Goal: Task Accomplishment & Management: Complete application form

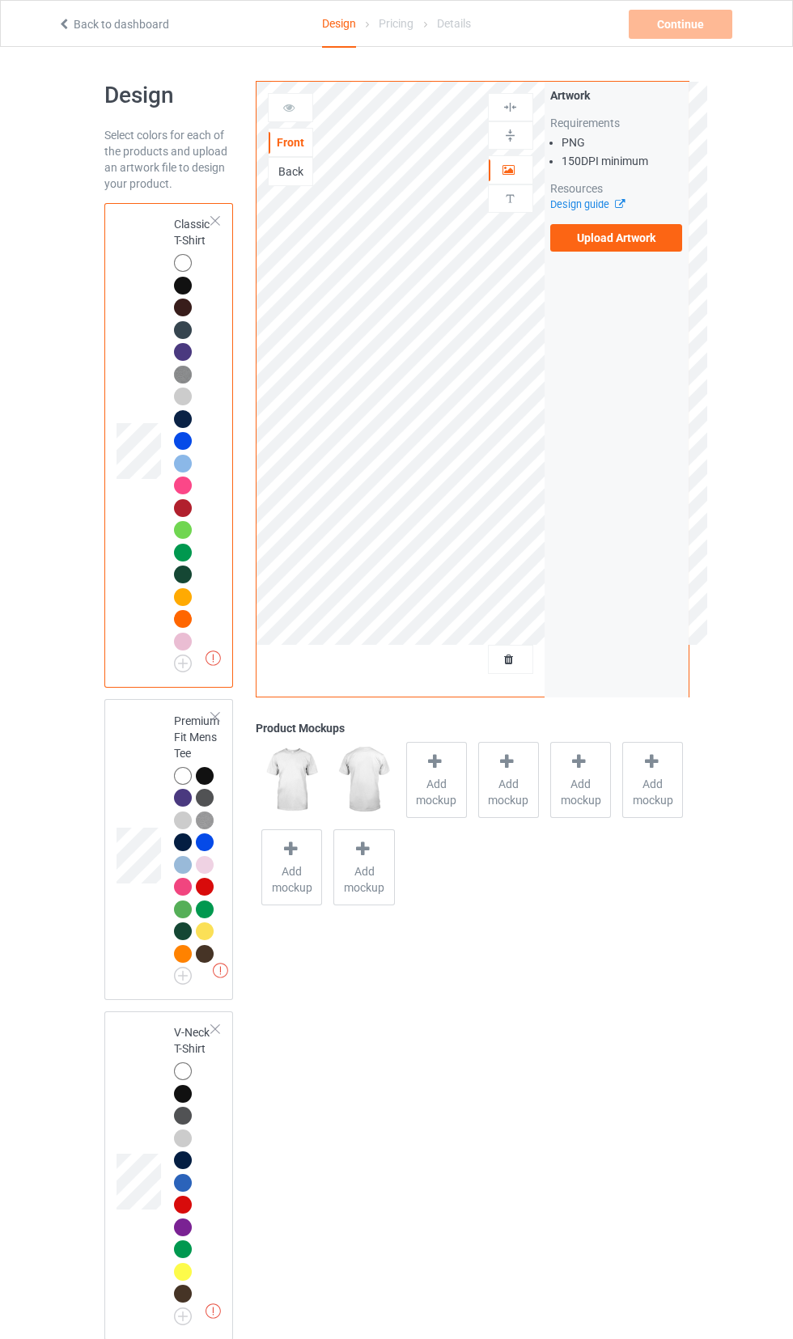
click at [631, 236] on label "Upload Artwork" at bounding box center [616, 238] width 133 height 28
click at [0, 0] on input "Upload Artwork" at bounding box center [0, 0] width 0 height 0
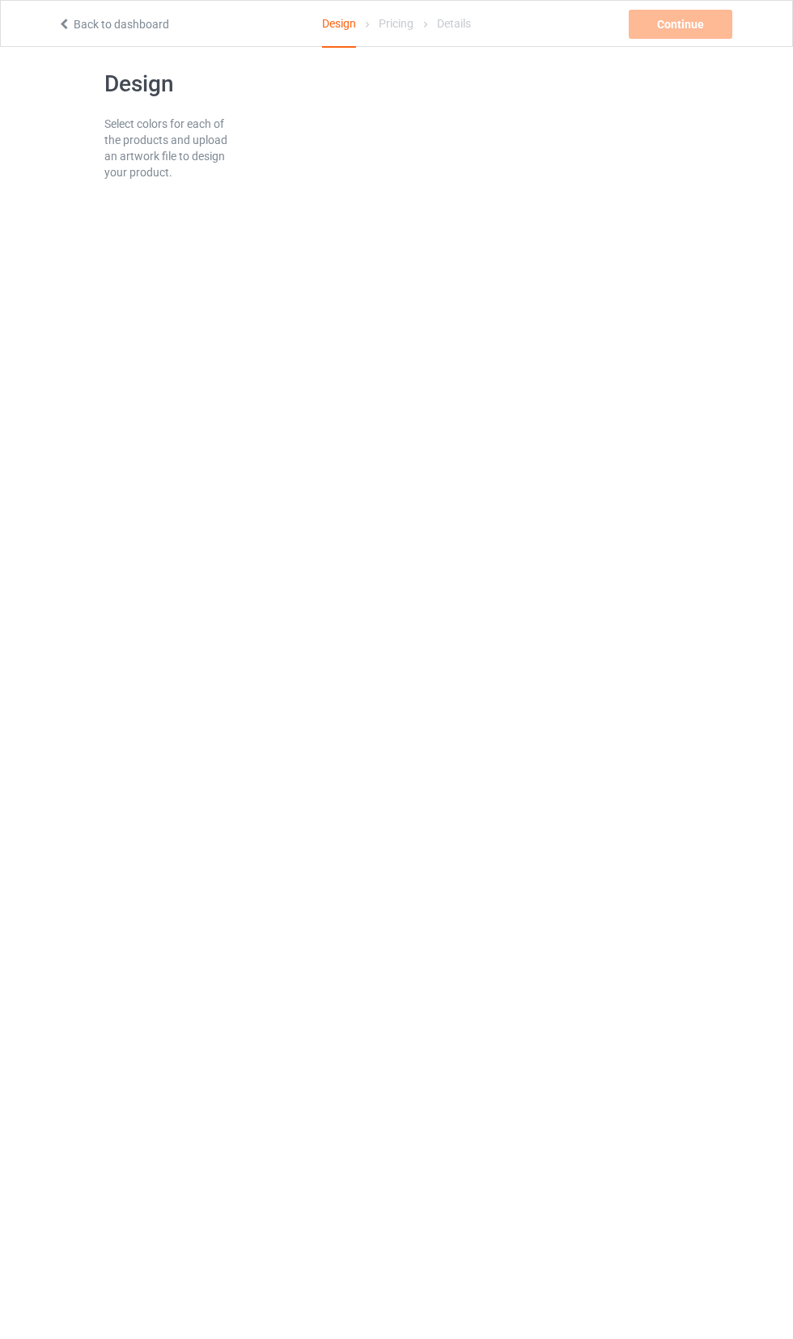
scroll to position [17, 0]
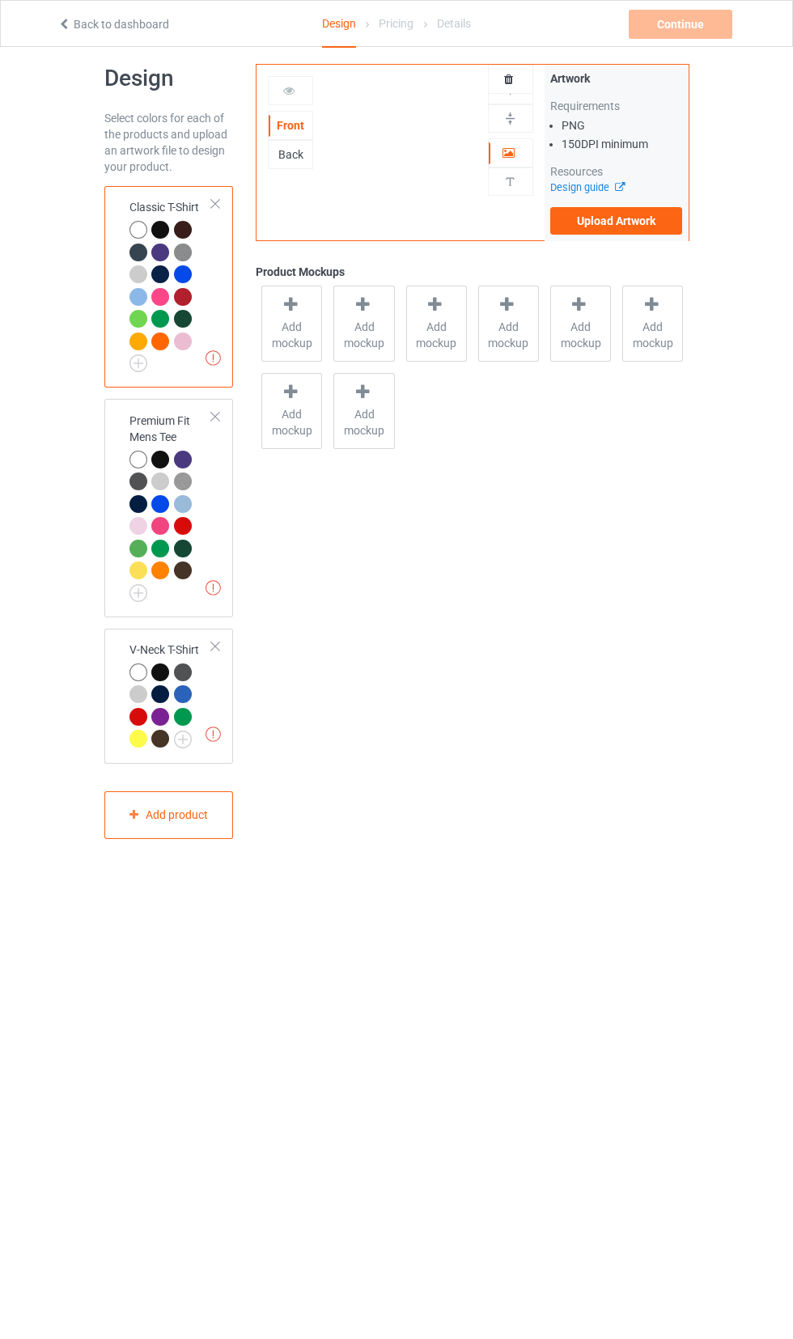
click at [641, 225] on label "Upload Artwork" at bounding box center [616, 221] width 133 height 28
click at [0, 0] on input "Upload Artwork" at bounding box center [0, 0] width 0 height 0
click at [615, 225] on label "Upload Artwork" at bounding box center [616, 221] width 133 height 28
click at [0, 0] on input "Upload Artwork" at bounding box center [0, 0] width 0 height 0
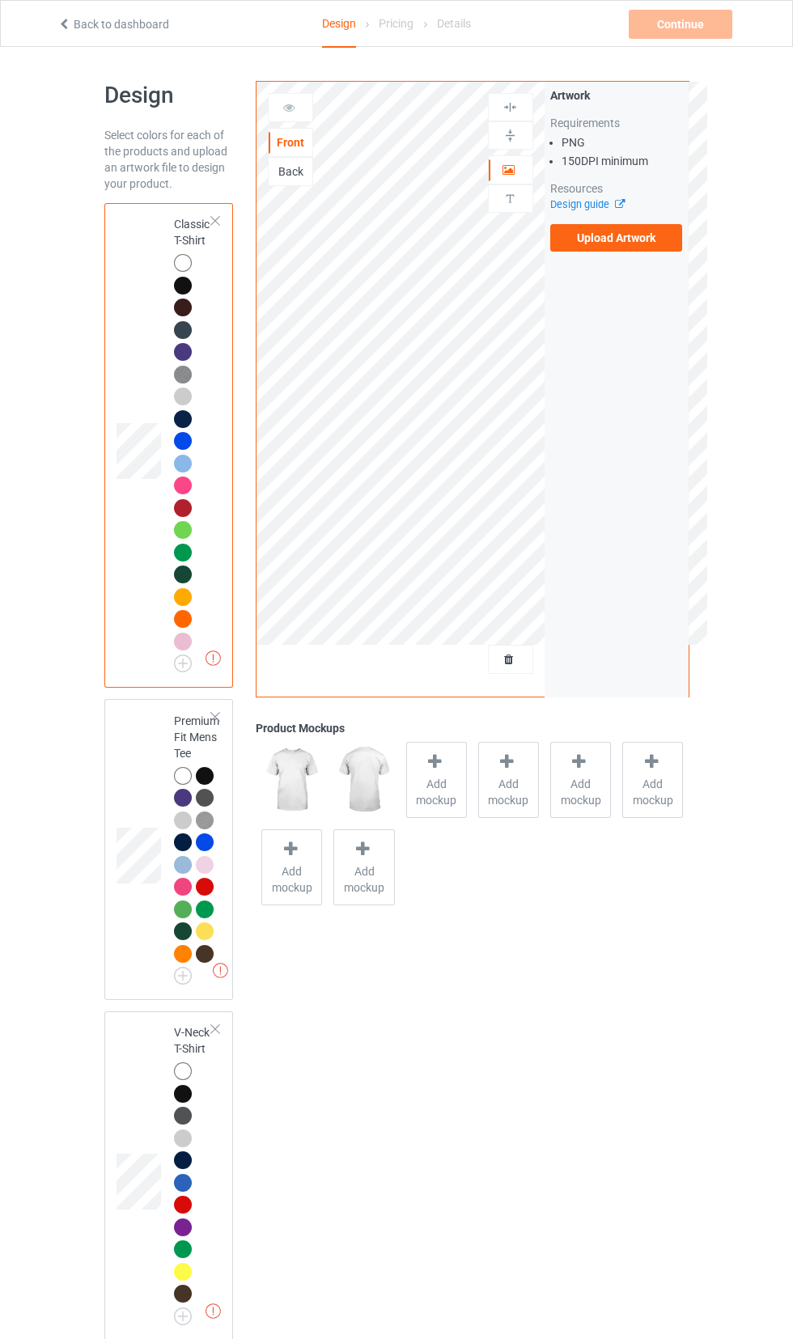
click at [650, 233] on label "Upload Artwork" at bounding box center [616, 238] width 133 height 28
click at [0, 0] on input "Upload Artwork" at bounding box center [0, 0] width 0 height 0
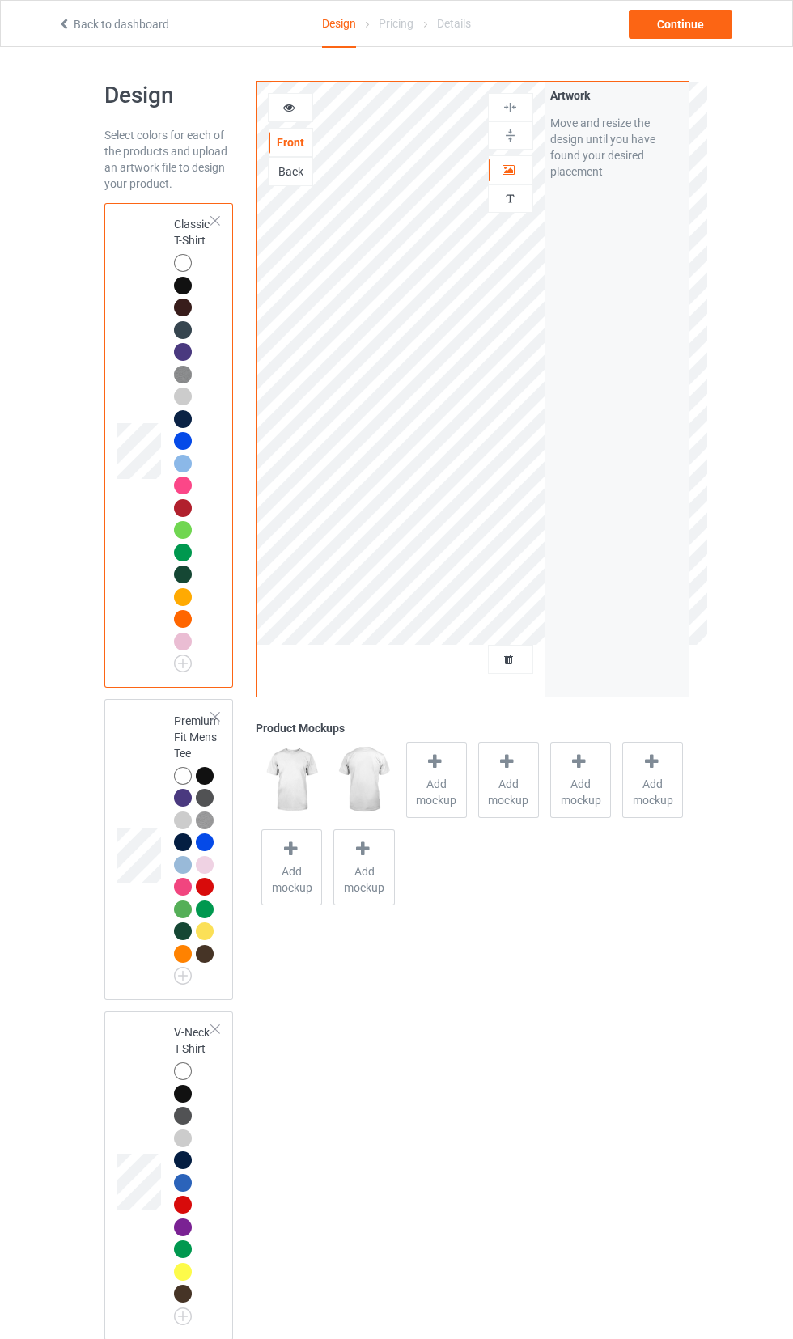
click at [289, 105] on icon at bounding box center [289, 105] width 14 height 11
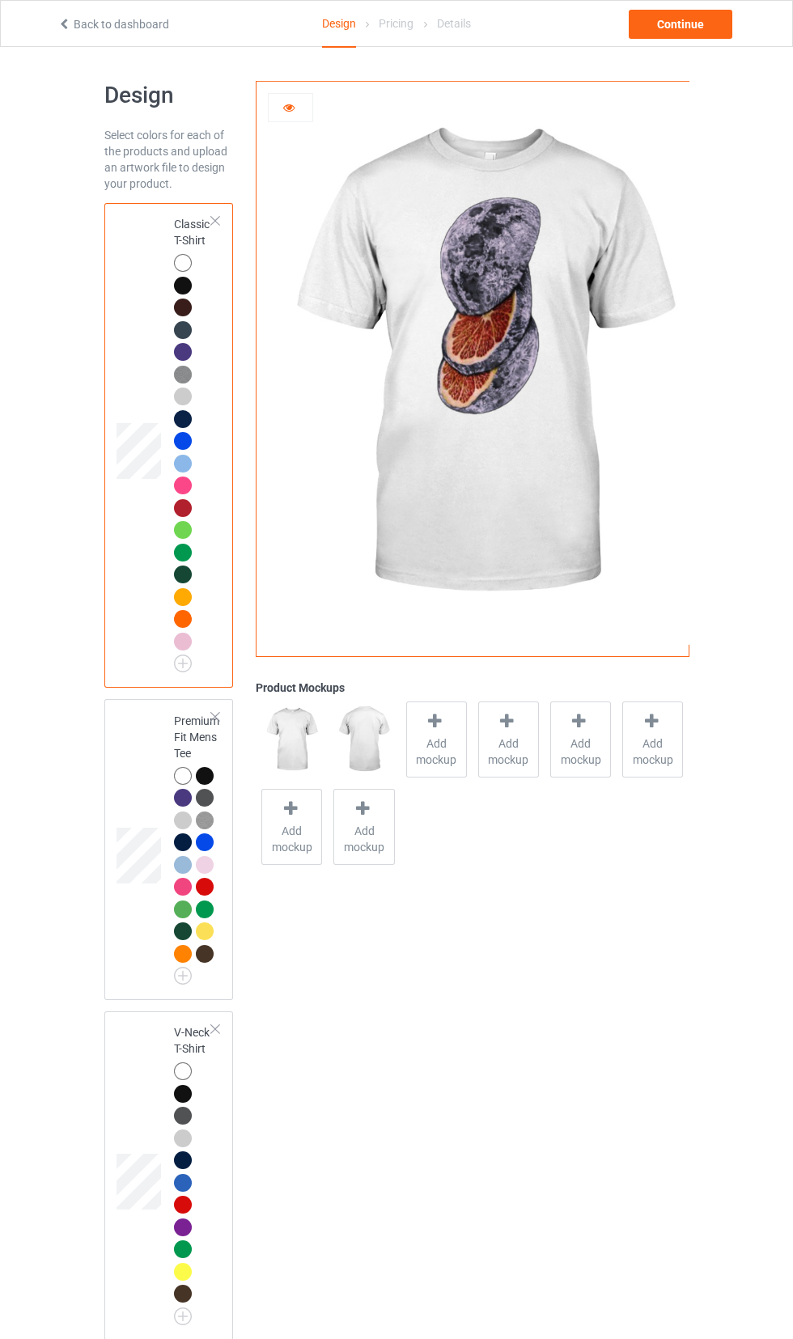
click at [444, 742] on span "Add mockup" at bounding box center [436, 751] width 59 height 32
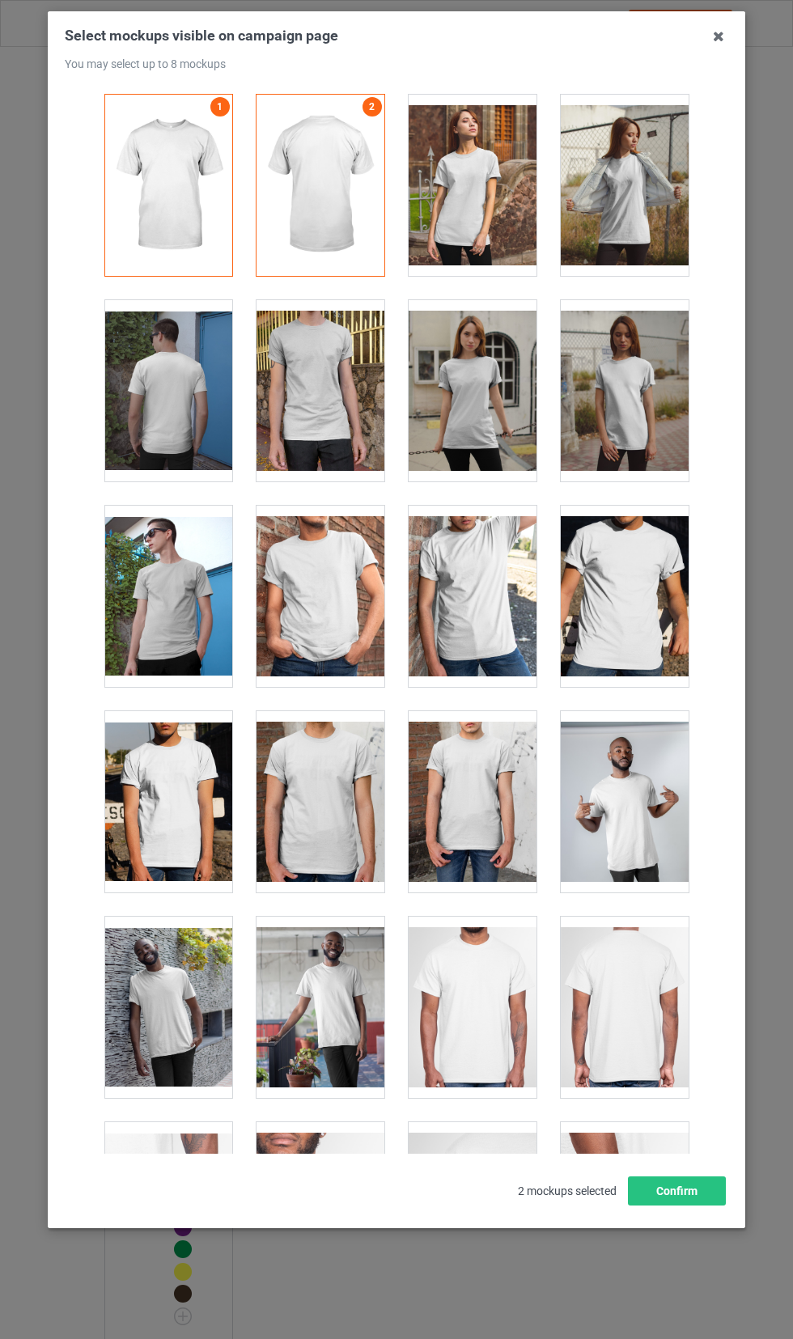
click at [447, 234] on div at bounding box center [473, 185] width 128 height 181
click at [637, 208] on div at bounding box center [625, 185] width 128 height 181
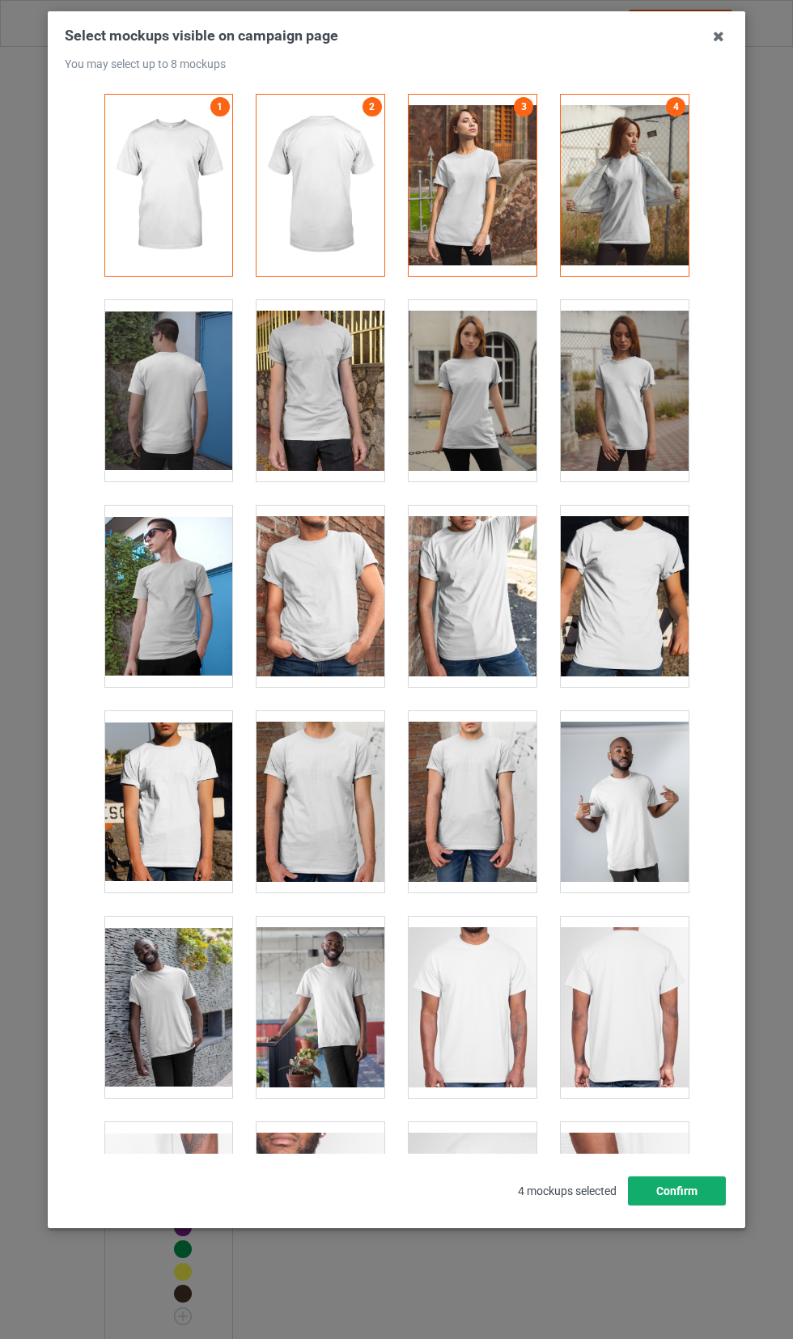
click at [699, 1206] on button "Confirm" at bounding box center [677, 1190] width 98 height 29
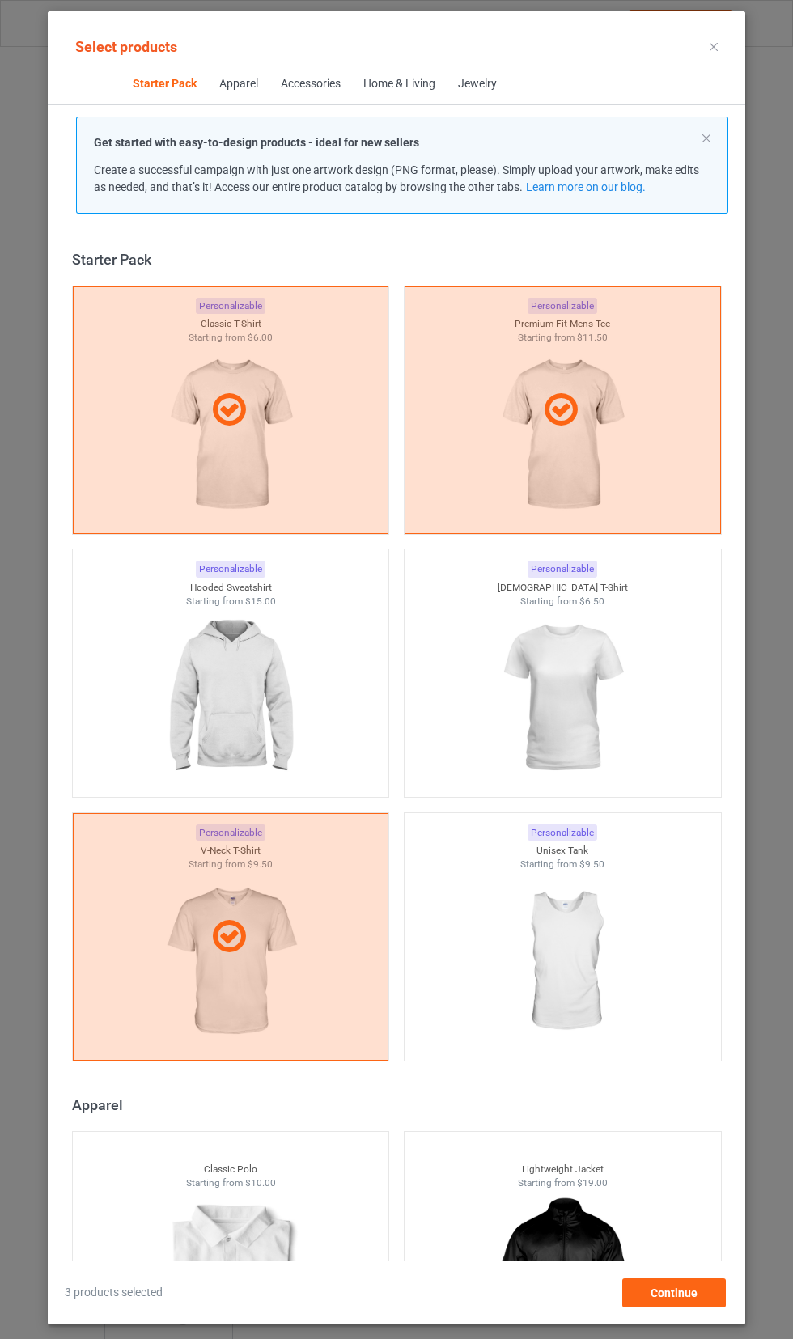
scroll to position [21, 0]
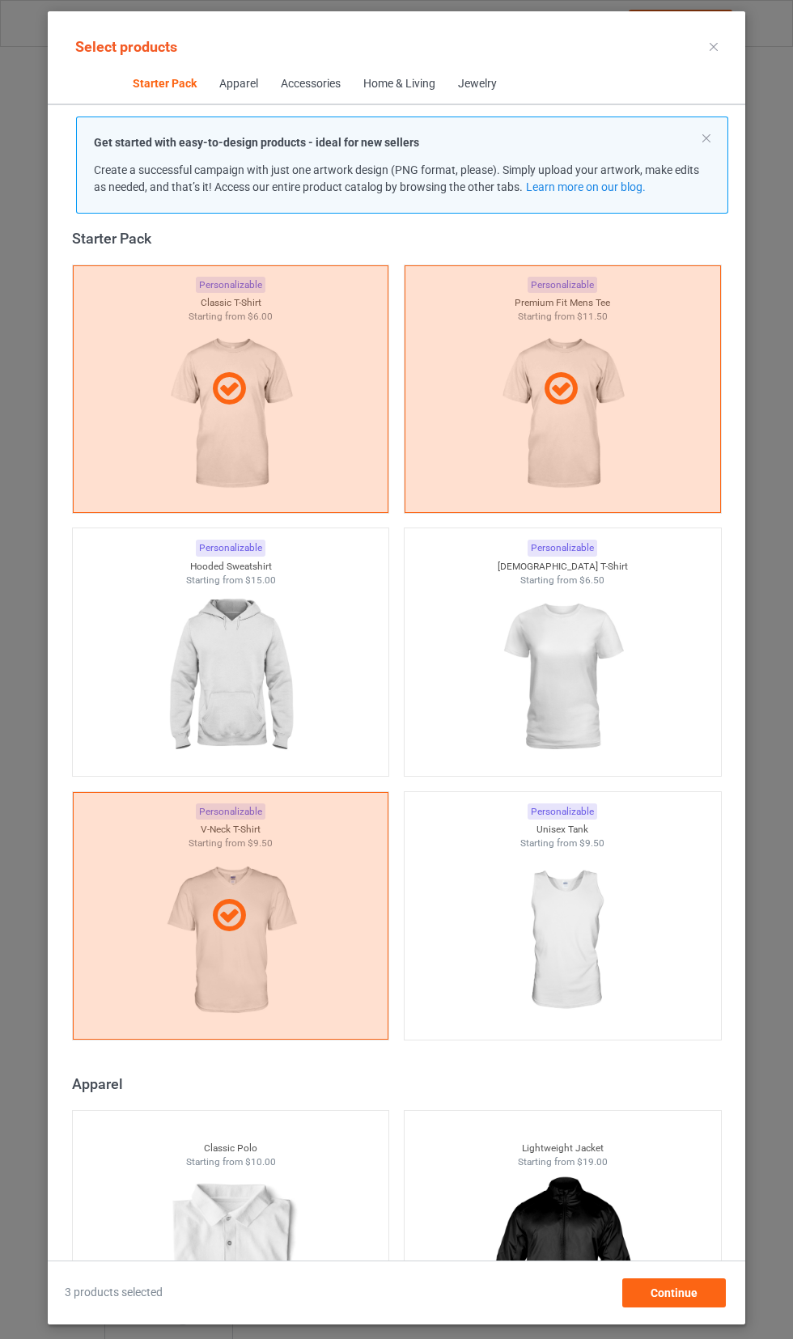
click at [589, 694] on img at bounding box center [562, 677] width 145 height 181
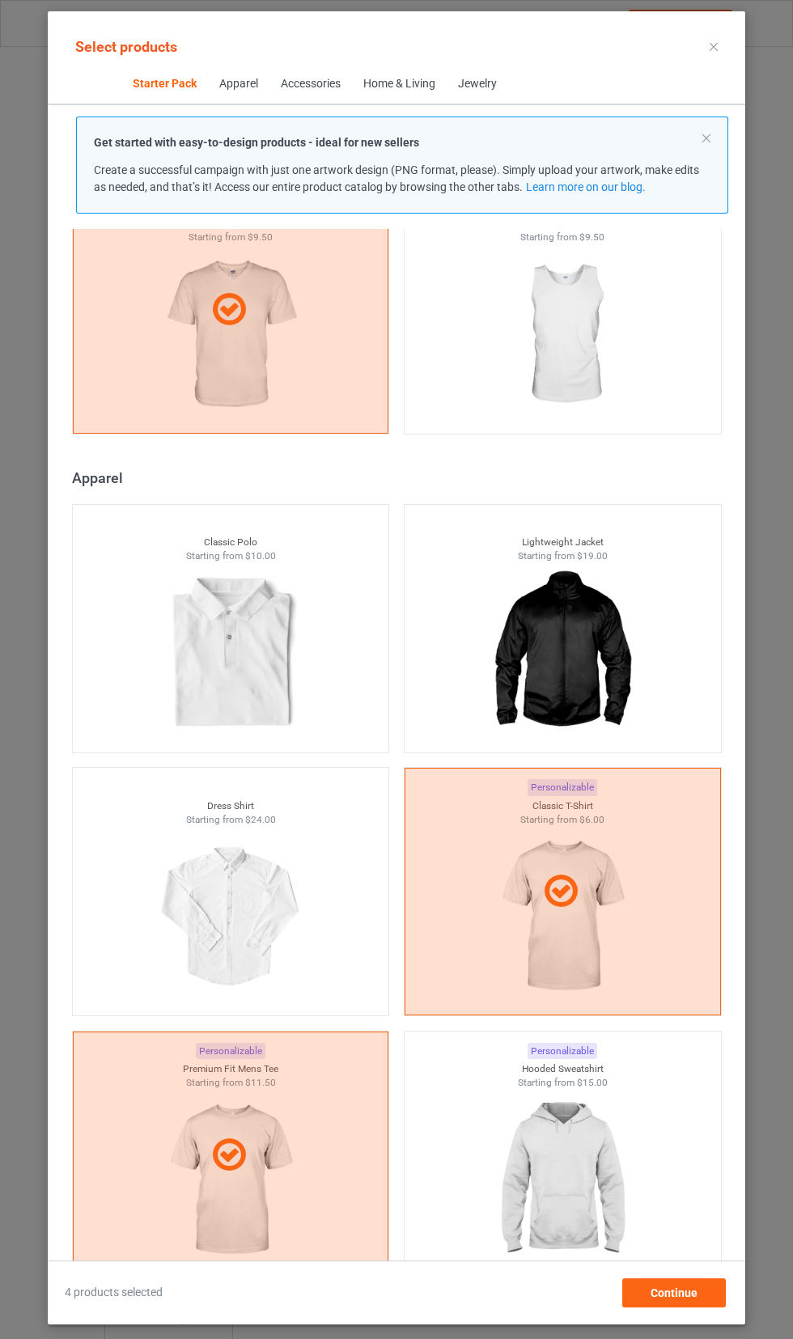
scroll to position [629, 0]
click at [638, 1122] on div at bounding box center [563, 1178] width 316 height 181
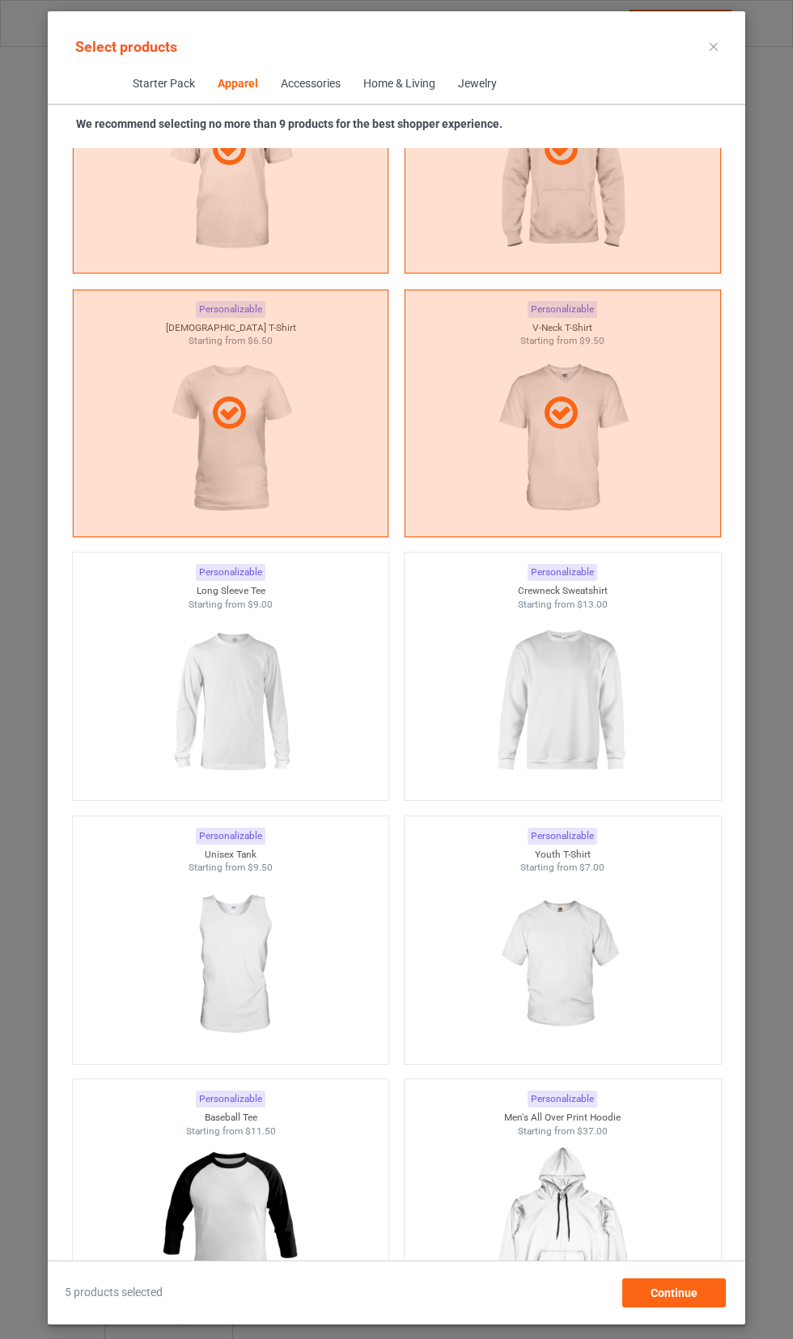
scroll to position [1635, 0]
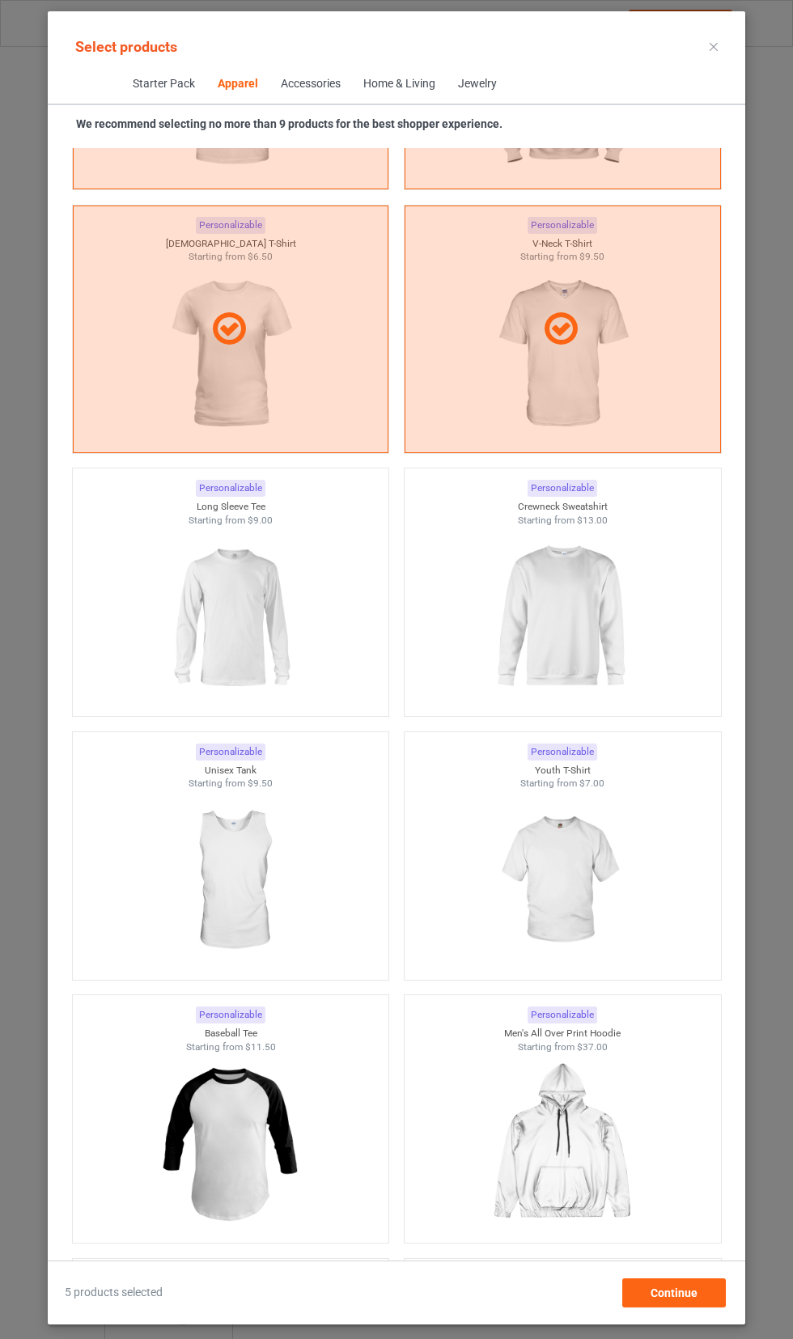
click at [288, 680] on img at bounding box center [230, 617] width 145 height 181
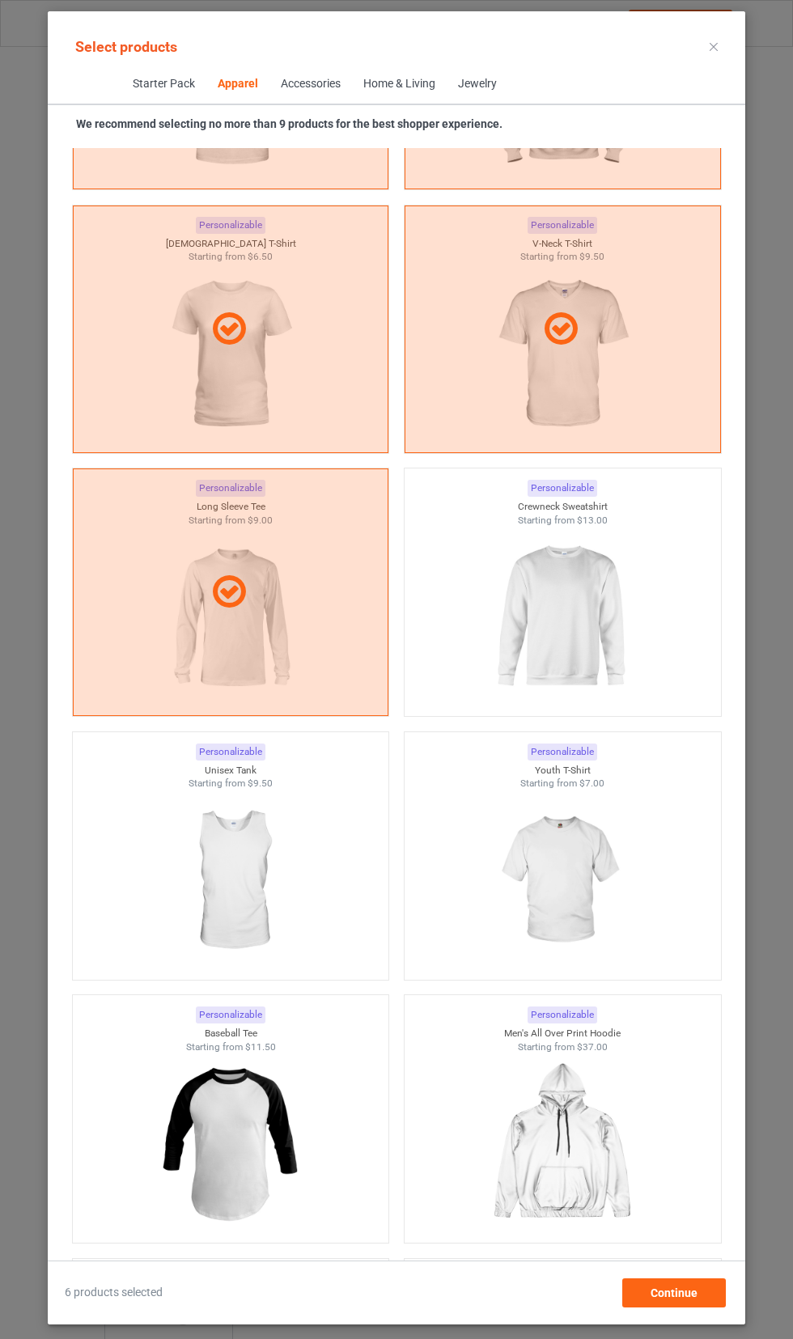
click at [558, 612] on img at bounding box center [562, 617] width 145 height 181
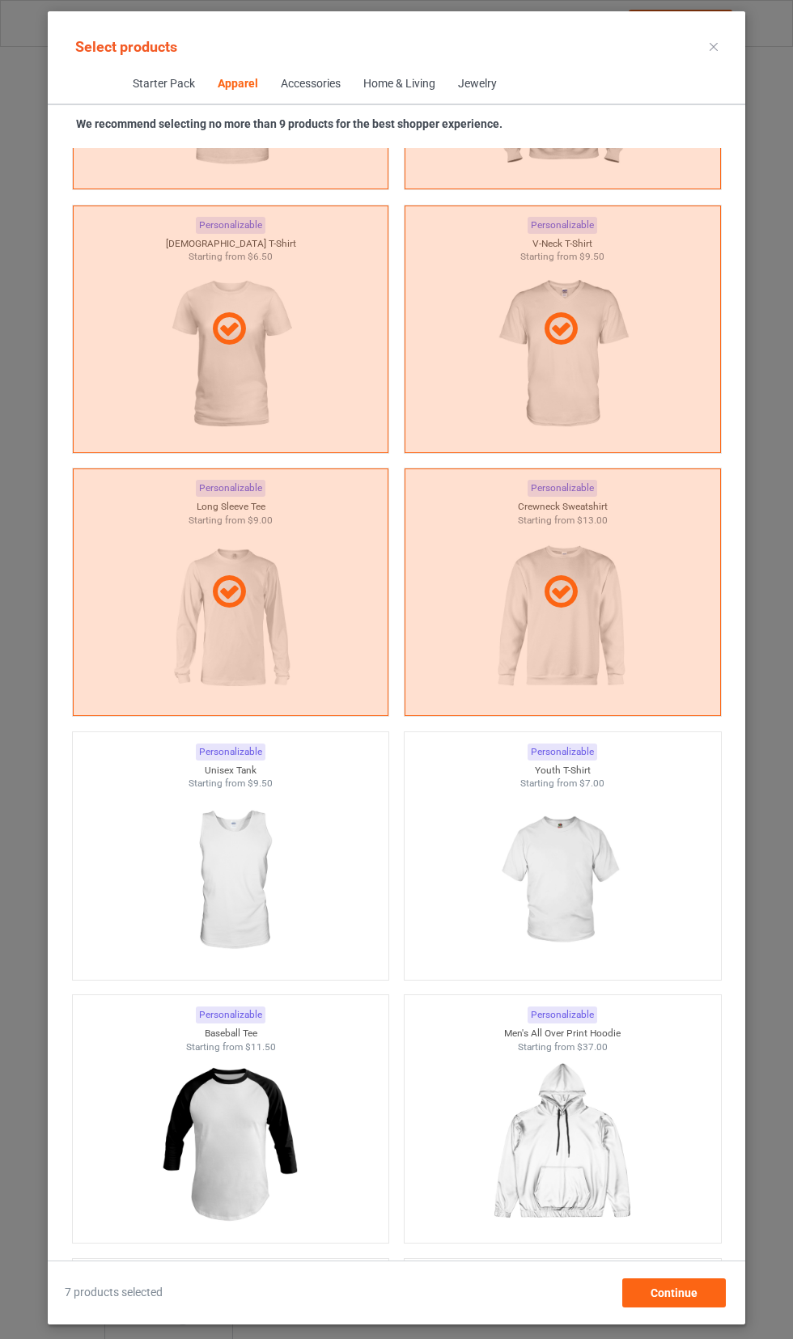
click at [623, 866] on img at bounding box center [562, 880] width 145 height 181
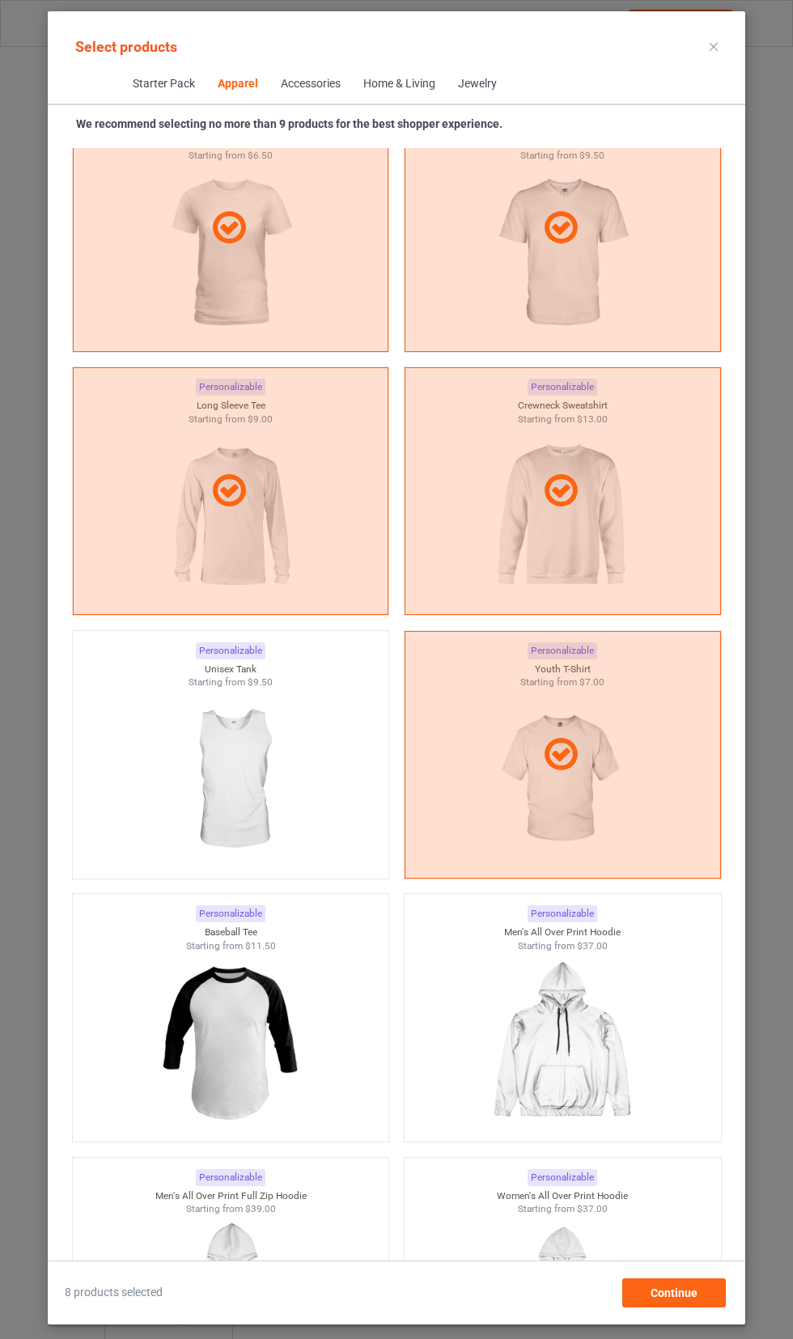
scroll to position [1752, 0]
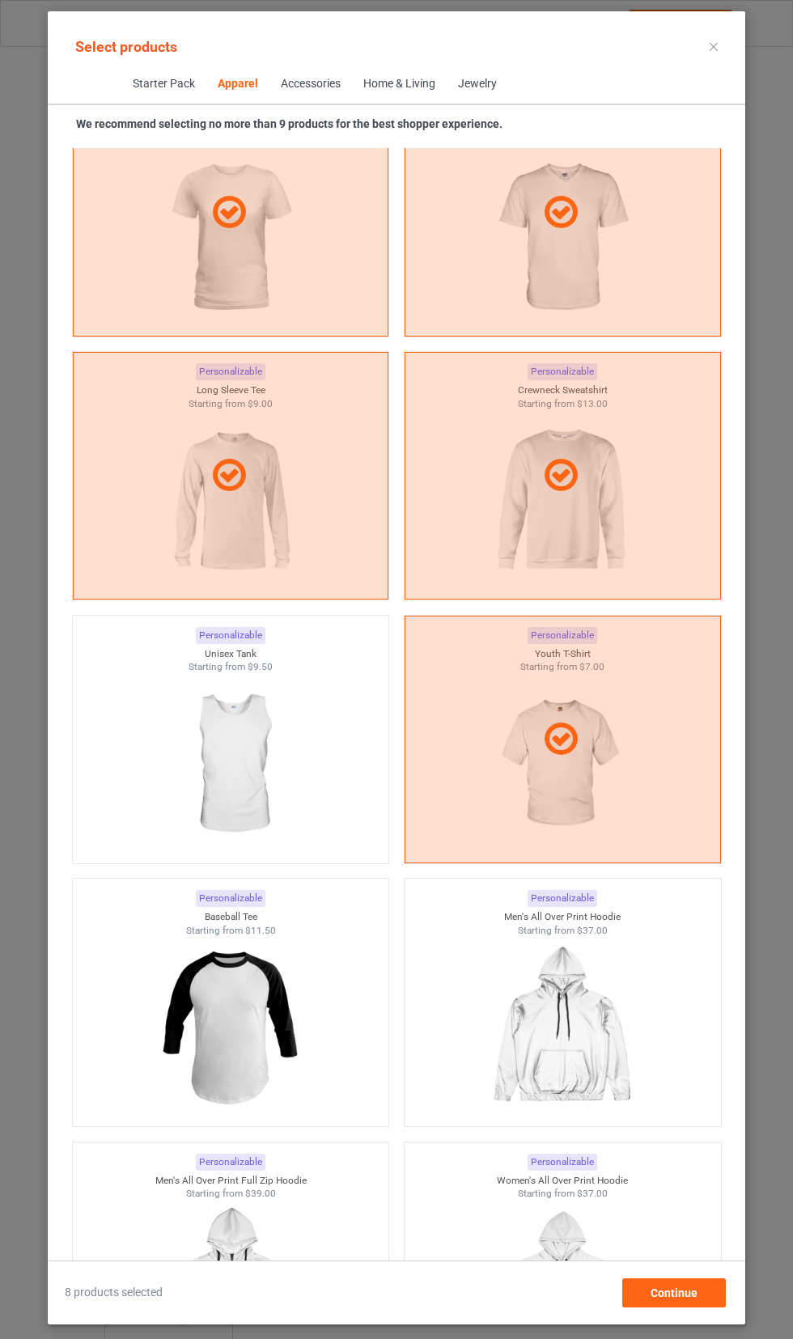
click at [258, 808] on img at bounding box center [230, 764] width 145 height 181
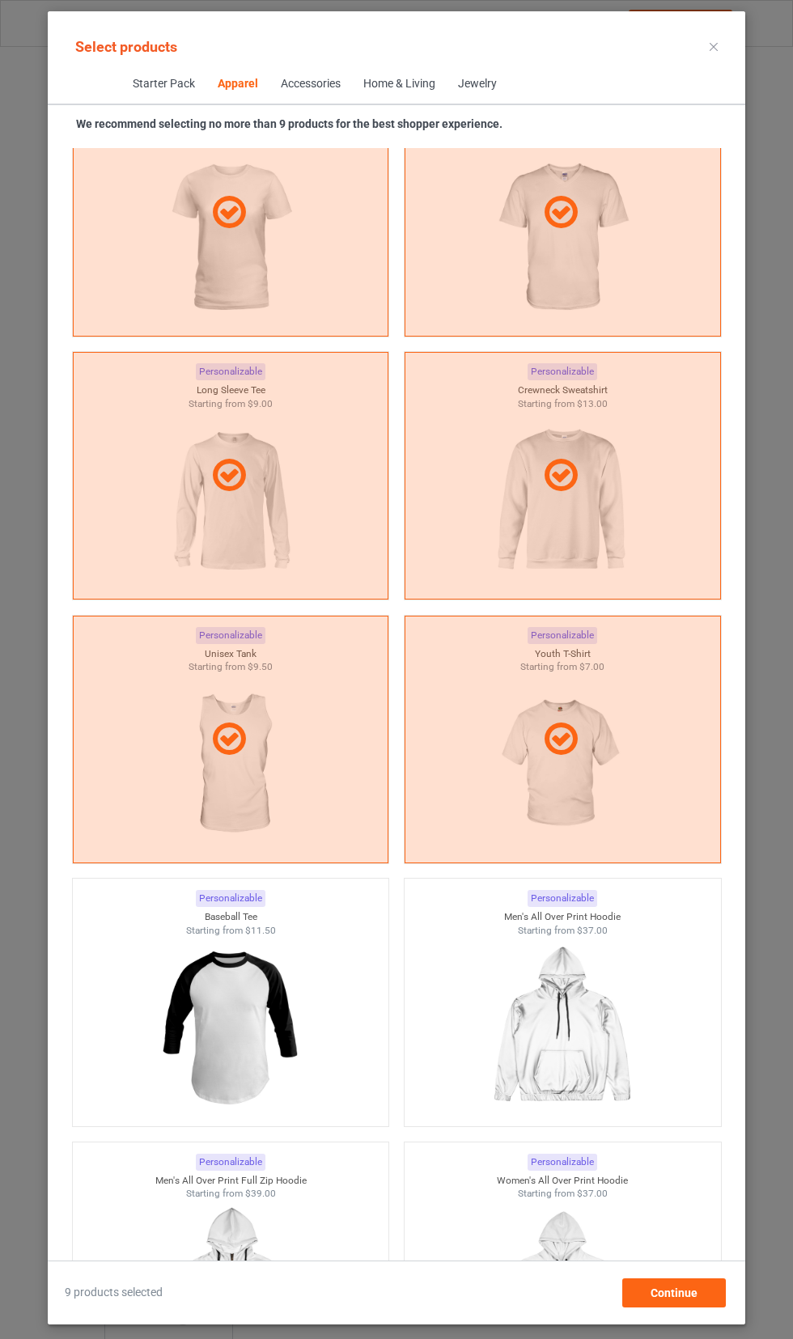
click at [218, 1036] on img at bounding box center [230, 1027] width 145 height 181
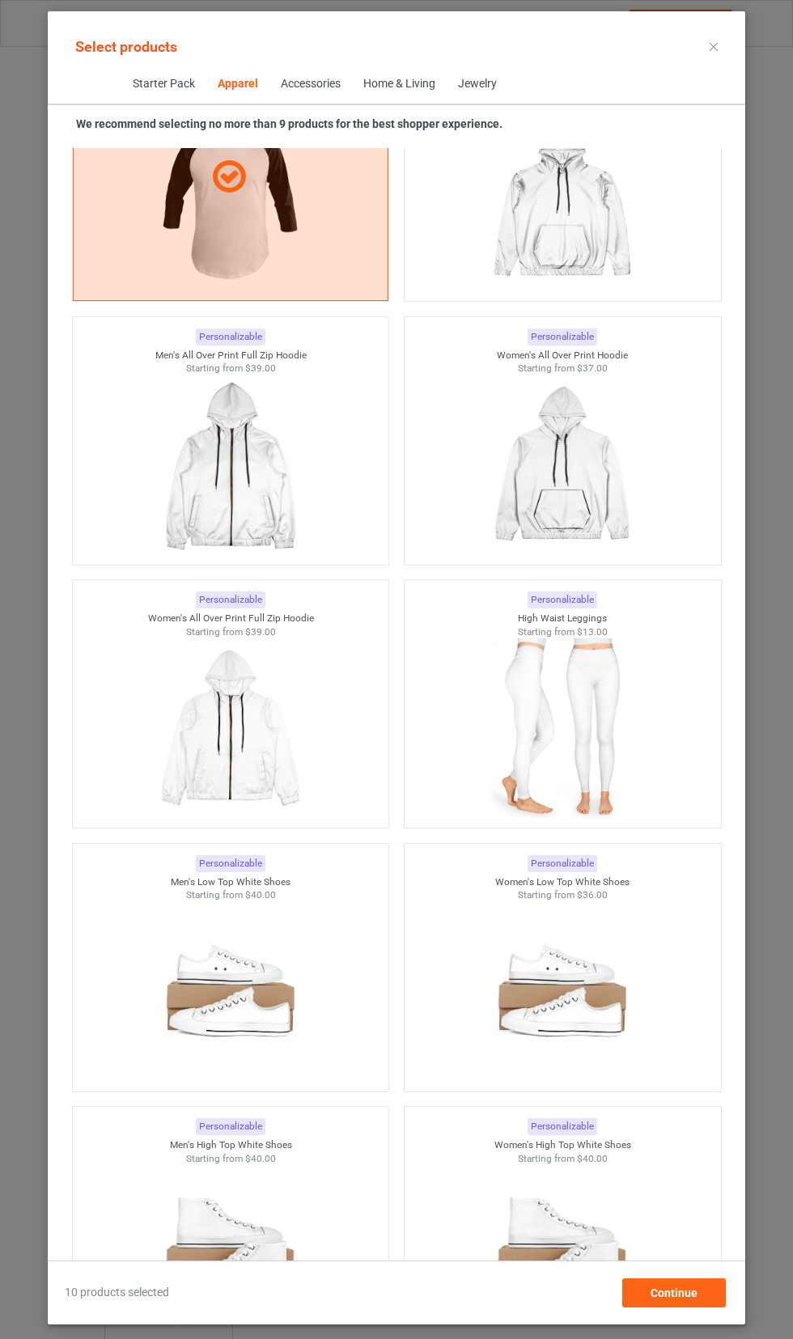
scroll to position [2575, 0]
click at [230, 812] on img at bounding box center [230, 730] width 145 height 181
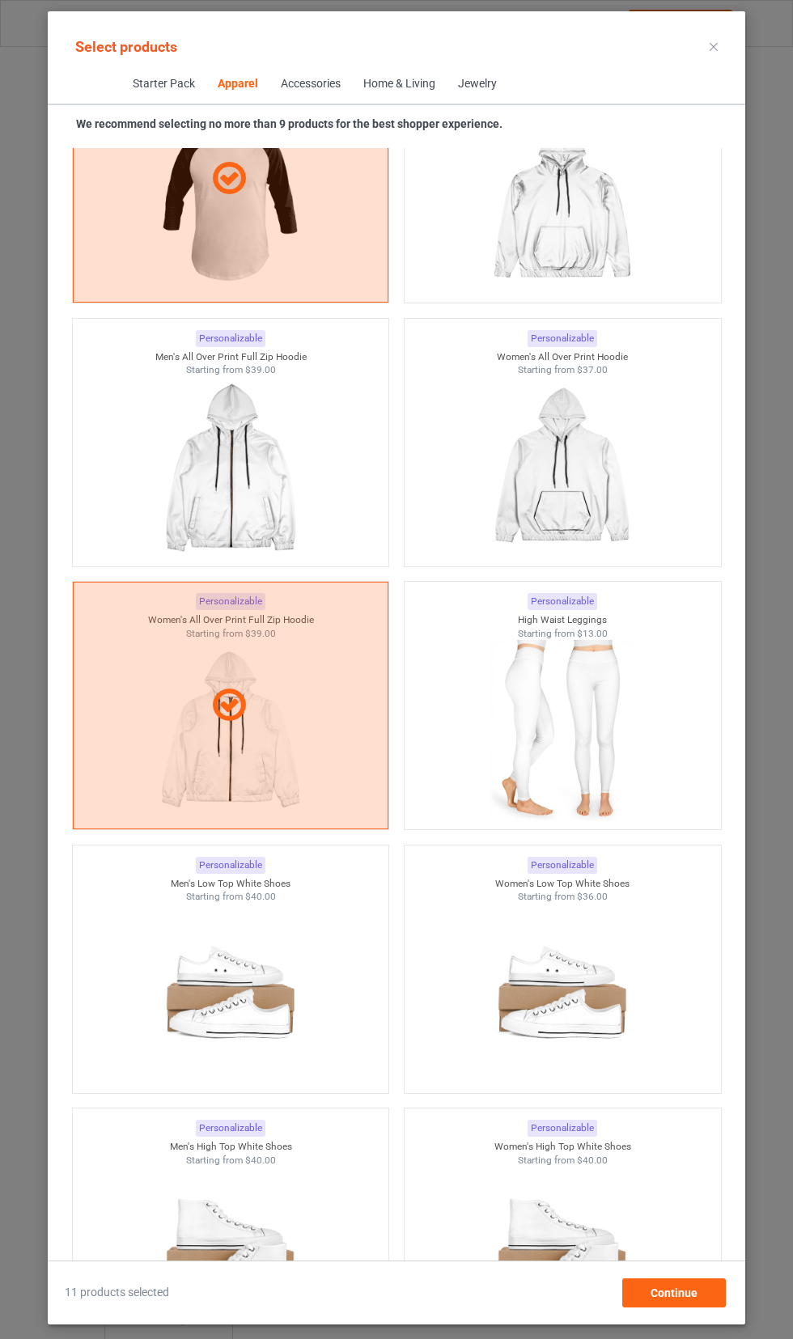
click at [619, 481] on img at bounding box center [562, 467] width 145 height 181
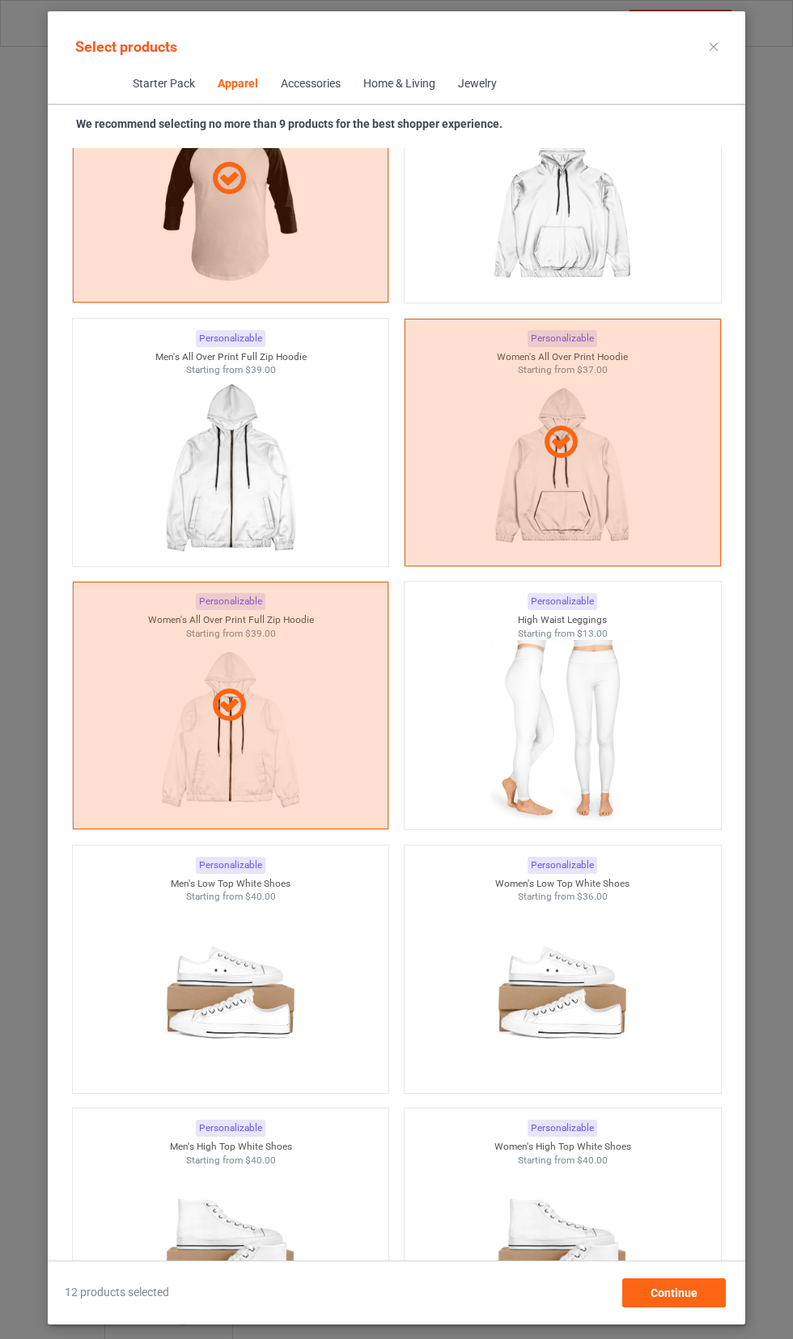
click at [266, 498] on img at bounding box center [230, 467] width 145 height 181
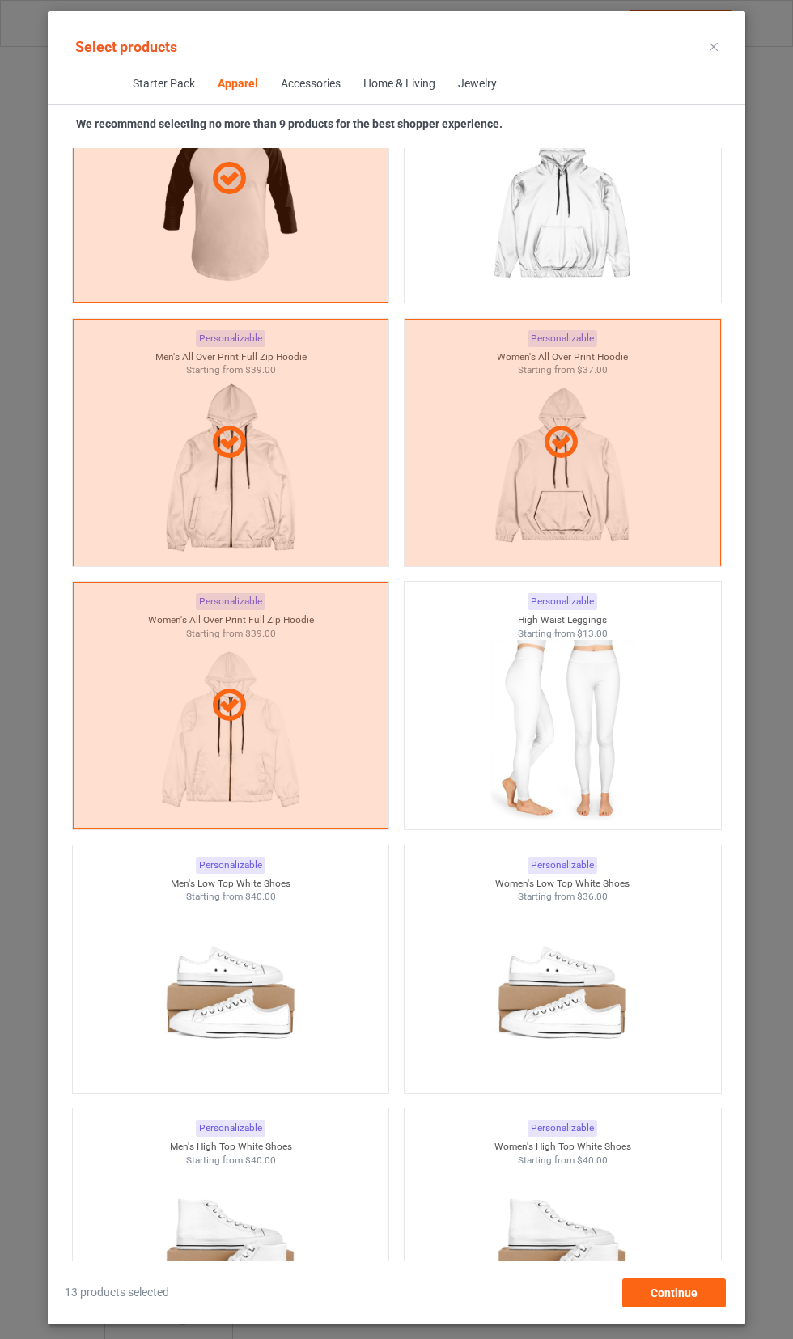
click at [623, 220] on img at bounding box center [562, 203] width 145 height 181
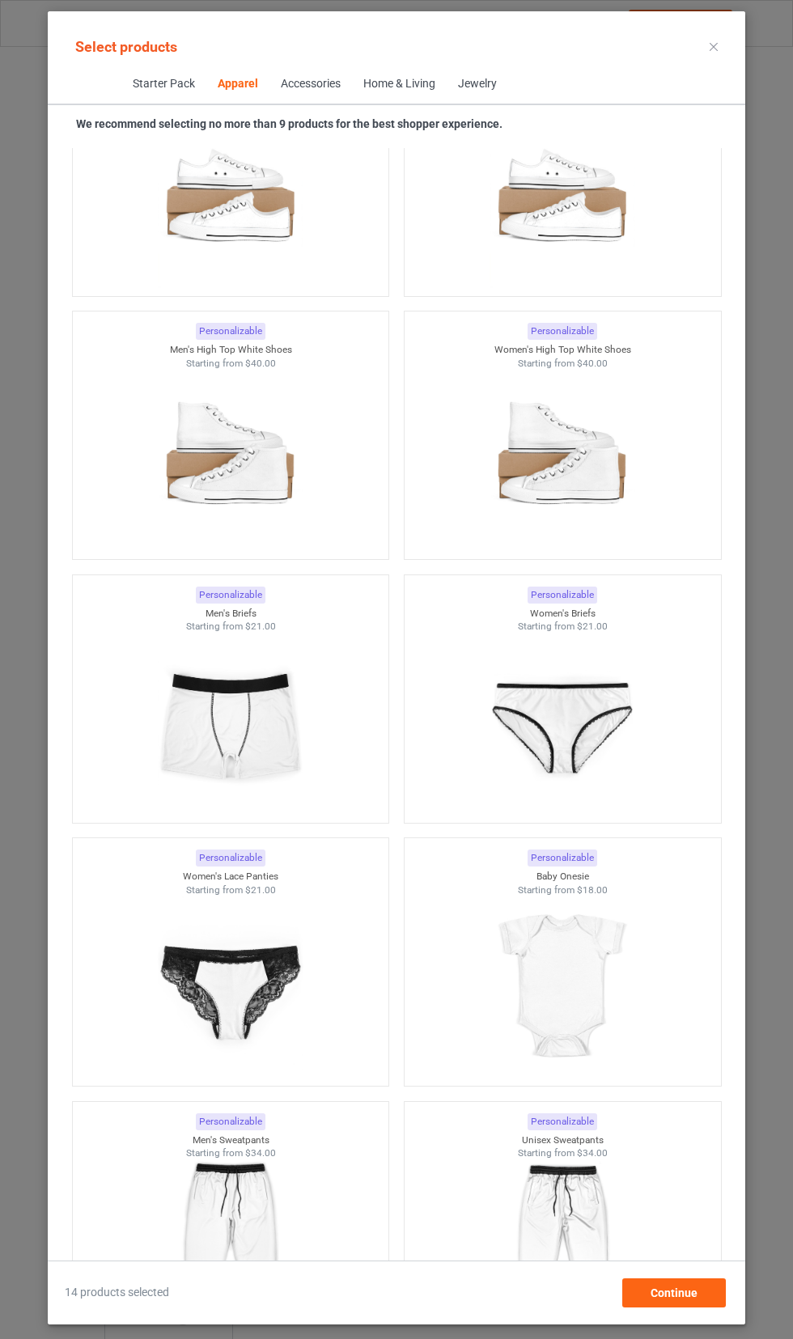
scroll to position [3412, 0]
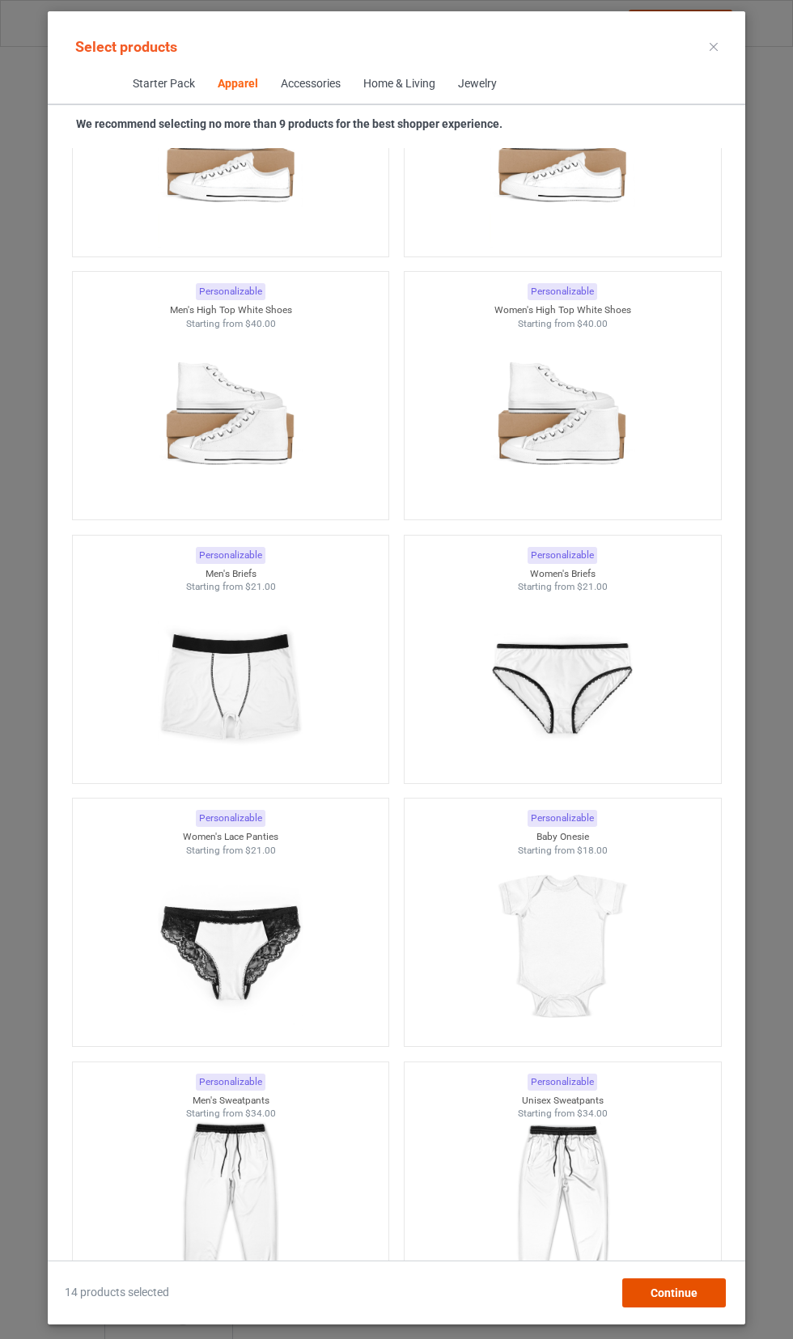
click at [704, 1308] on div "Continue" at bounding box center [674, 1292] width 104 height 29
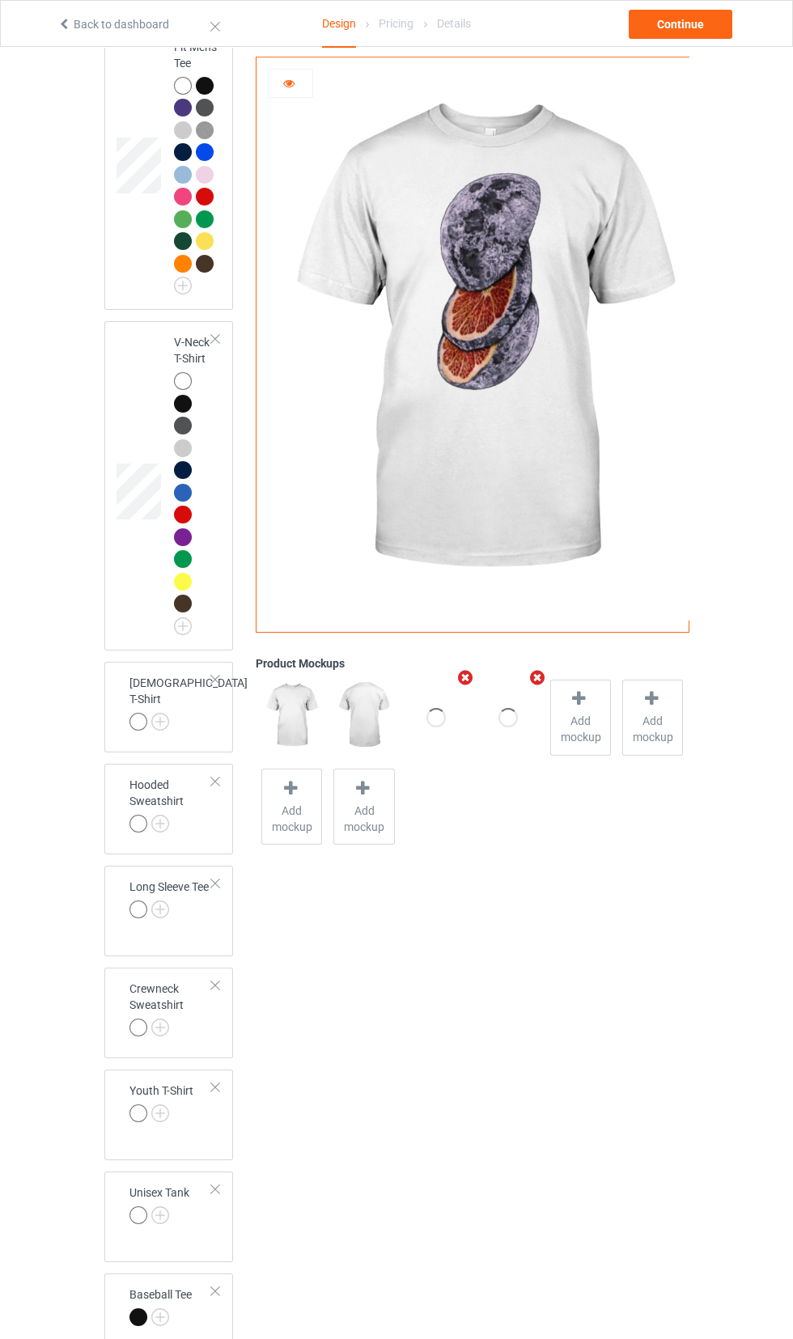
scroll to position [688, 0]
click at [0, 0] on img at bounding box center [0, 0] width 0 height 0
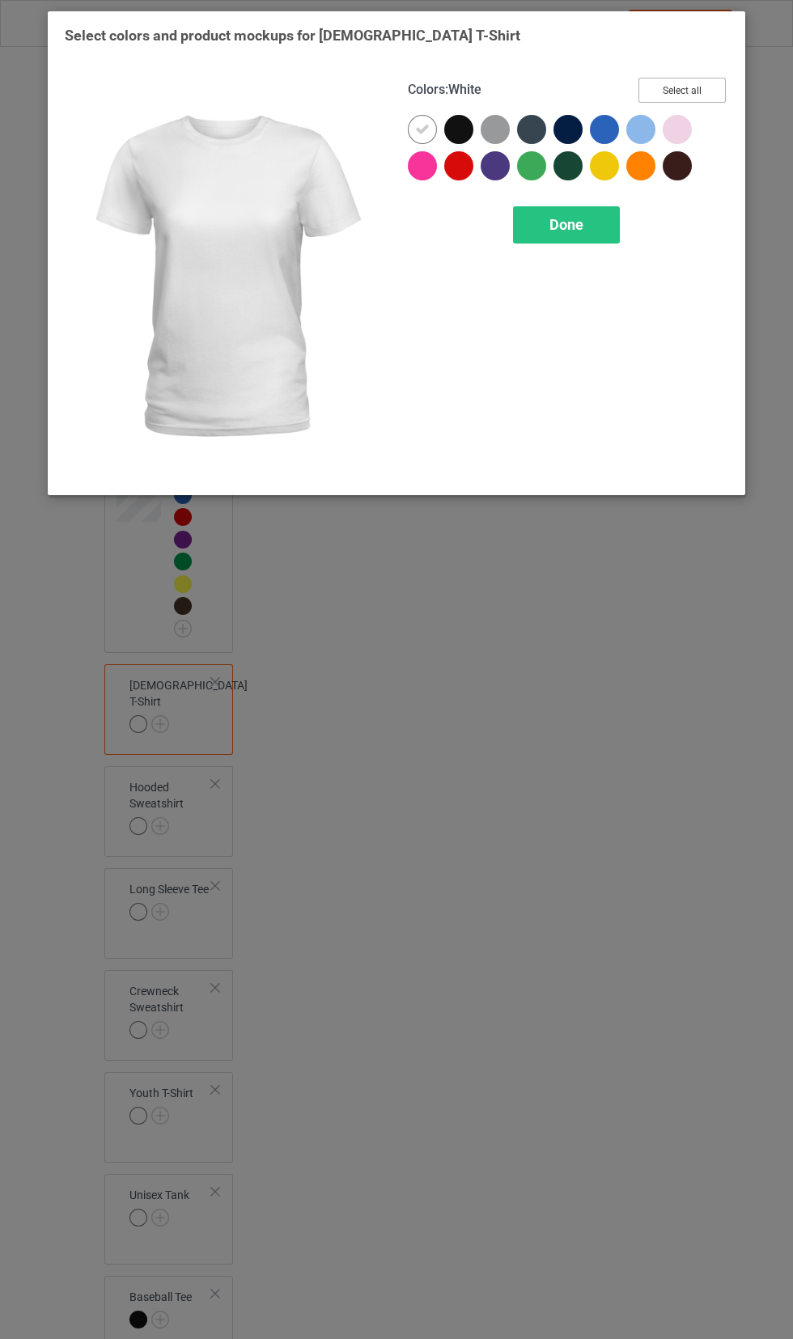
click at [698, 95] on button "Select all" at bounding box center [681, 90] width 87 height 25
click at [600, 217] on div "Done" at bounding box center [566, 224] width 107 height 37
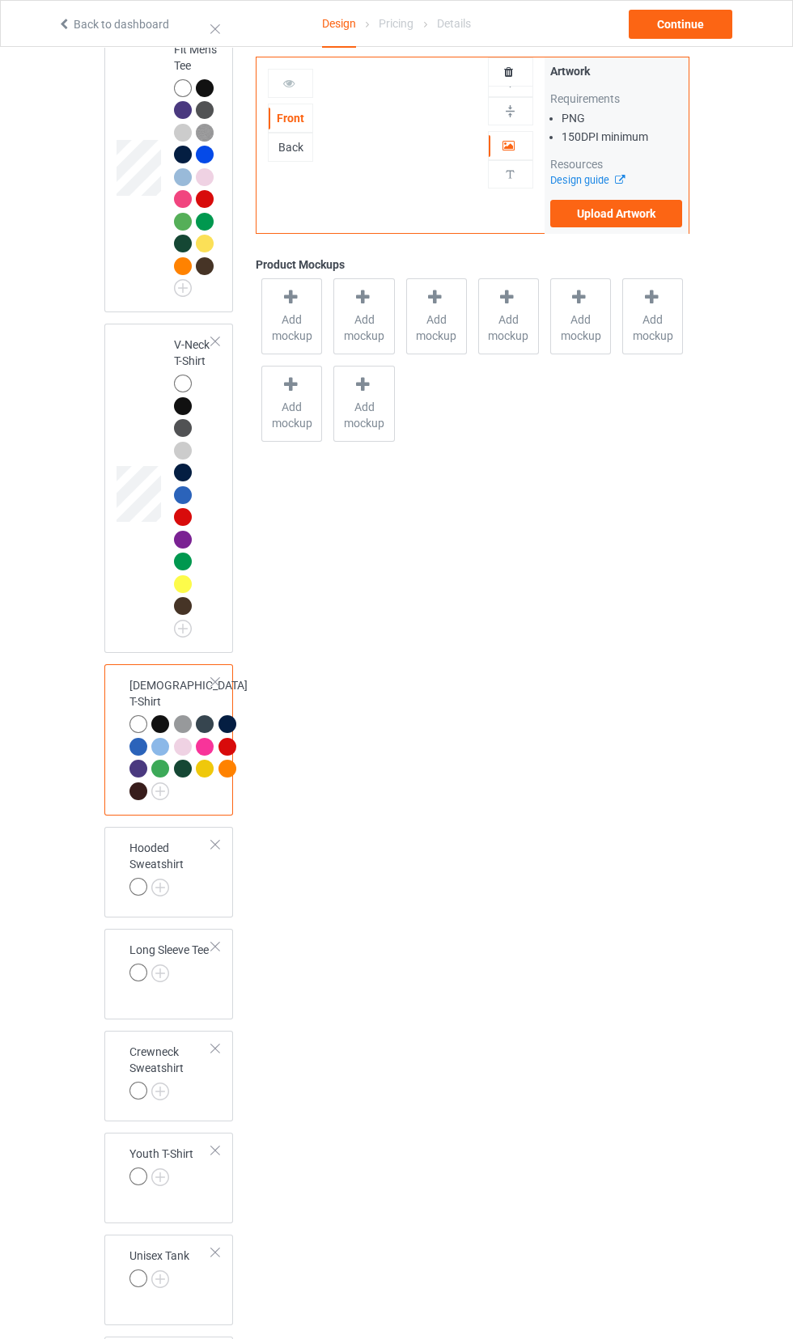
click at [0, 0] on img at bounding box center [0, 0] width 0 height 0
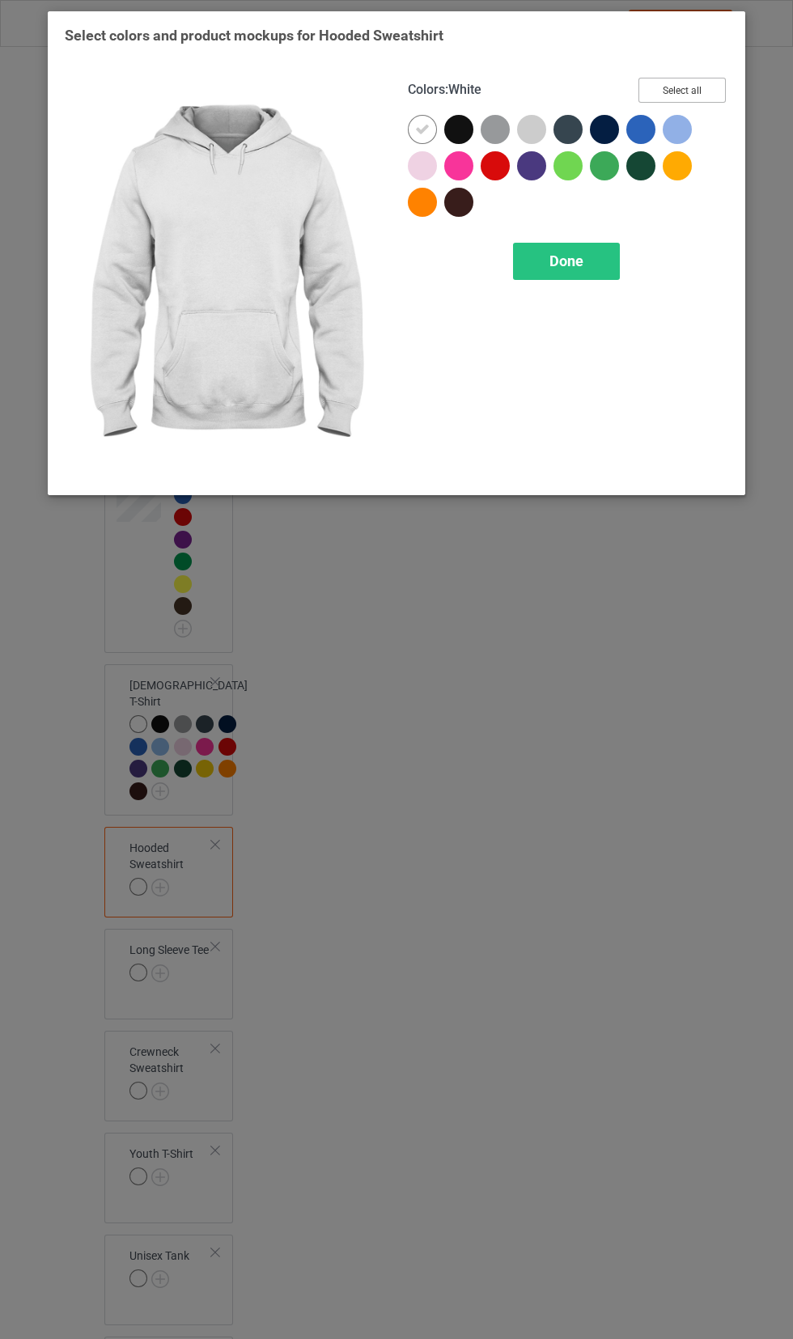
click at [699, 90] on button "Select all" at bounding box center [681, 90] width 87 height 25
click at [591, 263] on div "Done" at bounding box center [566, 261] width 107 height 37
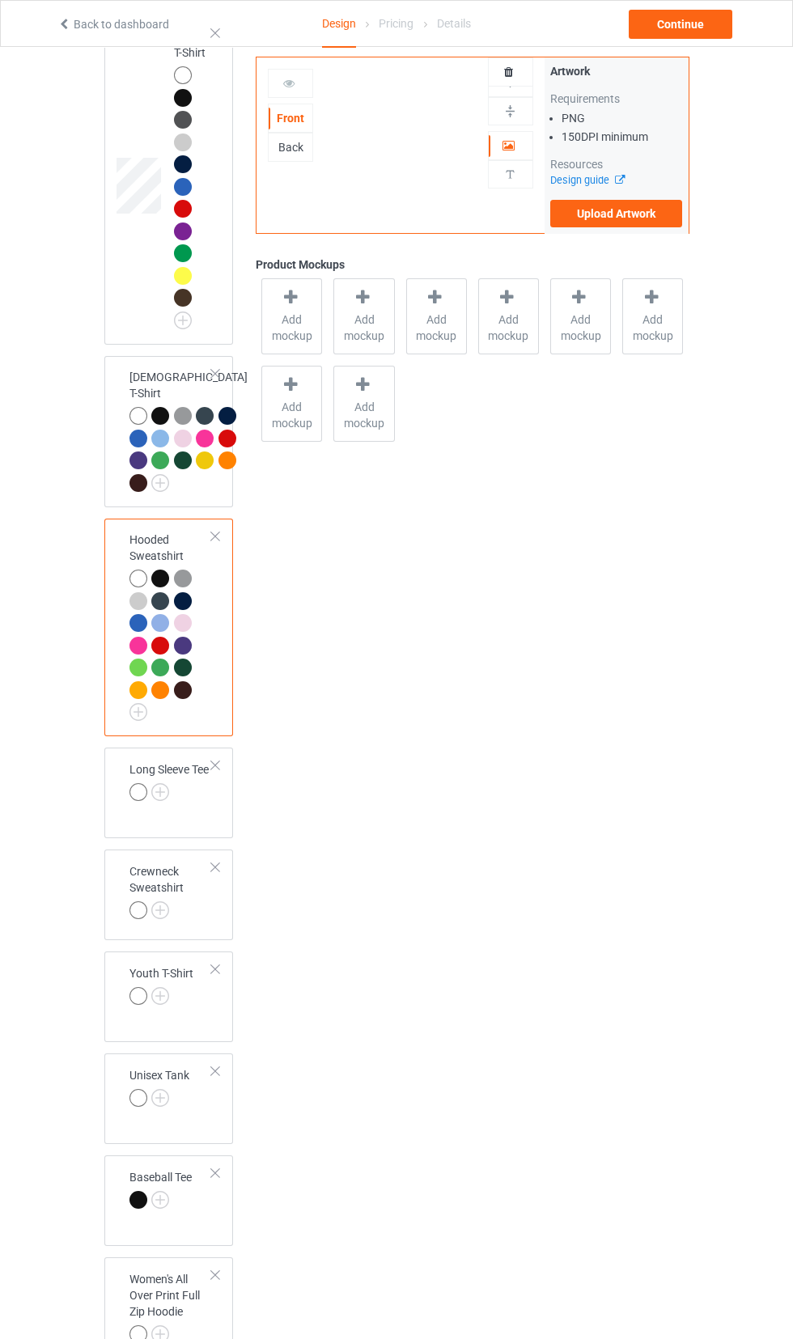
scroll to position [993, 0]
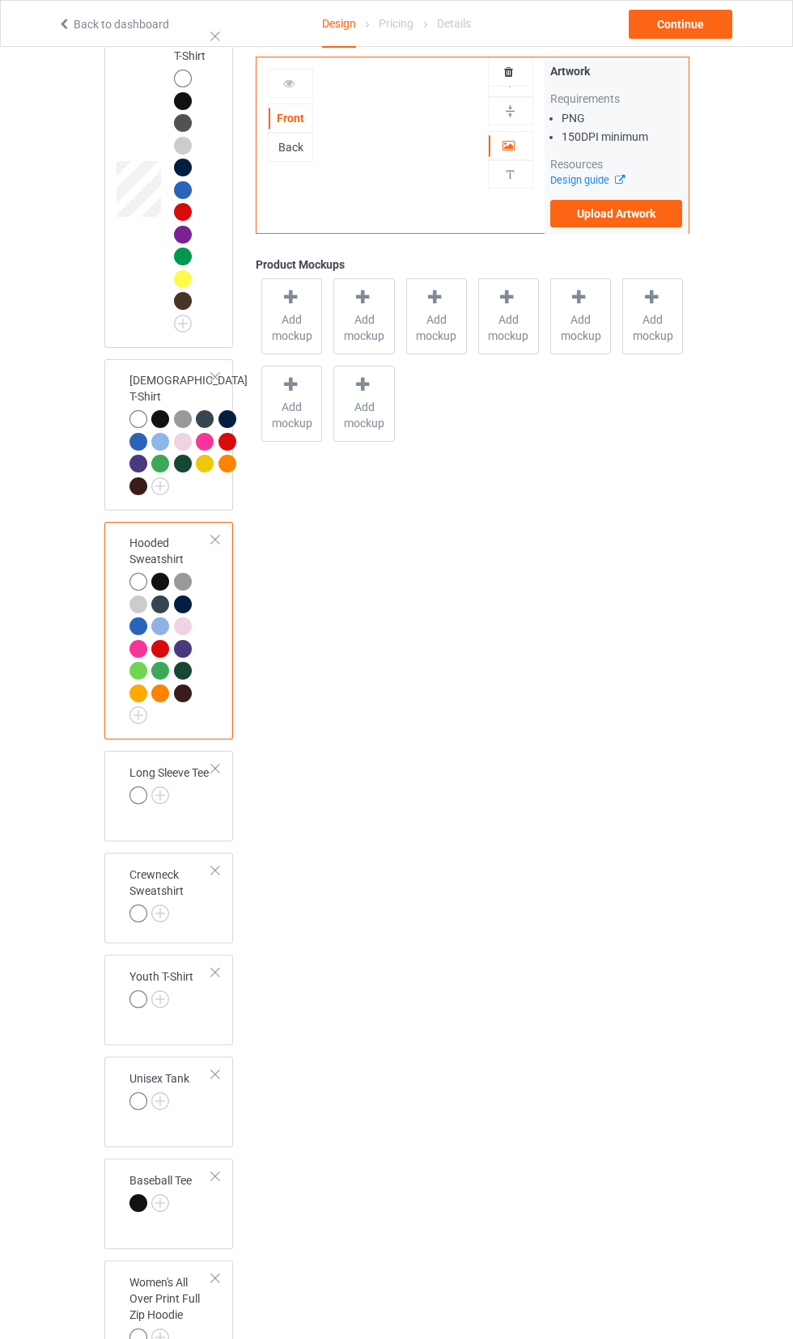
click at [0, 0] on img at bounding box center [0, 0] width 0 height 0
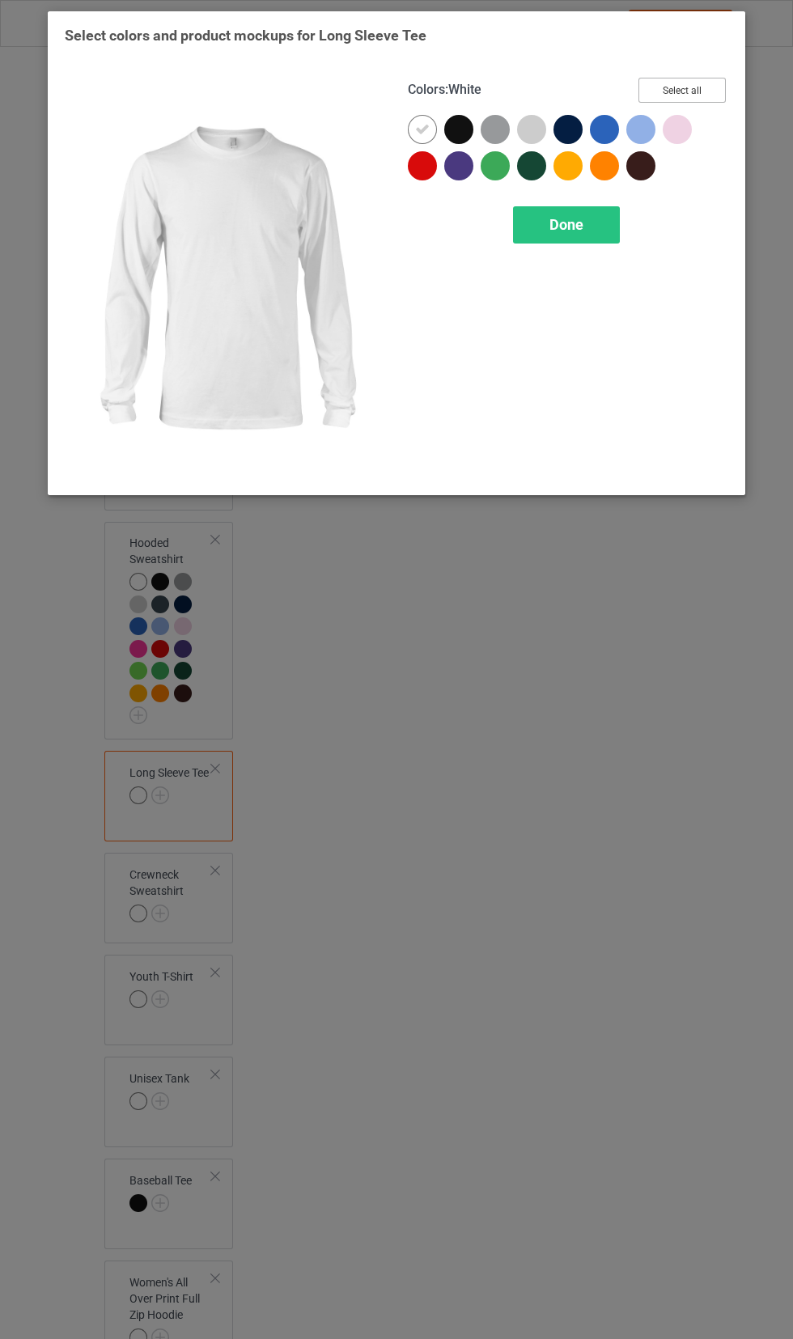
click at [714, 98] on button "Select all" at bounding box center [681, 90] width 87 height 25
click at [601, 232] on div "Done" at bounding box center [566, 224] width 107 height 37
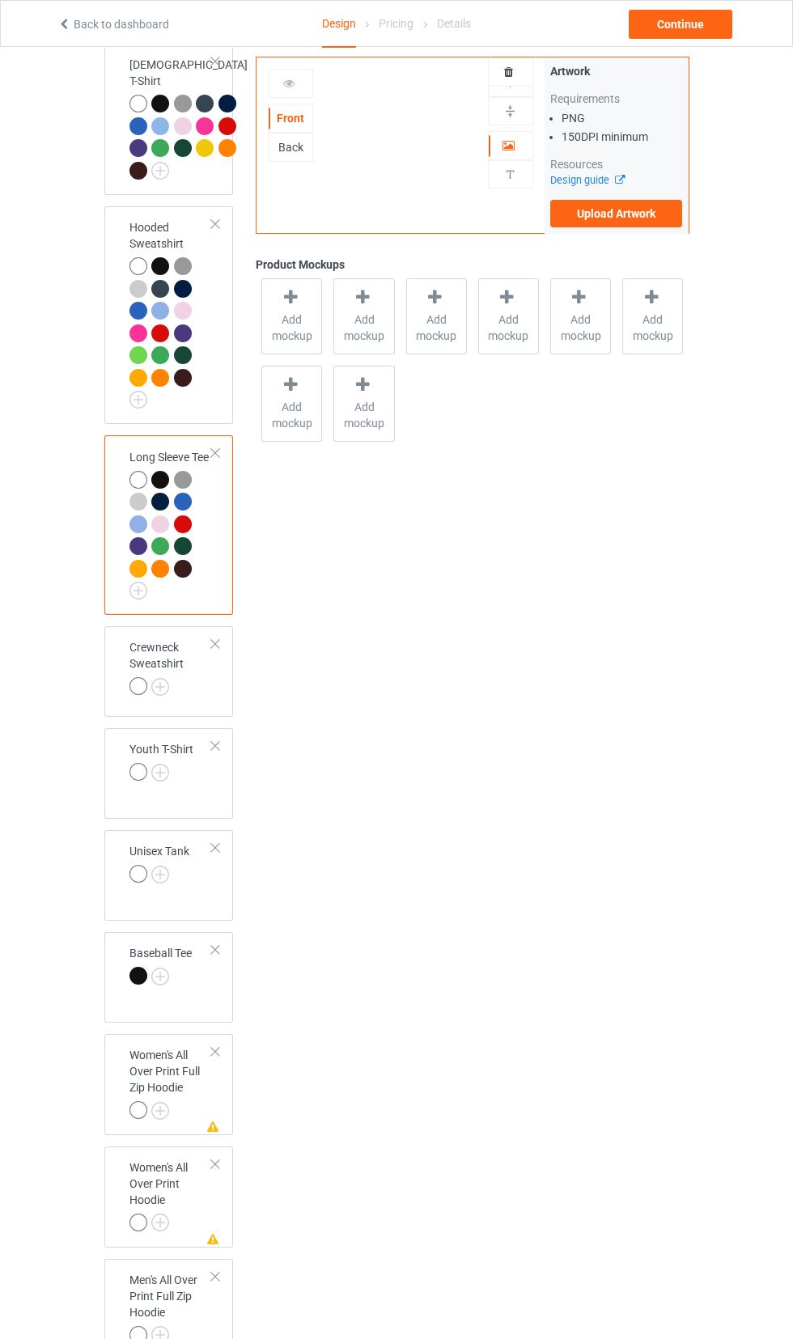
scroll to position [1367, 0]
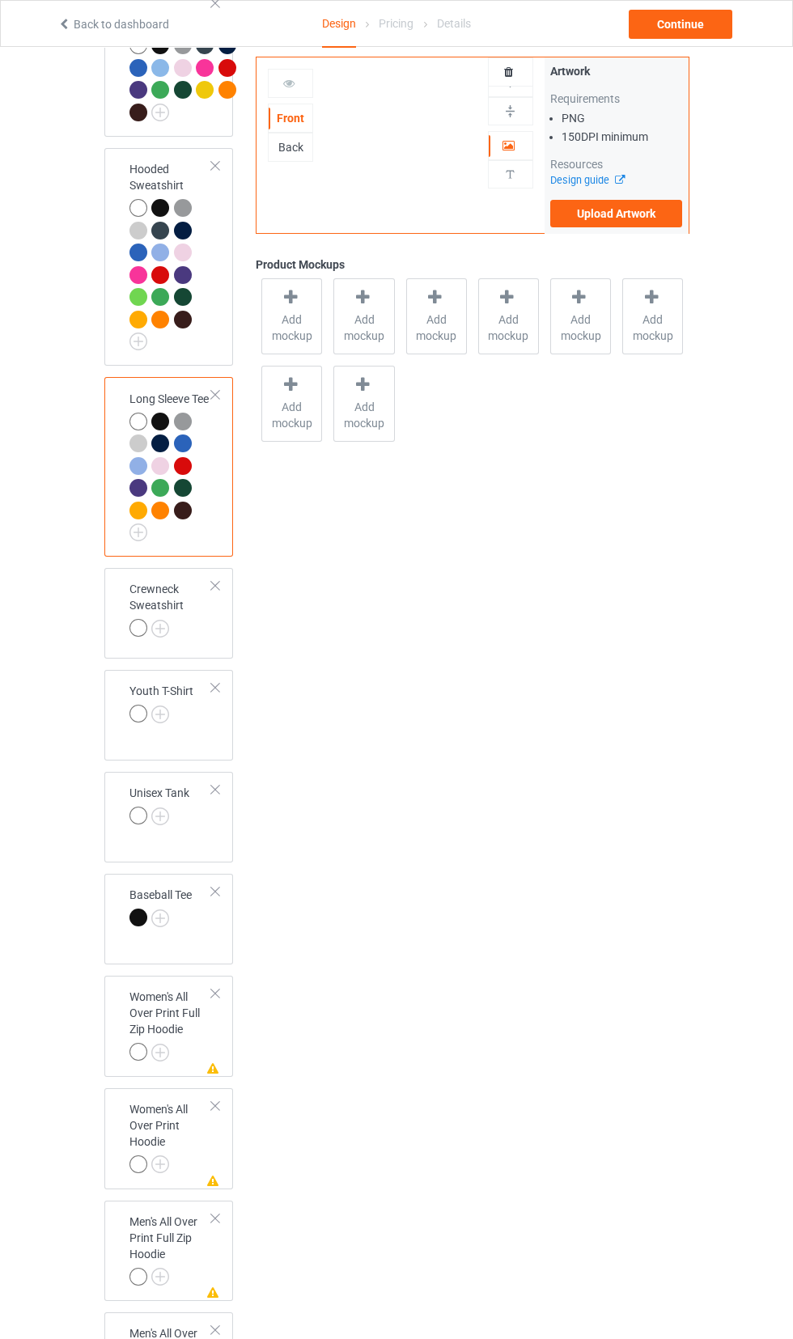
click at [0, 0] on img at bounding box center [0, 0] width 0 height 0
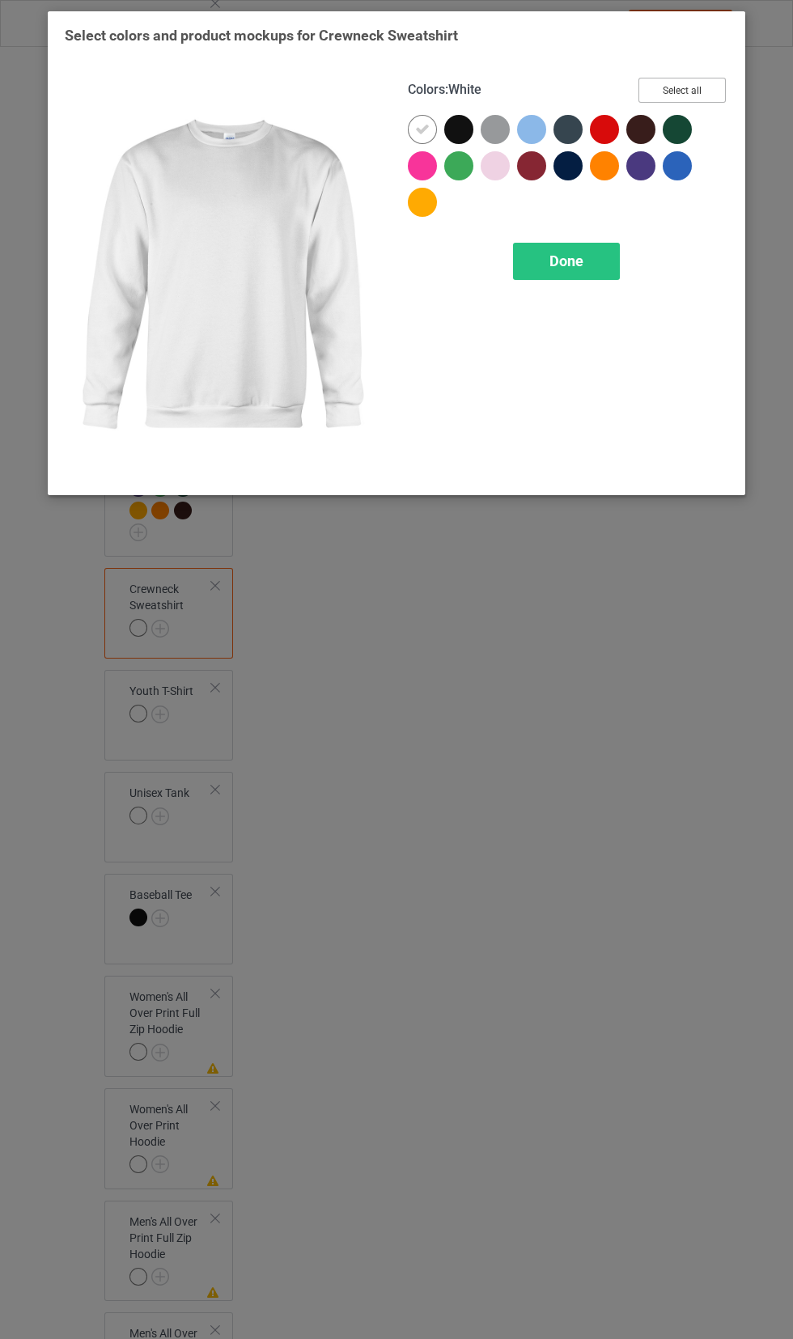
click at [701, 101] on button "Select all" at bounding box center [681, 90] width 87 height 25
click at [604, 278] on div "Done" at bounding box center [566, 261] width 107 height 37
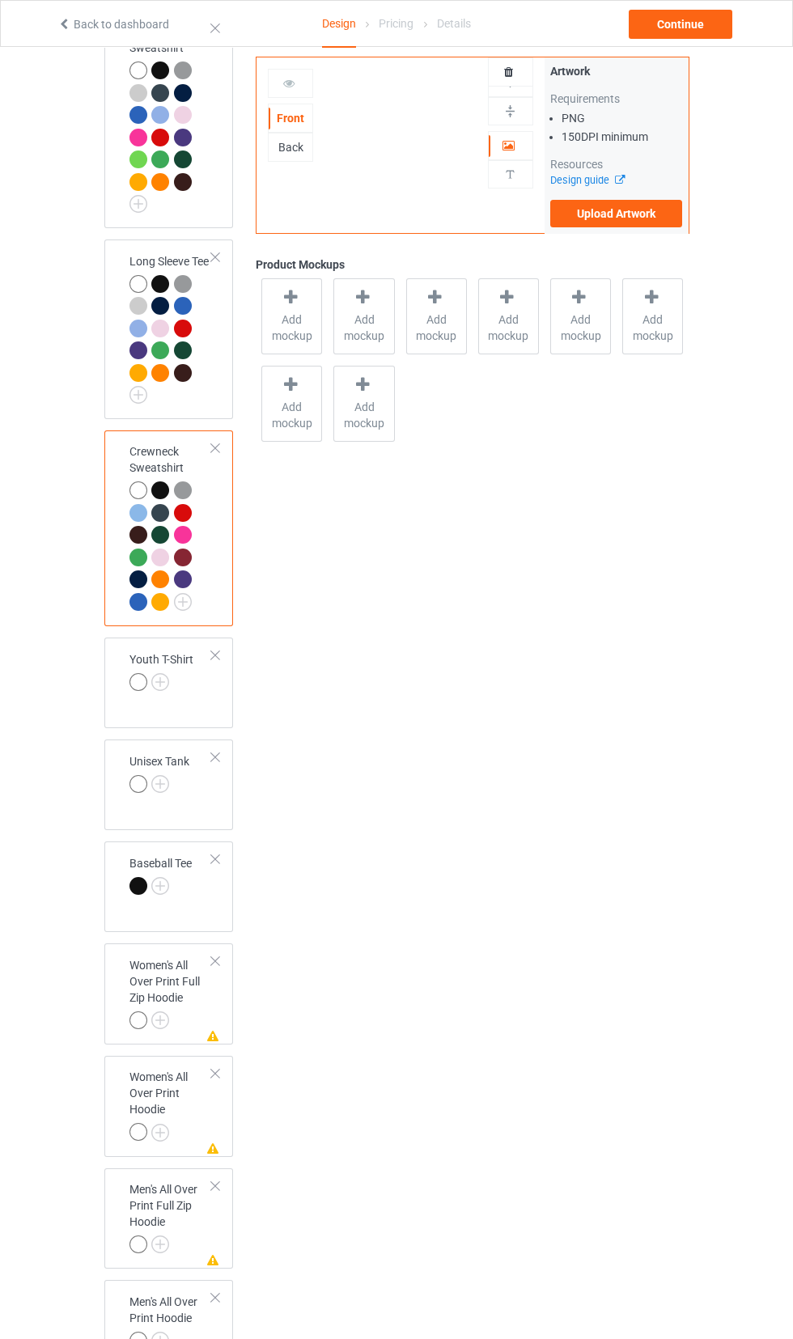
scroll to position [1503, 0]
click at [0, 0] on img at bounding box center [0, 0] width 0 height 0
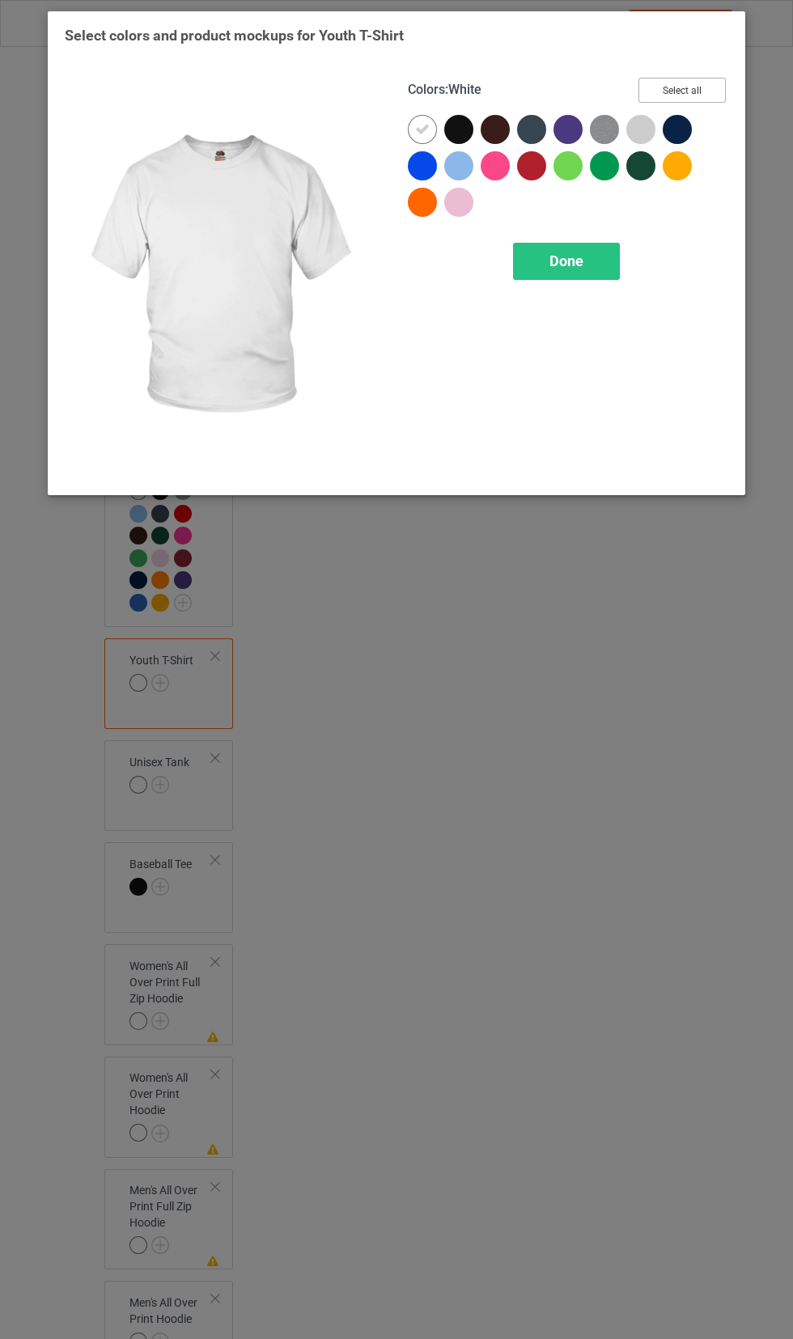
click at [698, 96] on button "Select all" at bounding box center [681, 90] width 87 height 25
click at [612, 269] on div "Done" at bounding box center [566, 261] width 107 height 37
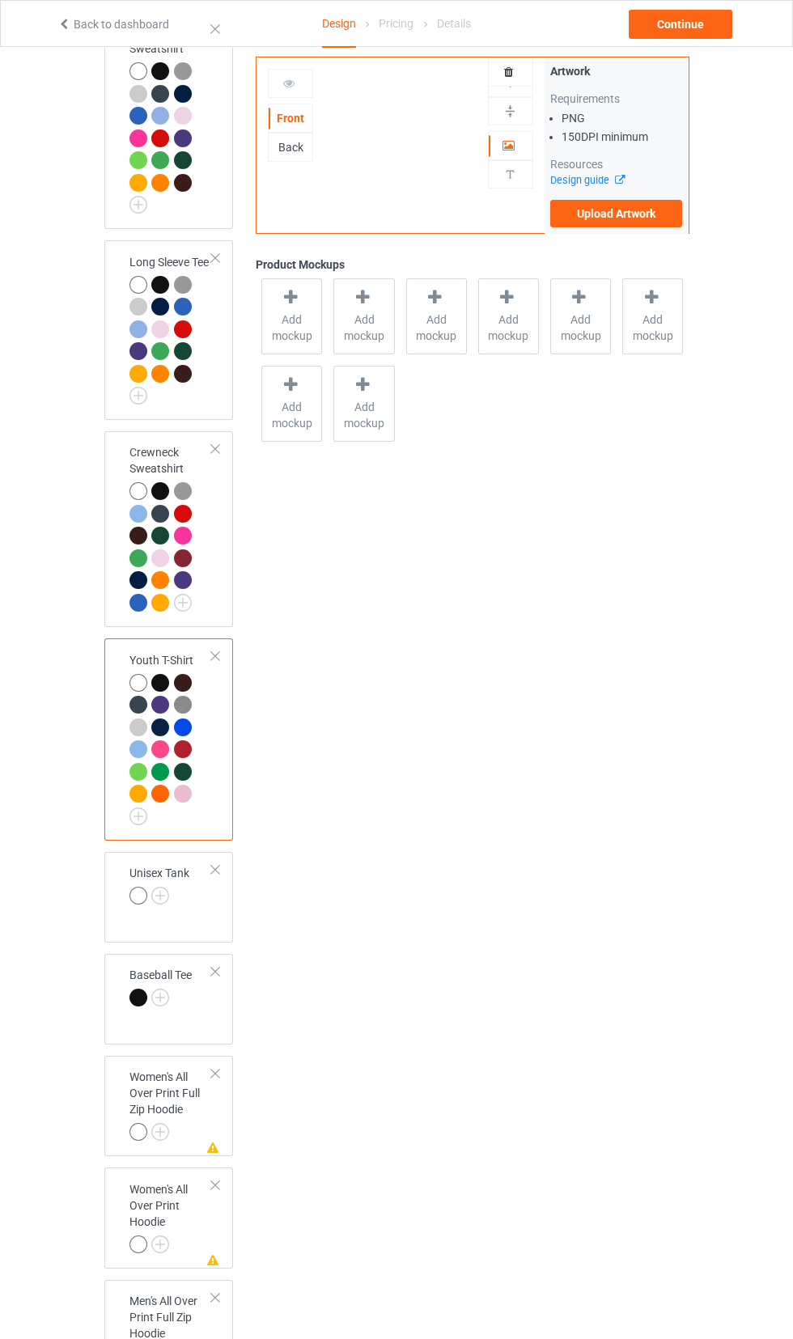
click at [0, 0] on img at bounding box center [0, 0] width 0 height 0
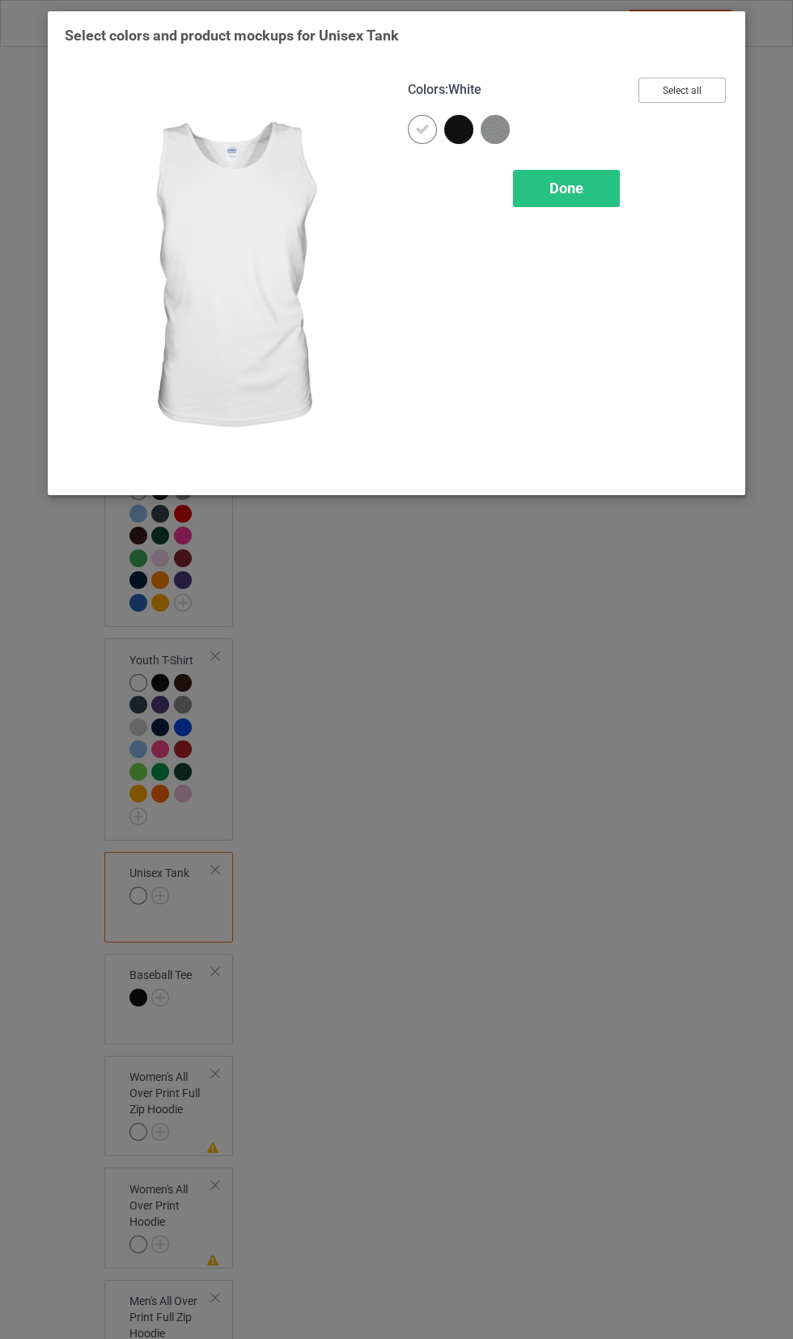
click at [702, 98] on button "Select all" at bounding box center [681, 90] width 87 height 25
click at [604, 198] on div "Done" at bounding box center [566, 188] width 107 height 37
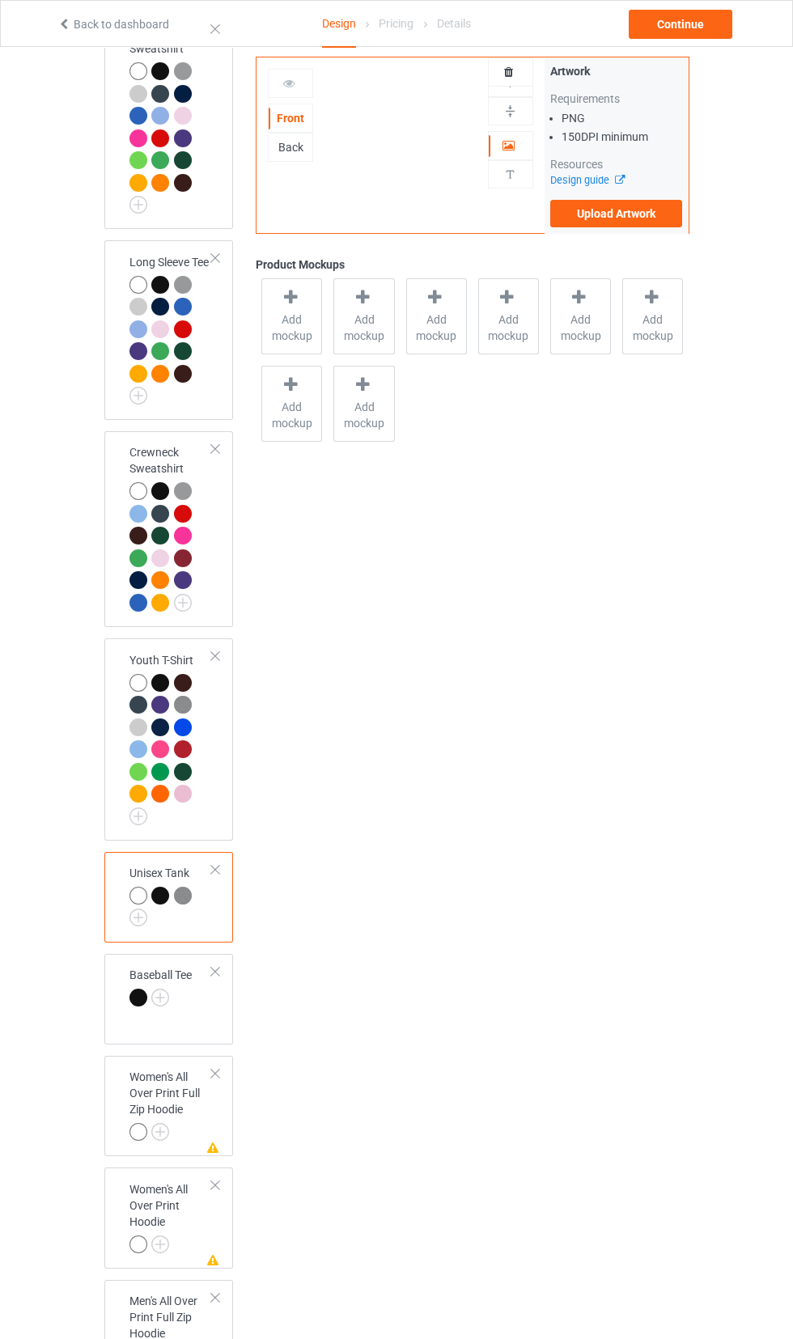
click at [0, 0] on img at bounding box center [0, 0] width 0 height 0
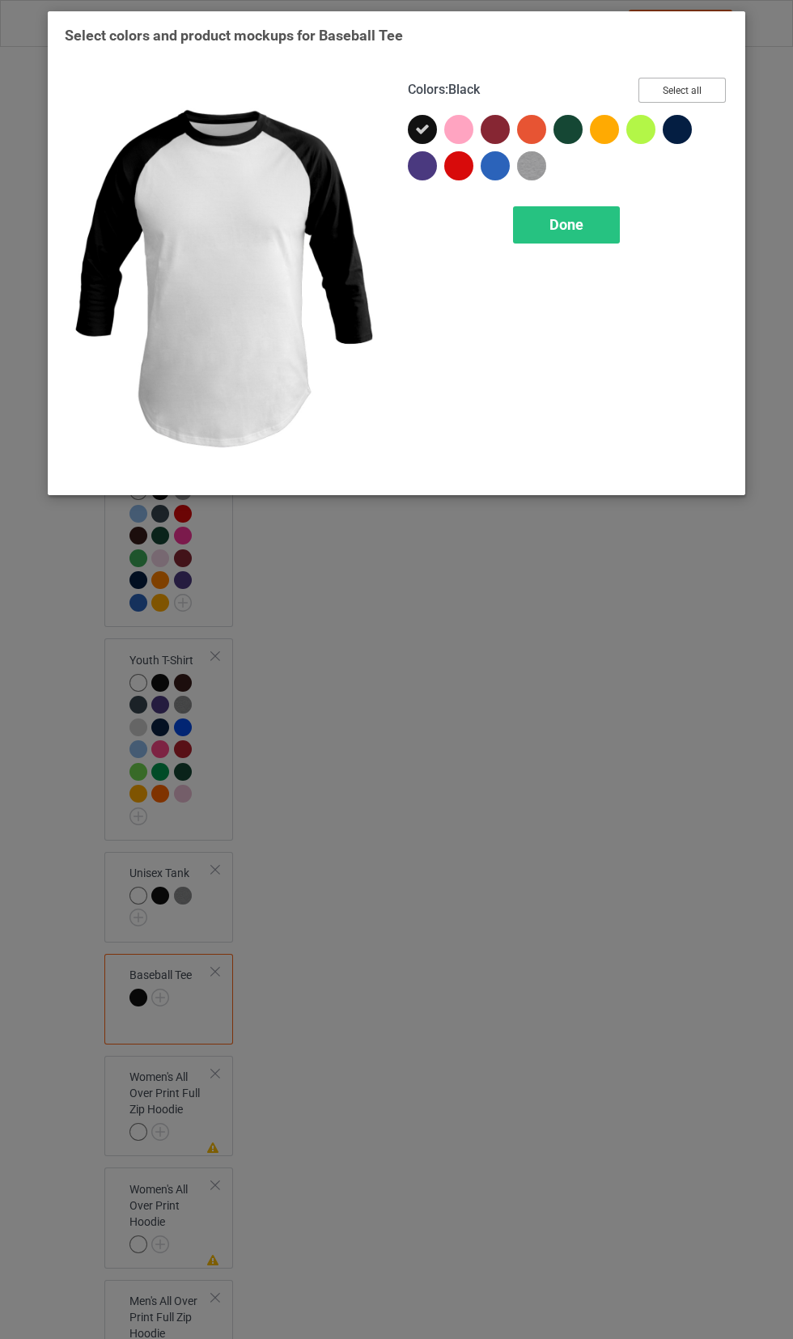
click at [697, 102] on button "Select all" at bounding box center [681, 90] width 87 height 25
click at [608, 235] on div "Done" at bounding box center [566, 224] width 107 height 37
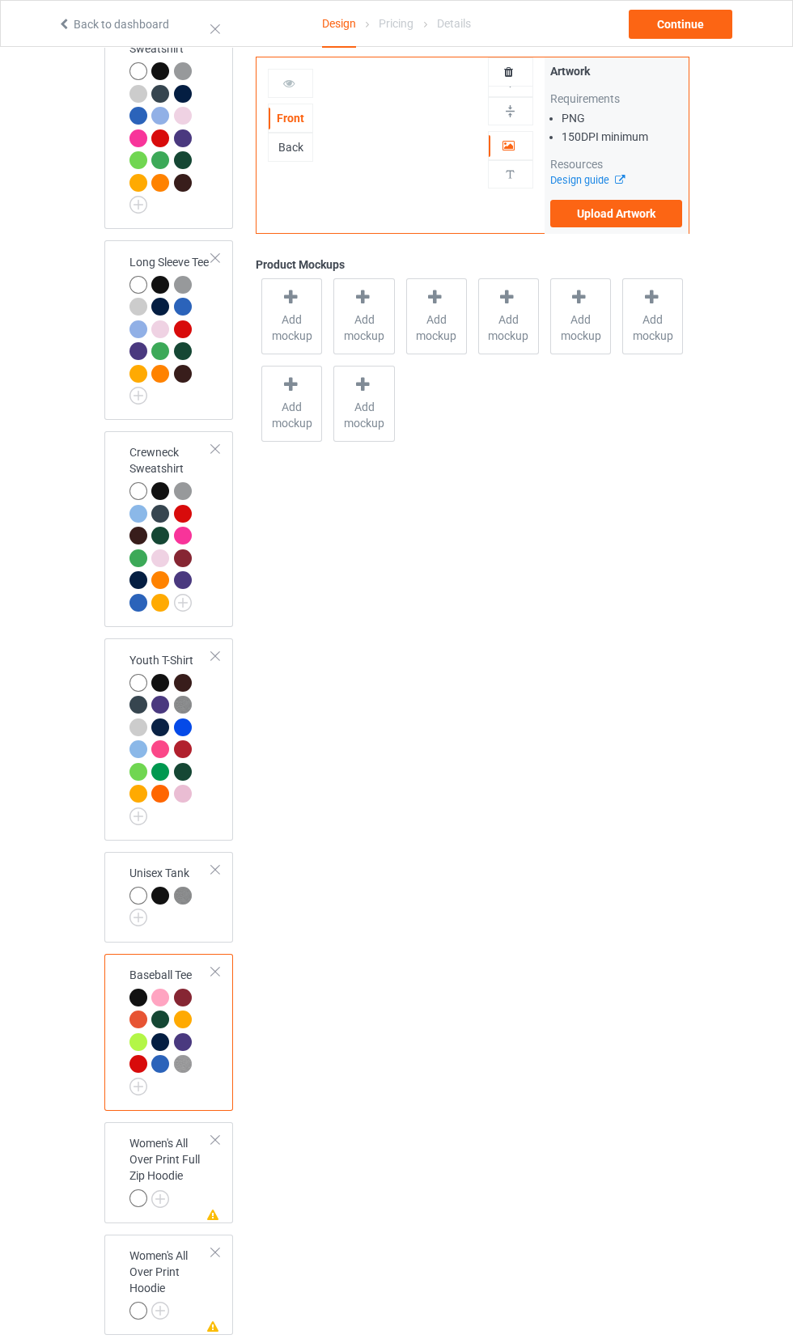
scroll to position [1732, 0]
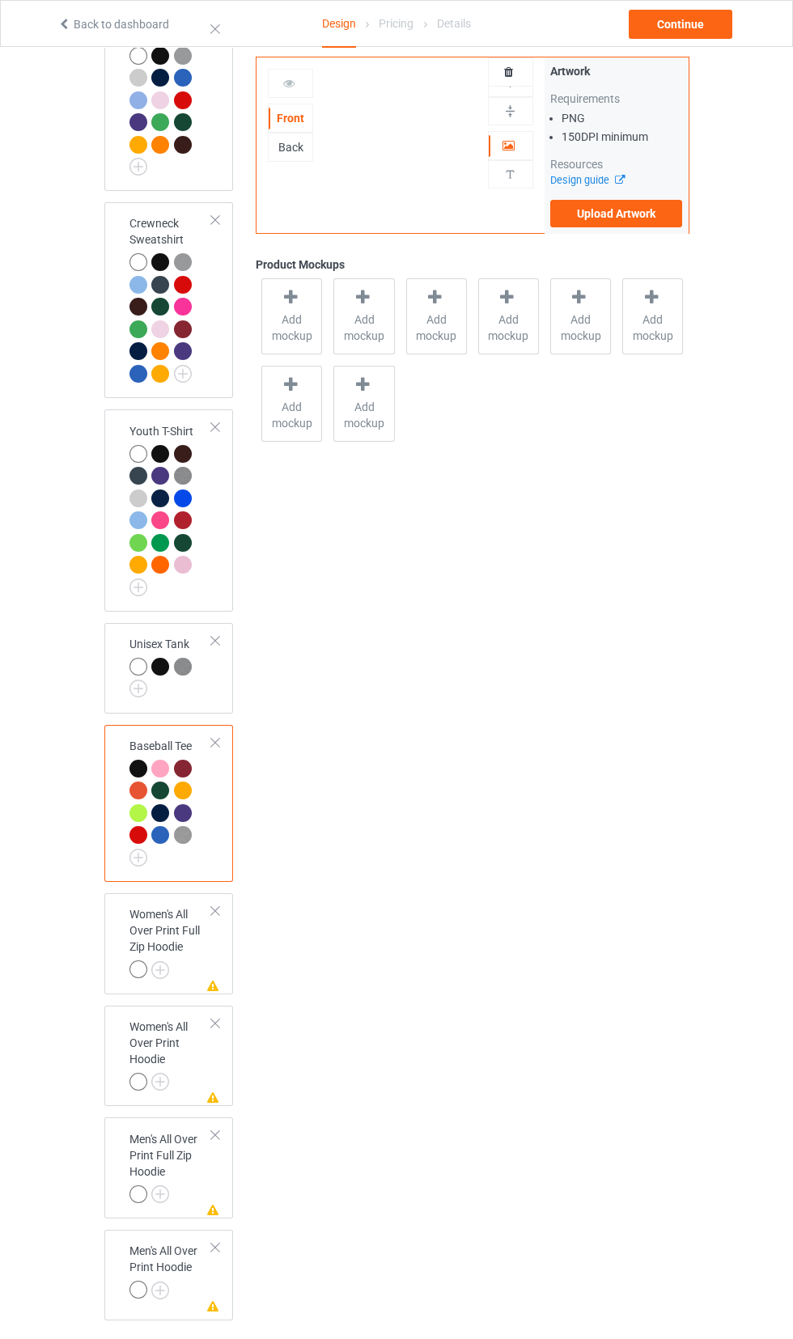
click at [215, 917] on div at bounding box center [215, 910] width 11 height 11
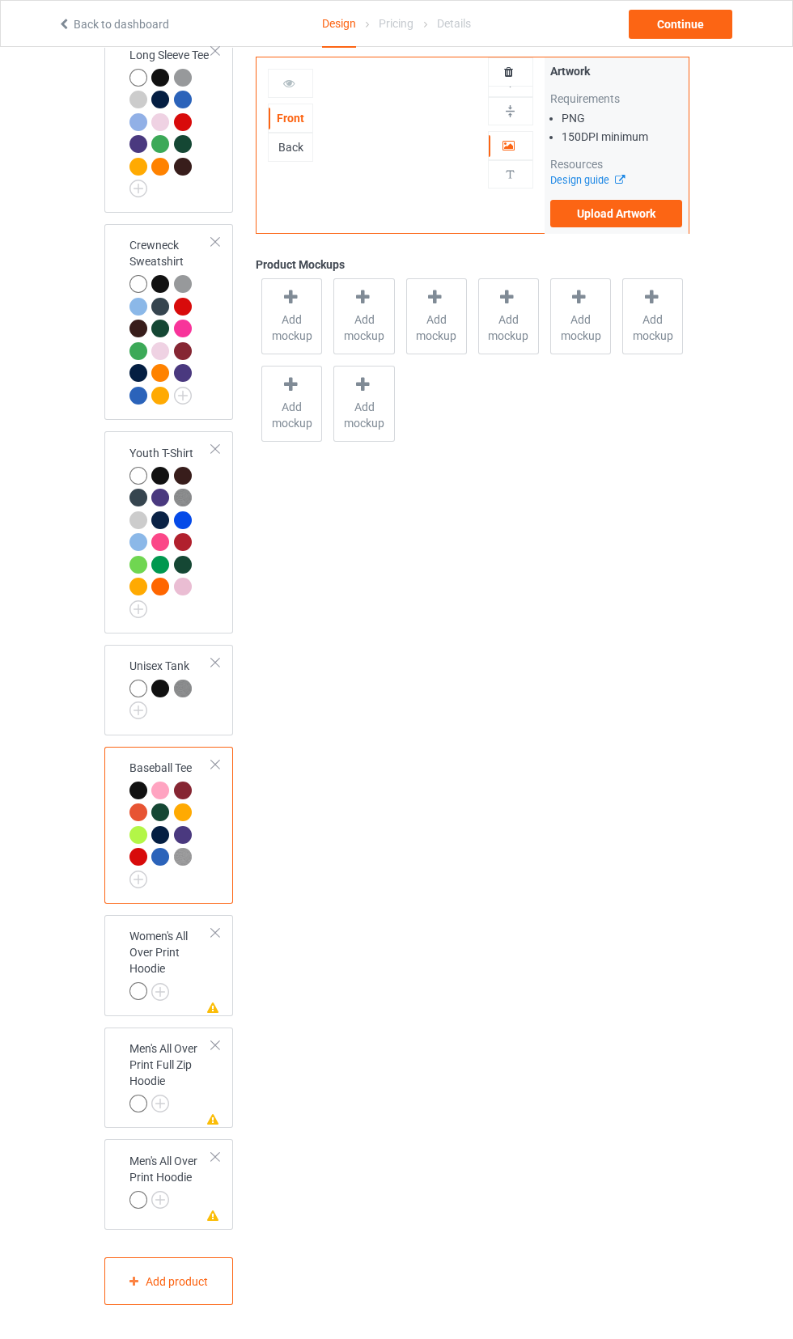
scroll to position [1620, 0]
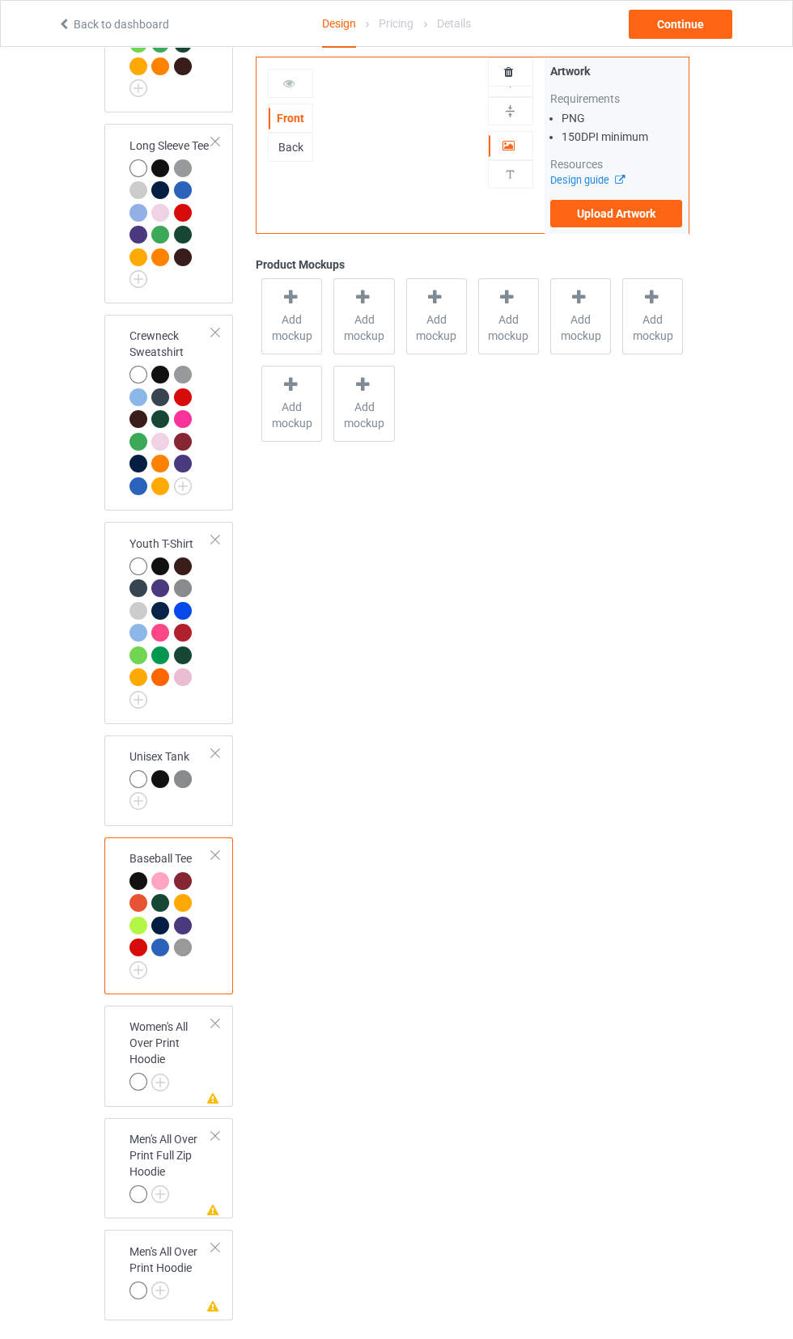
click at [226, 994] on div "Baseball Tee" at bounding box center [168, 915] width 129 height 157
click at [215, 1029] on div at bounding box center [215, 1023] width 11 height 11
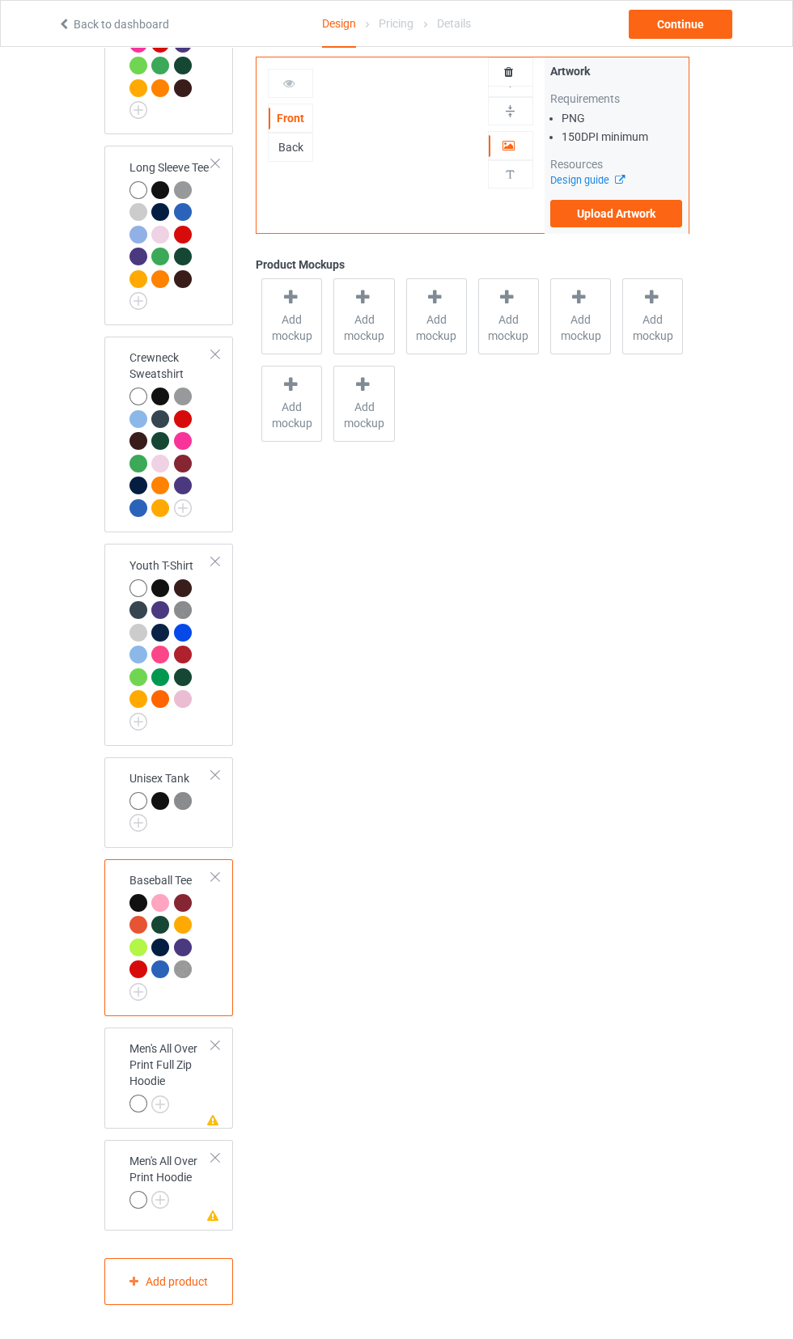
scroll to position [1507, 0]
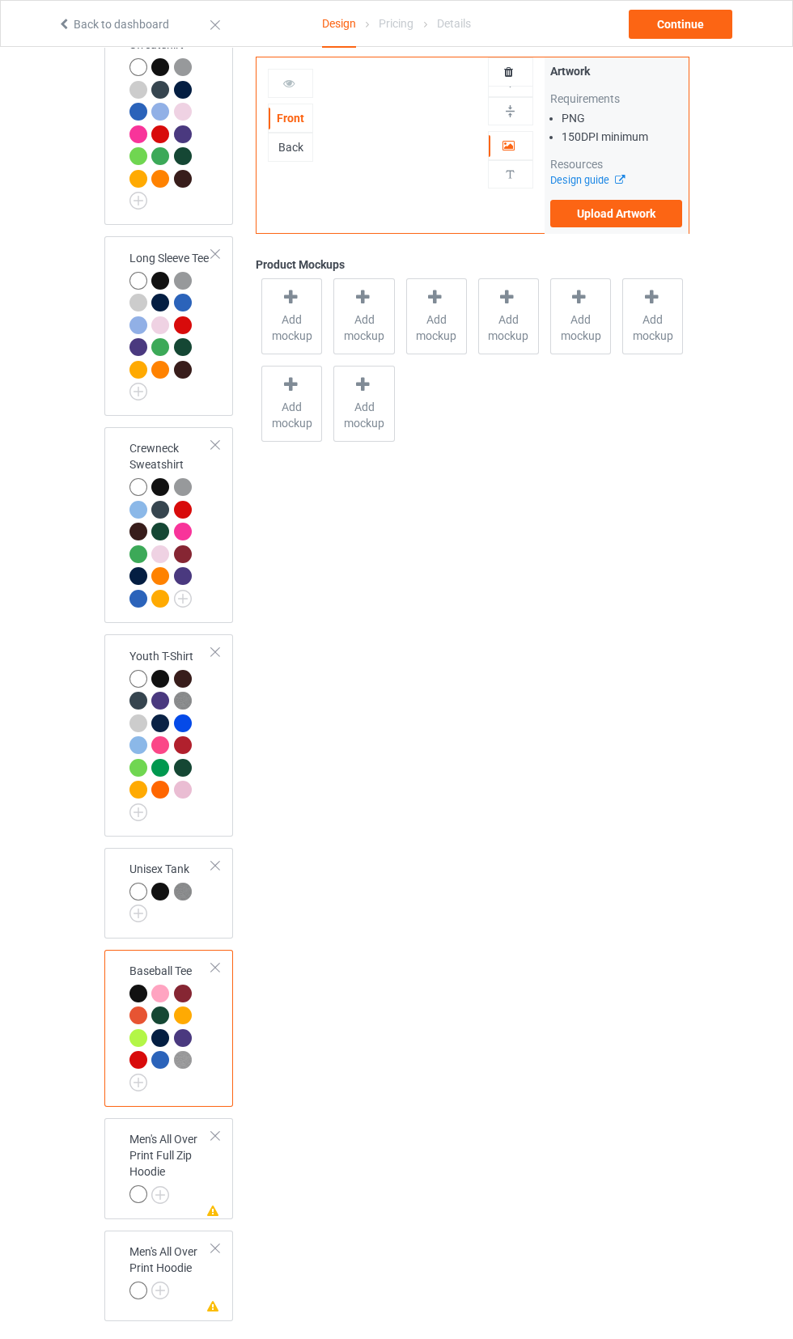
click at [228, 1170] on div "Missing artwork on 5 side(s) Men's All Over Print Full Zip Hoodie" at bounding box center [168, 1168] width 129 height 101
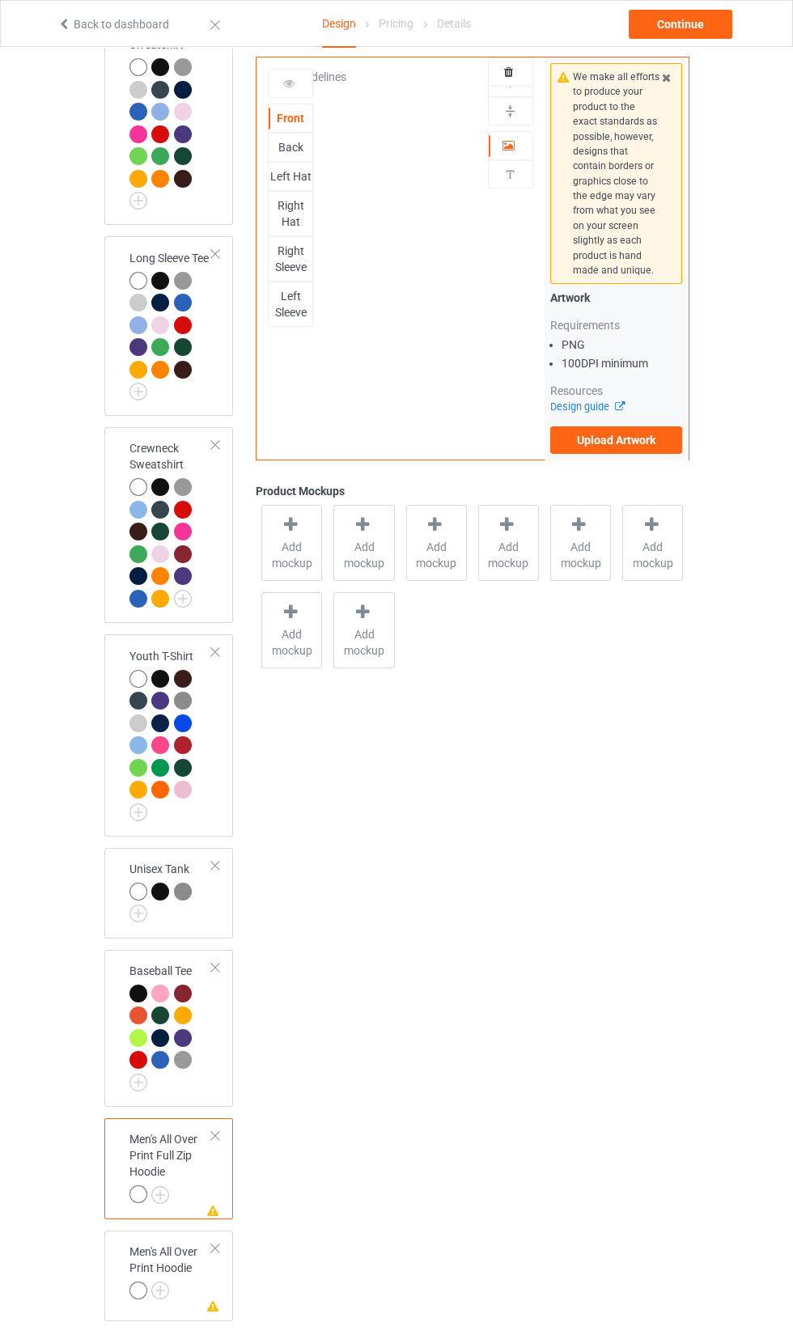
click at [227, 1219] on div "Missing artwork on 5 side(s) Men's All Over Print Full Zip Hoodie" at bounding box center [168, 1168] width 129 height 101
click at [215, 1142] on div at bounding box center [215, 1135] width 11 height 11
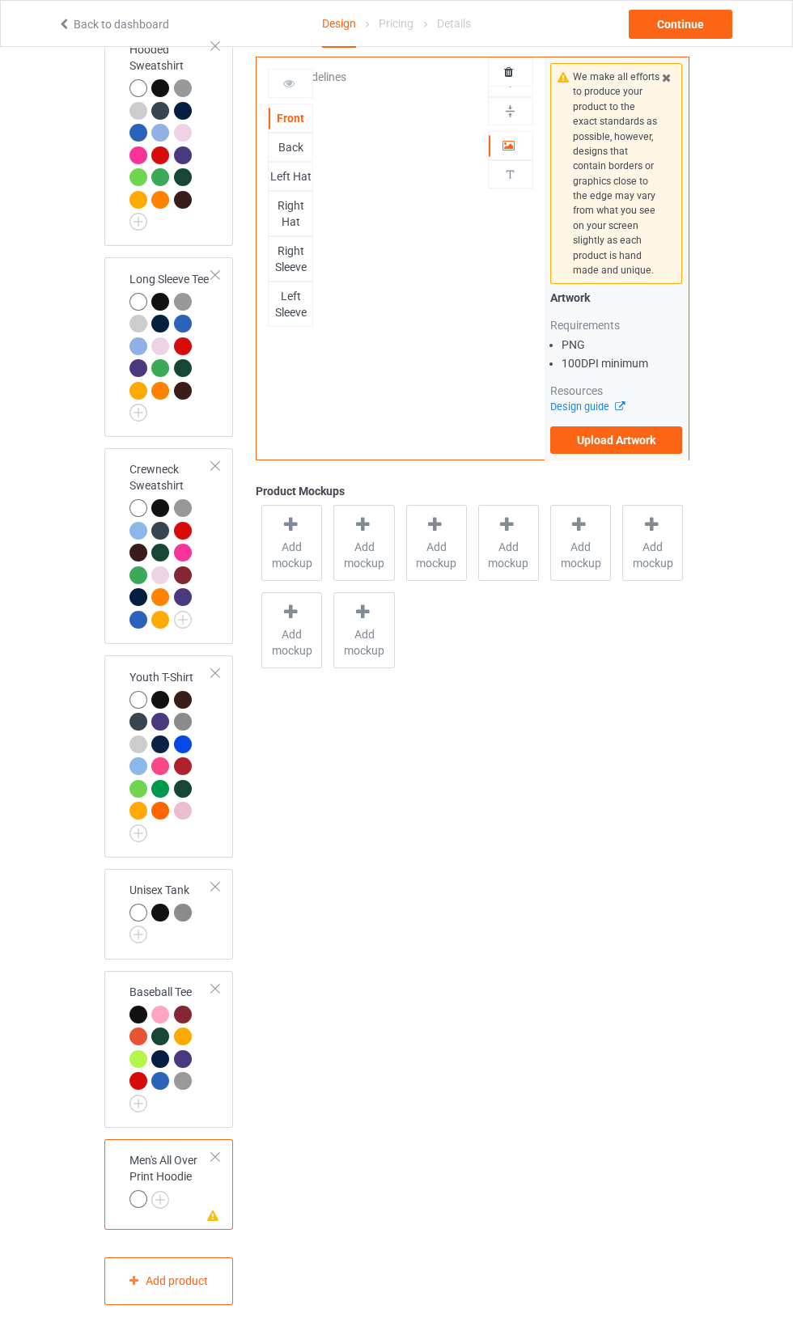
scroll to position [1395, 0]
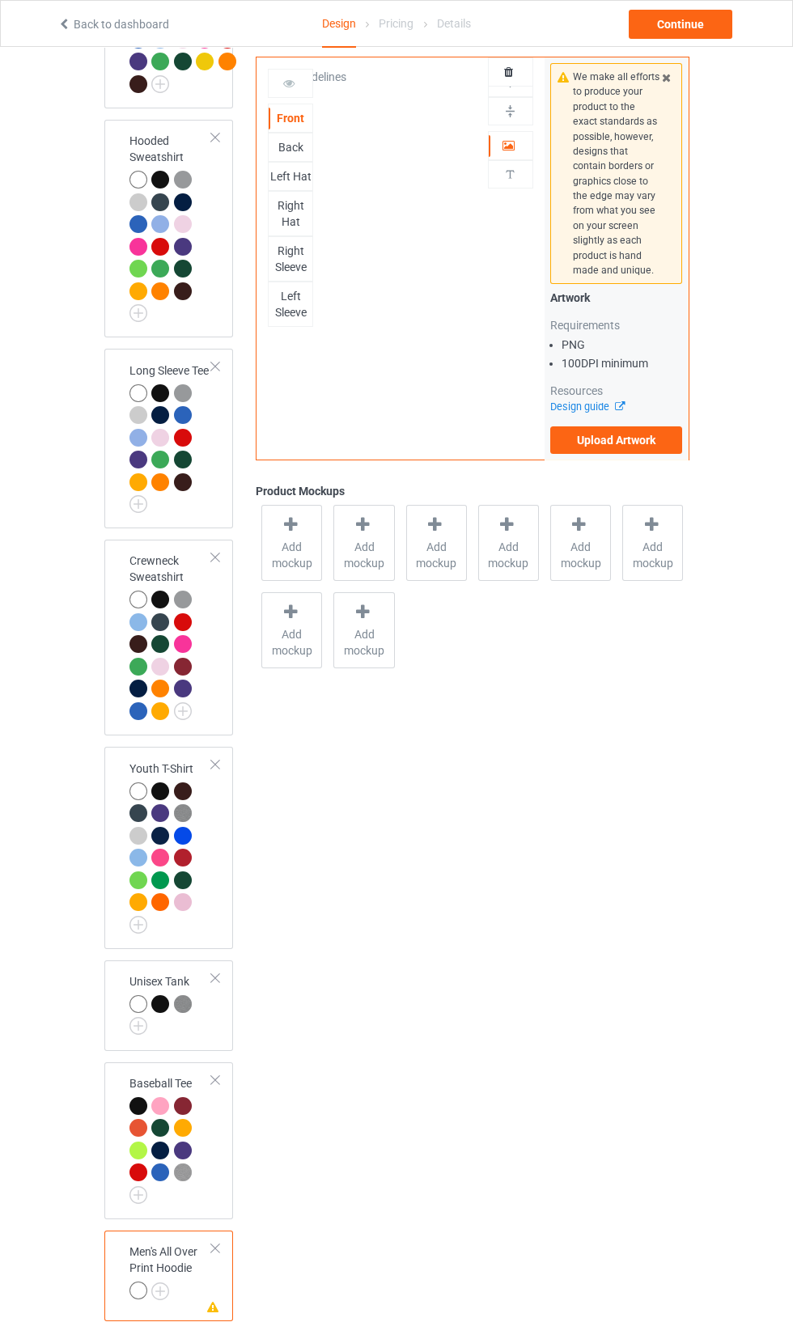
click at [228, 1150] on div "Baseball Tee" at bounding box center [168, 1140] width 129 height 157
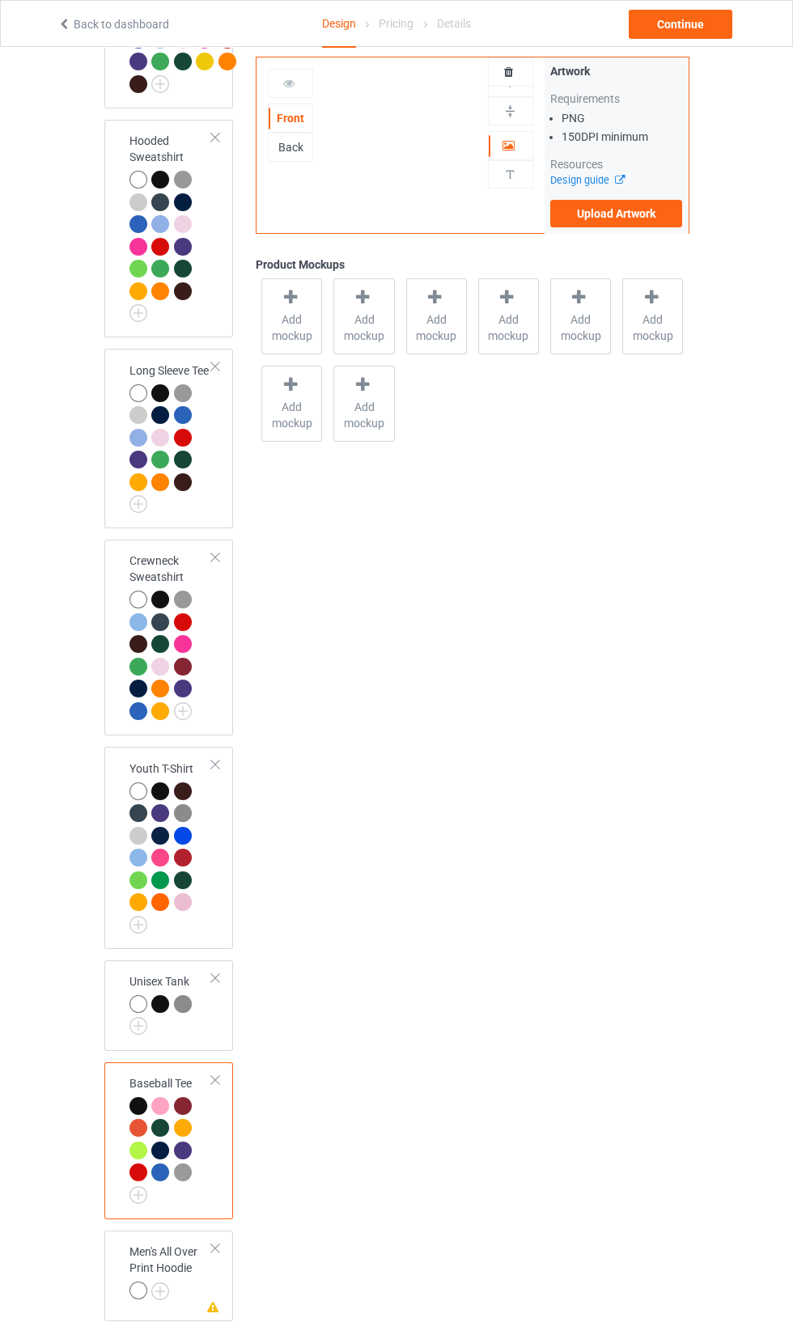
click at [215, 1254] on div at bounding box center [215, 1248] width 11 height 11
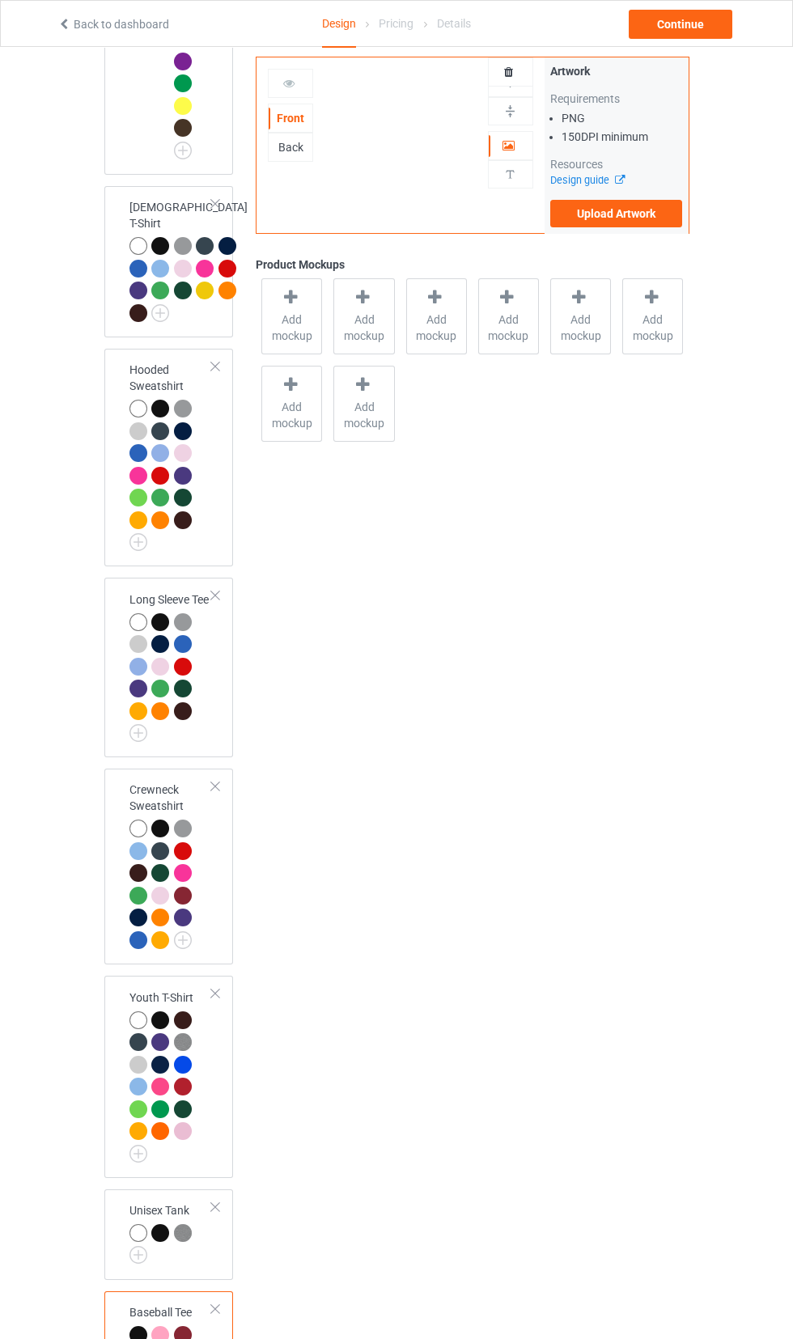
scroll to position [1293, 0]
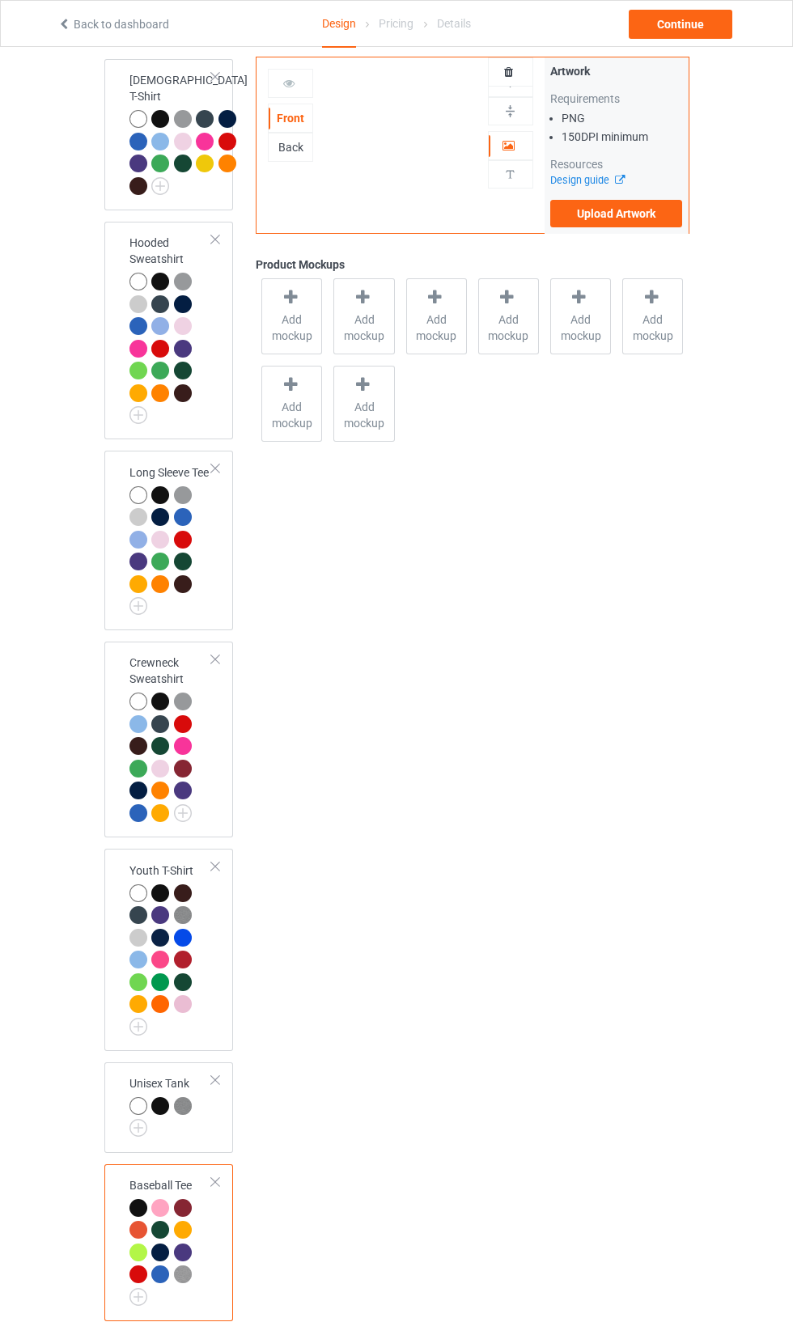
click at [634, 214] on label "Upload Artwork" at bounding box center [616, 214] width 133 height 28
click at [0, 0] on input "Upload Artwork" at bounding box center [0, 0] width 0 height 0
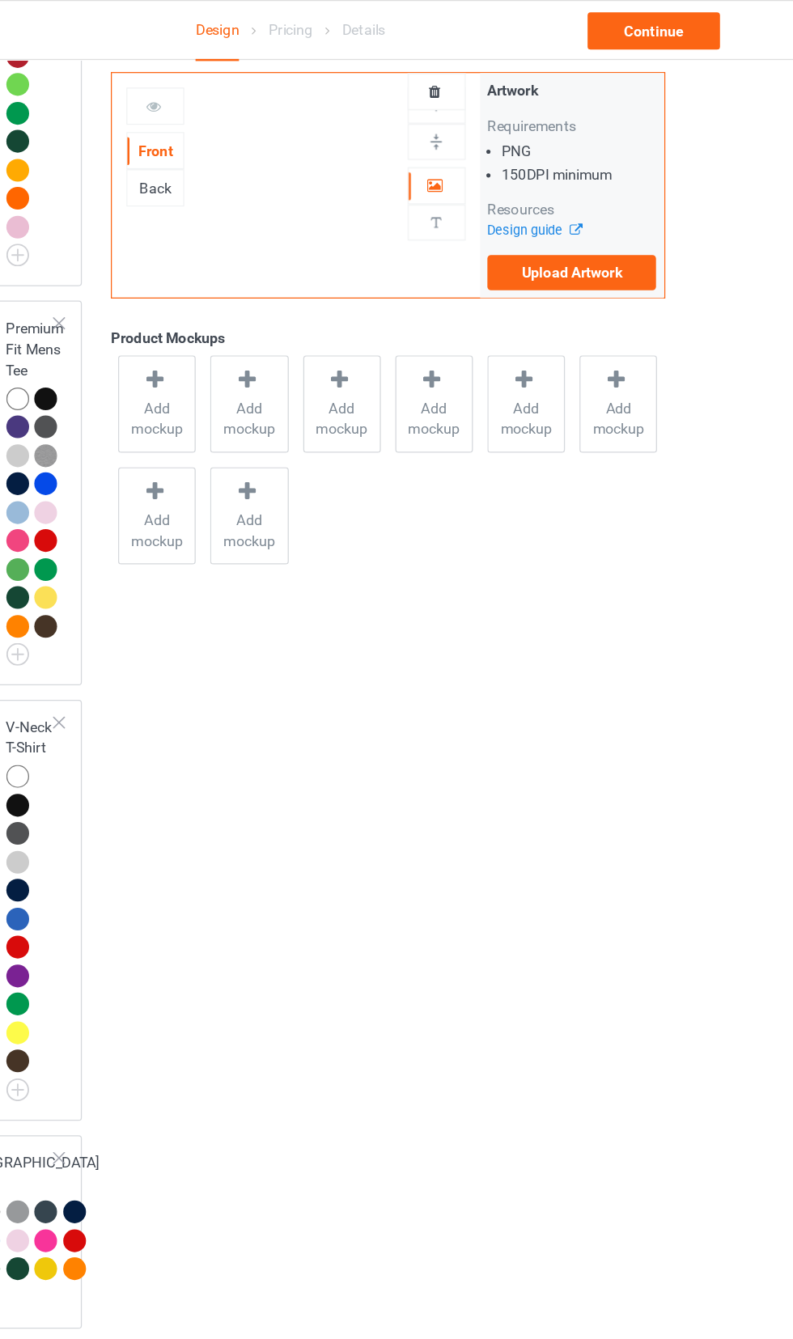
scroll to position [451, 0]
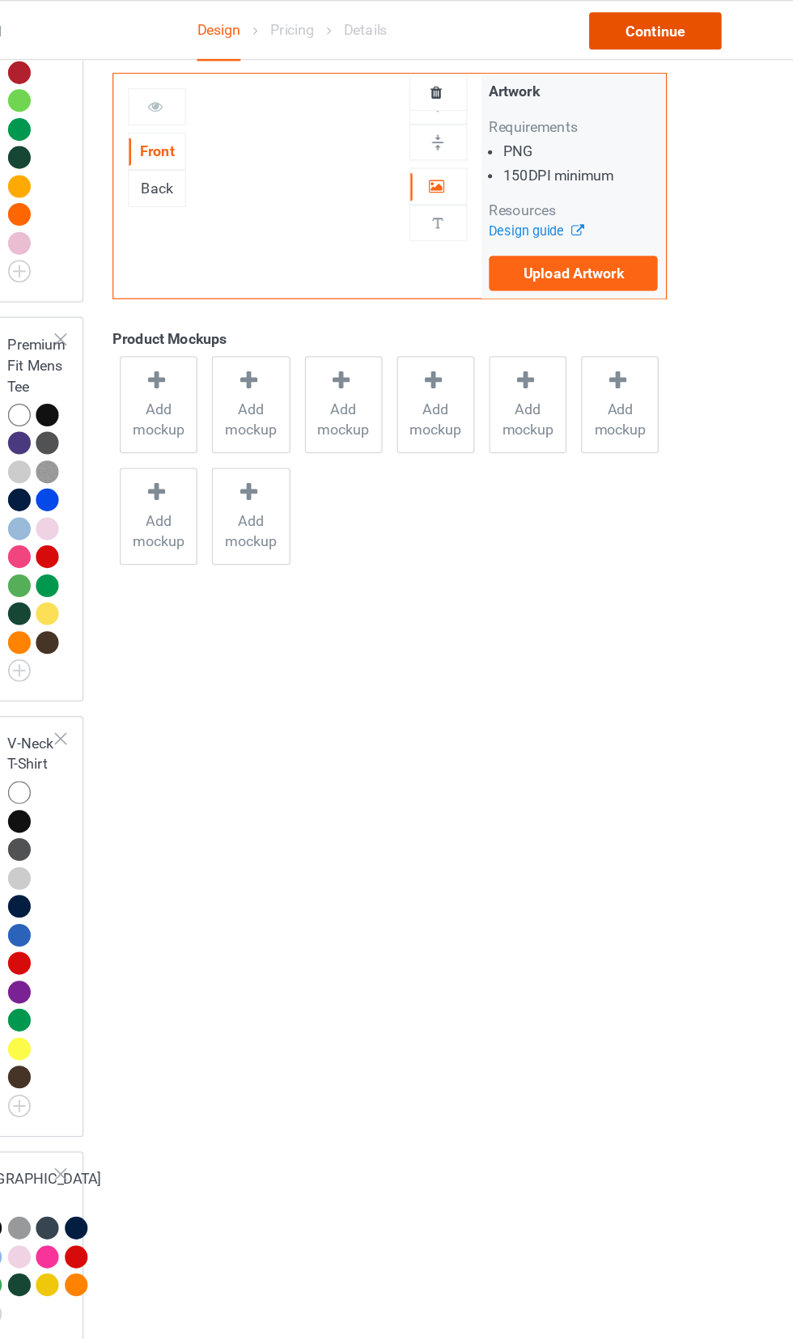
click at [694, 32] on div "Continue" at bounding box center [681, 24] width 104 height 29
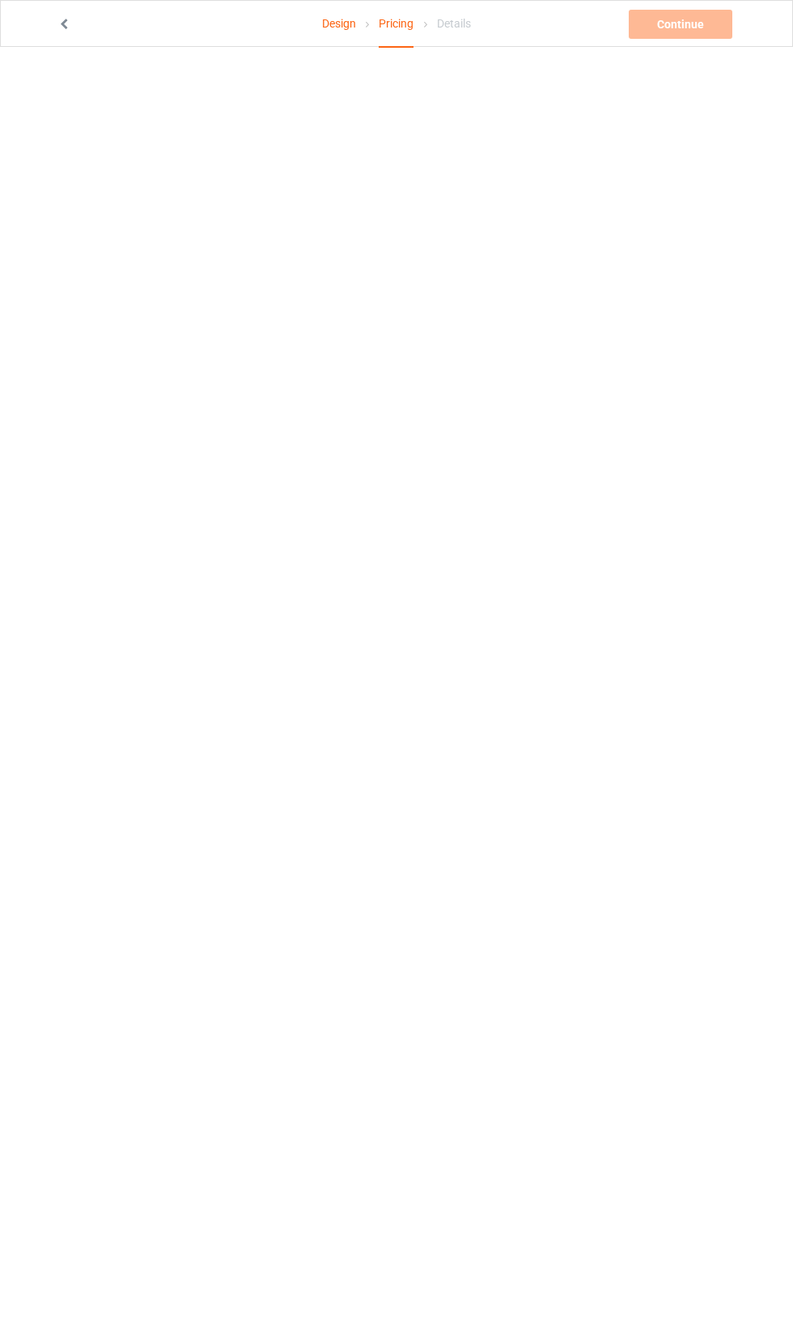
scroll to position [46, 0]
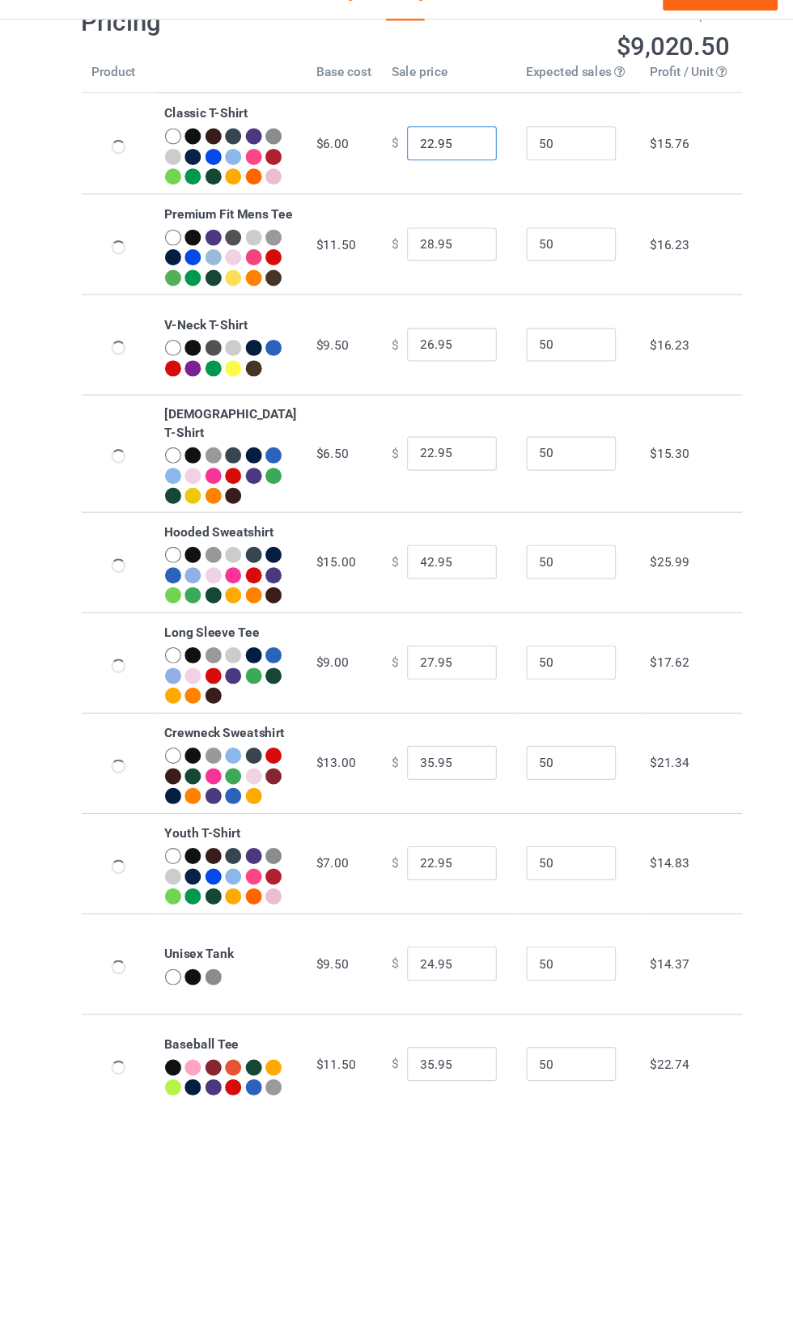
click at [424, 167] on input "22.95" at bounding box center [438, 158] width 81 height 31
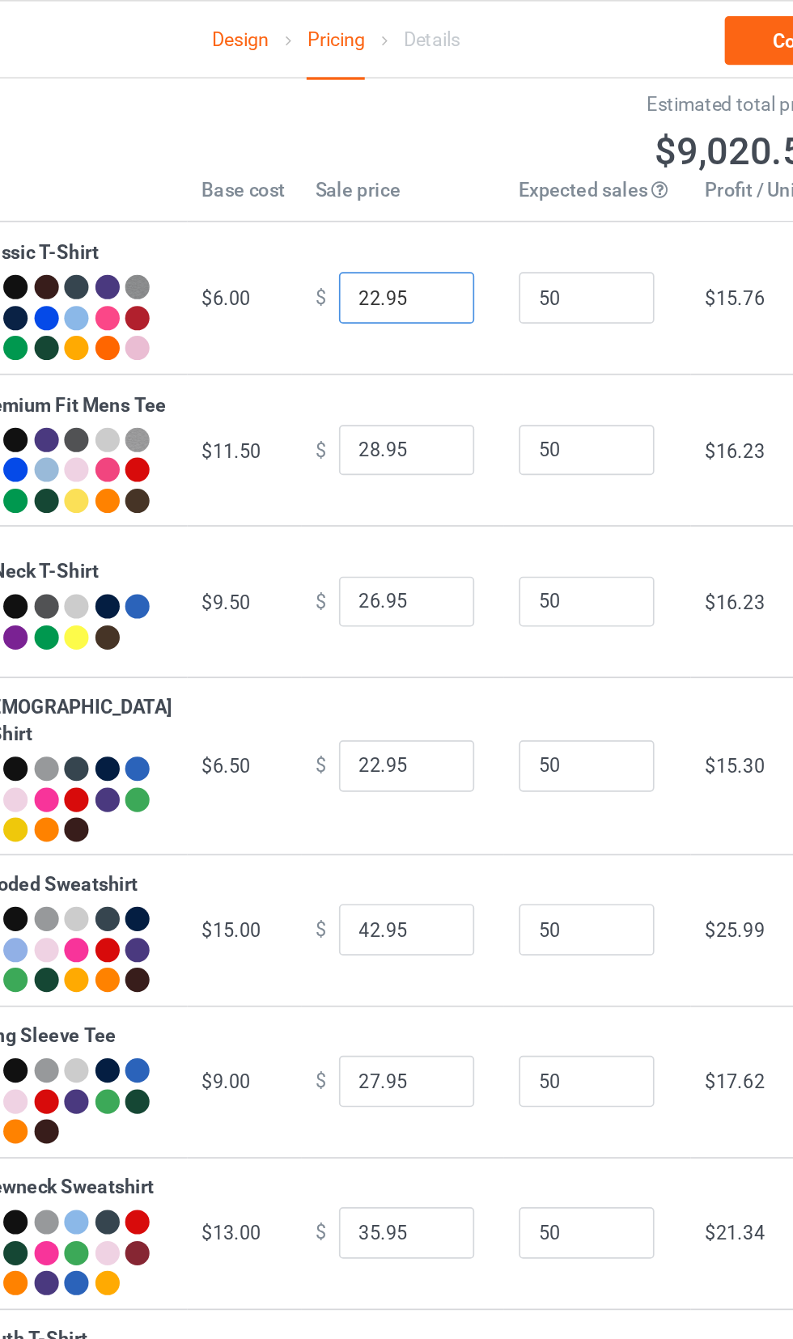
scroll to position [5, 0]
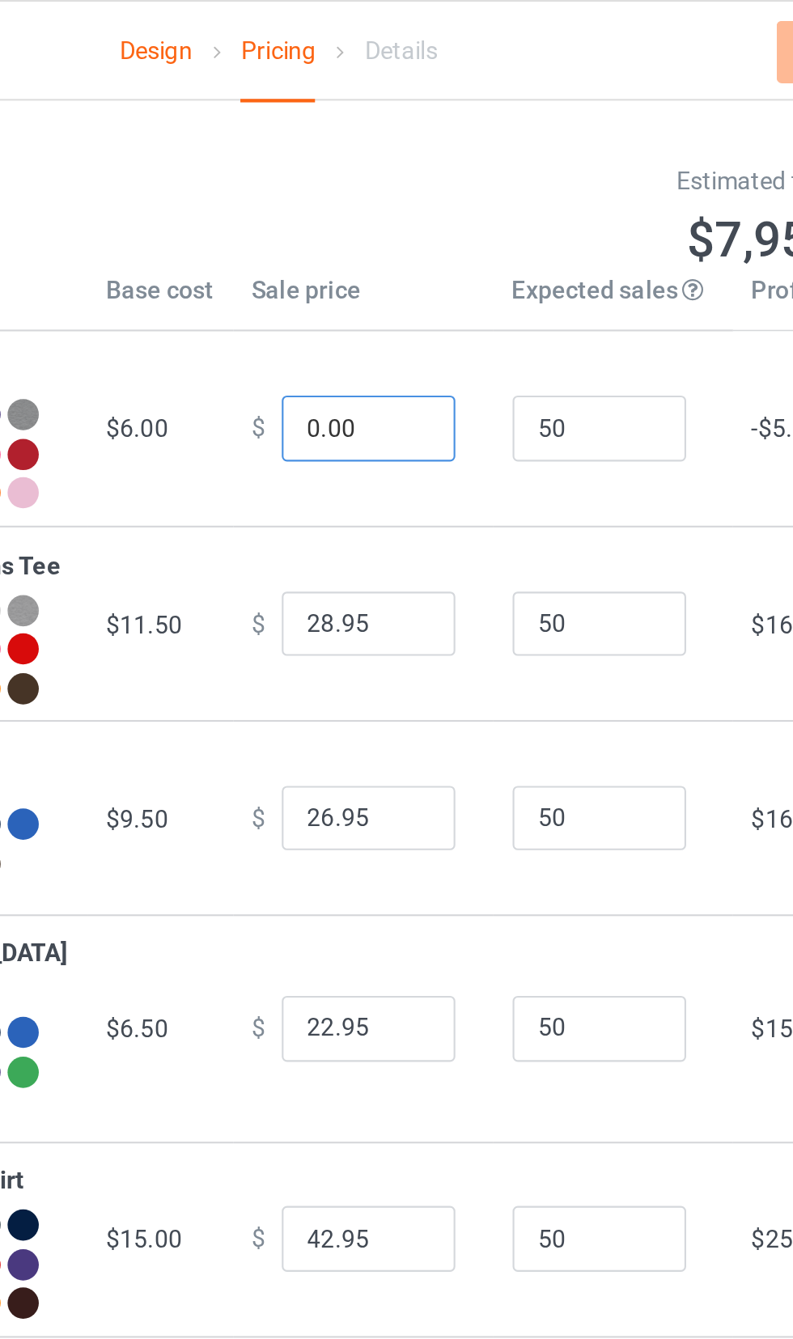
click at [398, 206] on input "0.00" at bounding box center [438, 199] width 81 height 31
click at [401, 202] on input "10.00" at bounding box center [438, 199] width 81 height 31
type input "17.00"
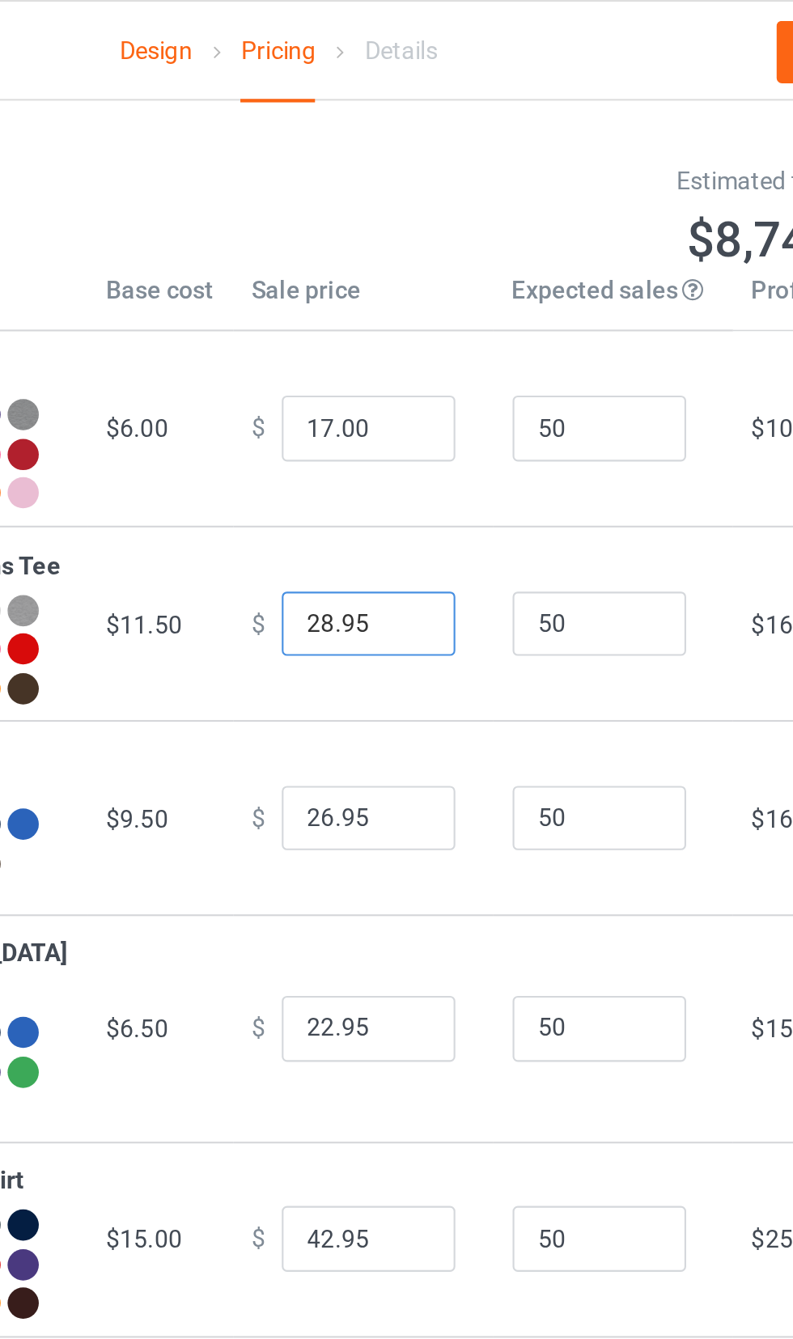
click at [403, 307] on input "28.95" at bounding box center [438, 291] width 81 height 31
click at [431, 307] on input "18.95" at bounding box center [438, 291] width 81 height 31
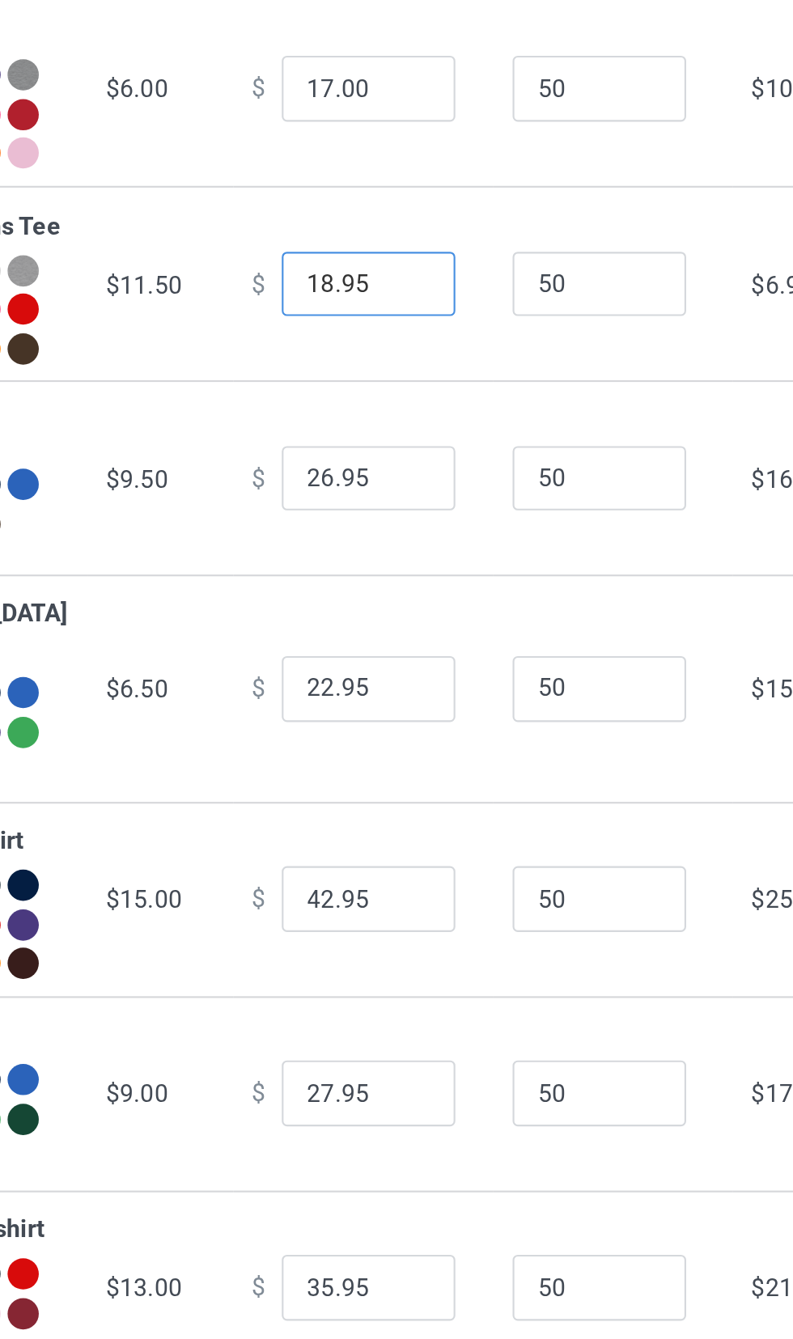
type input "18.95"
click at [401, 397] on input "26.95" at bounding box center [438, 382] width 81 height 31
type input "17.95"
click at [405, 495] on input "22.95" at bounding box center [438, 479] width 81 height 31
click at [401, 495] on input "22.95" at bounding box center [438, 479] width 81 height 31
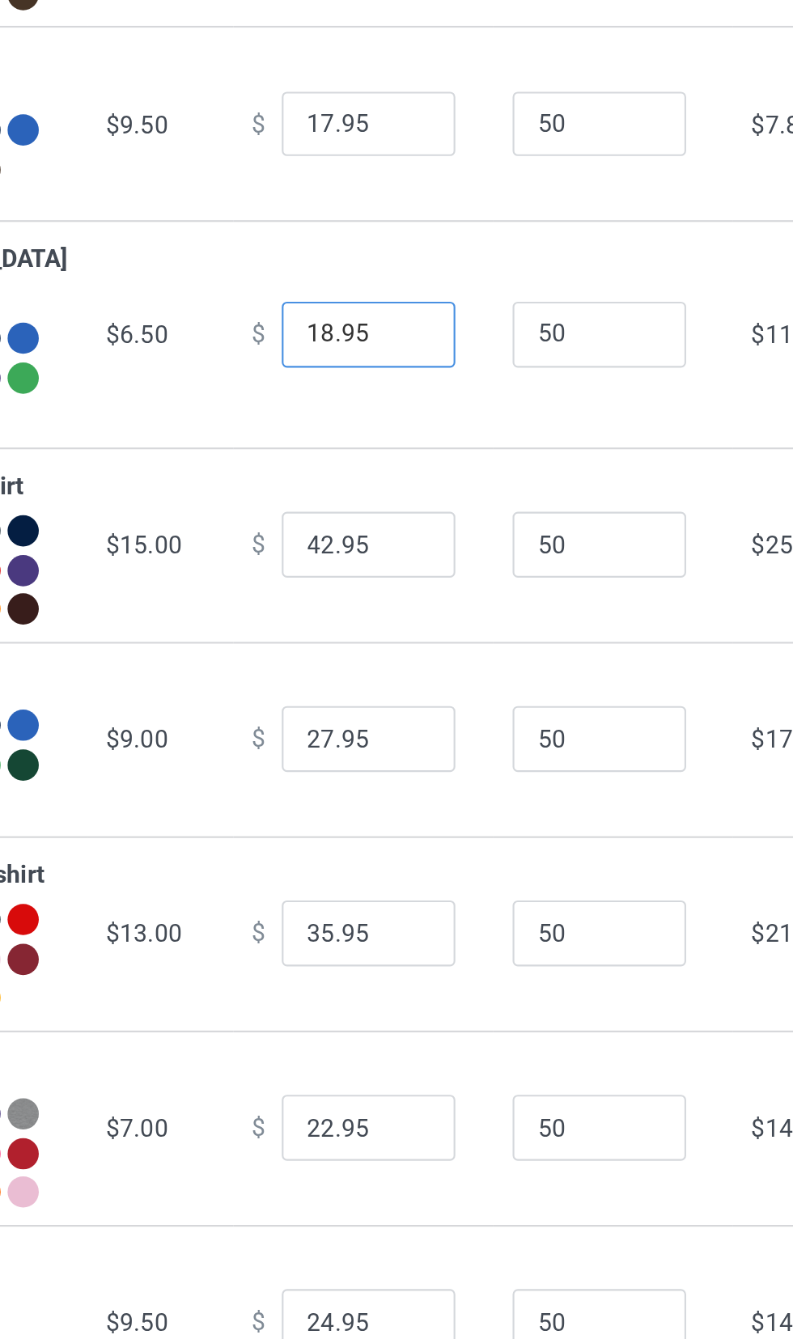
type input "18.95"
click at [409, 593] on input "42.95" at bounding box center [438, 577] width 81 height 31
click at [401, 593] on input "42.95" at bounding box center [438, 577] width 81 height 31
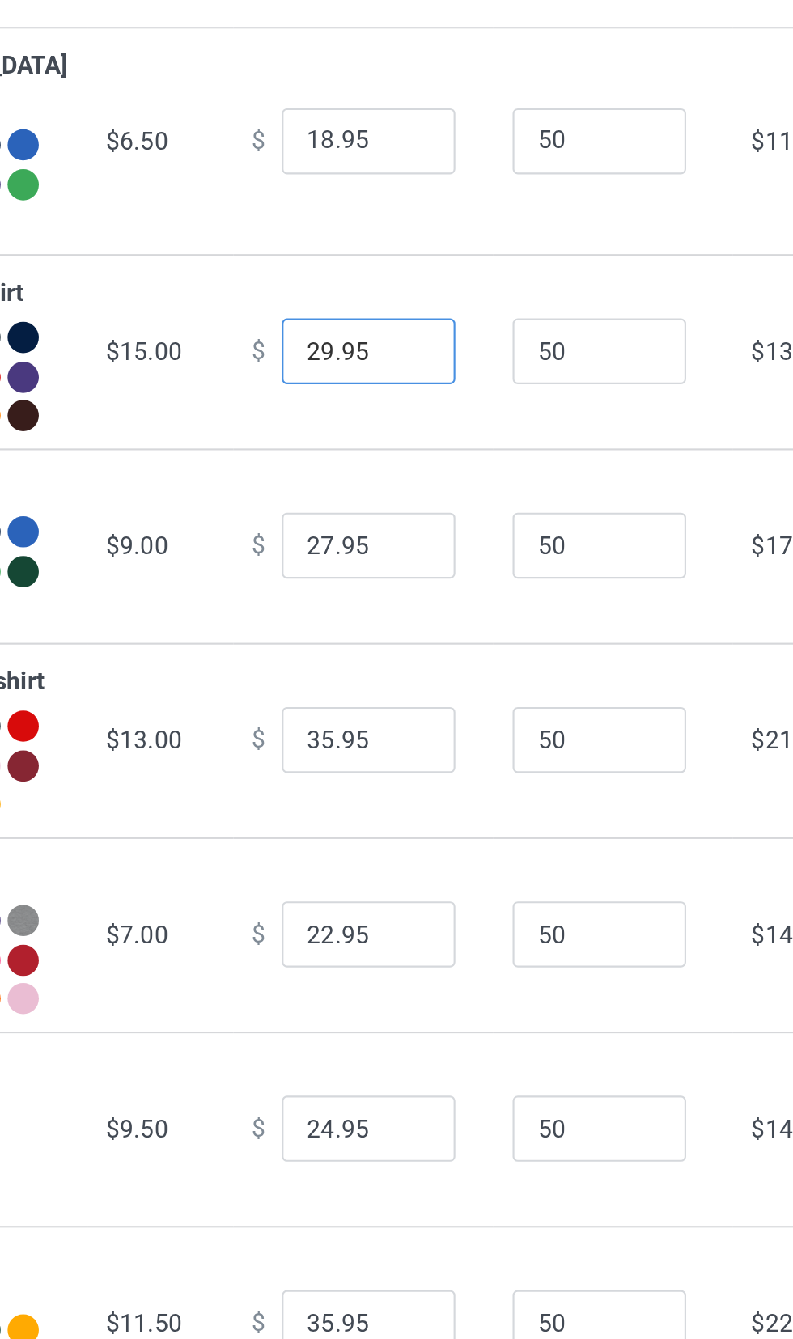
type input "29.95"
click at [398, 684] on input "27.95" at bounding box center [438, 668] width 81 height 31
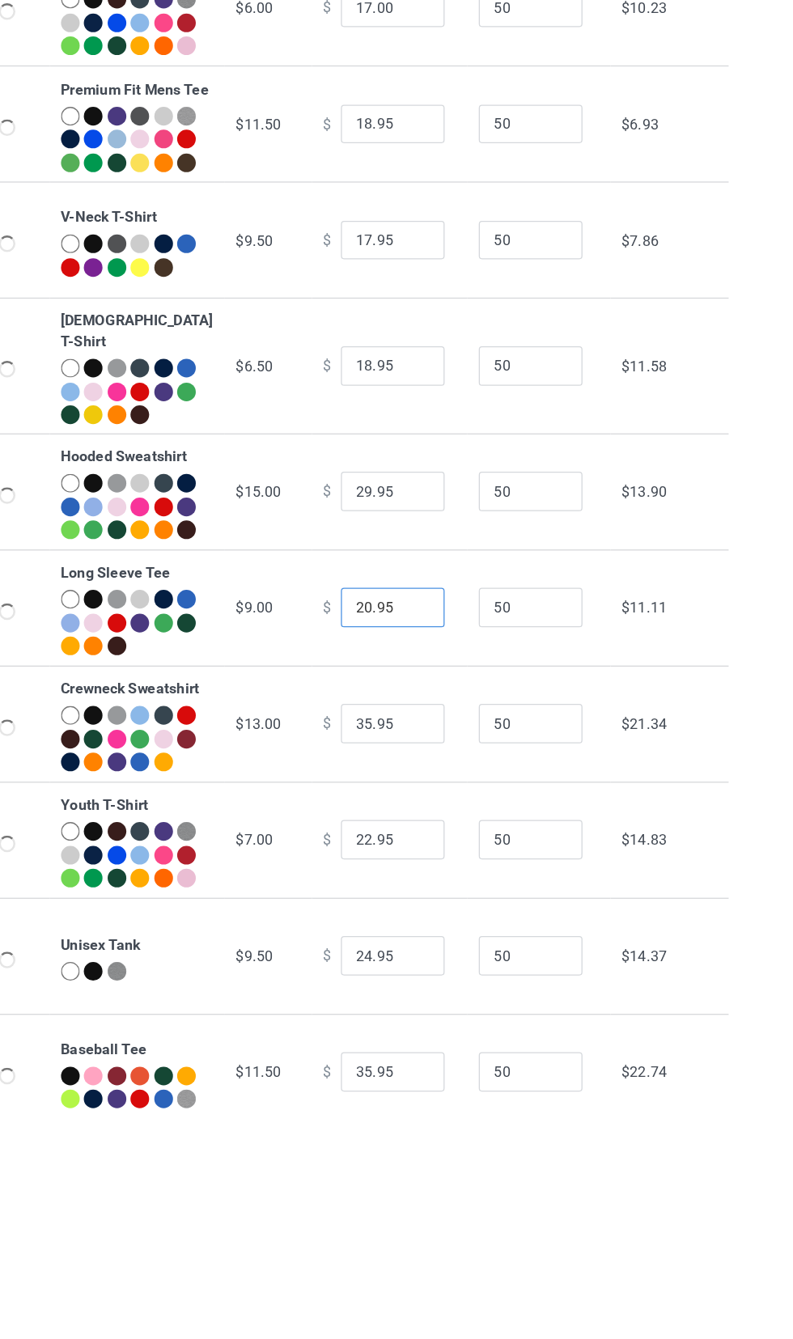
scroll to position [46, 0]
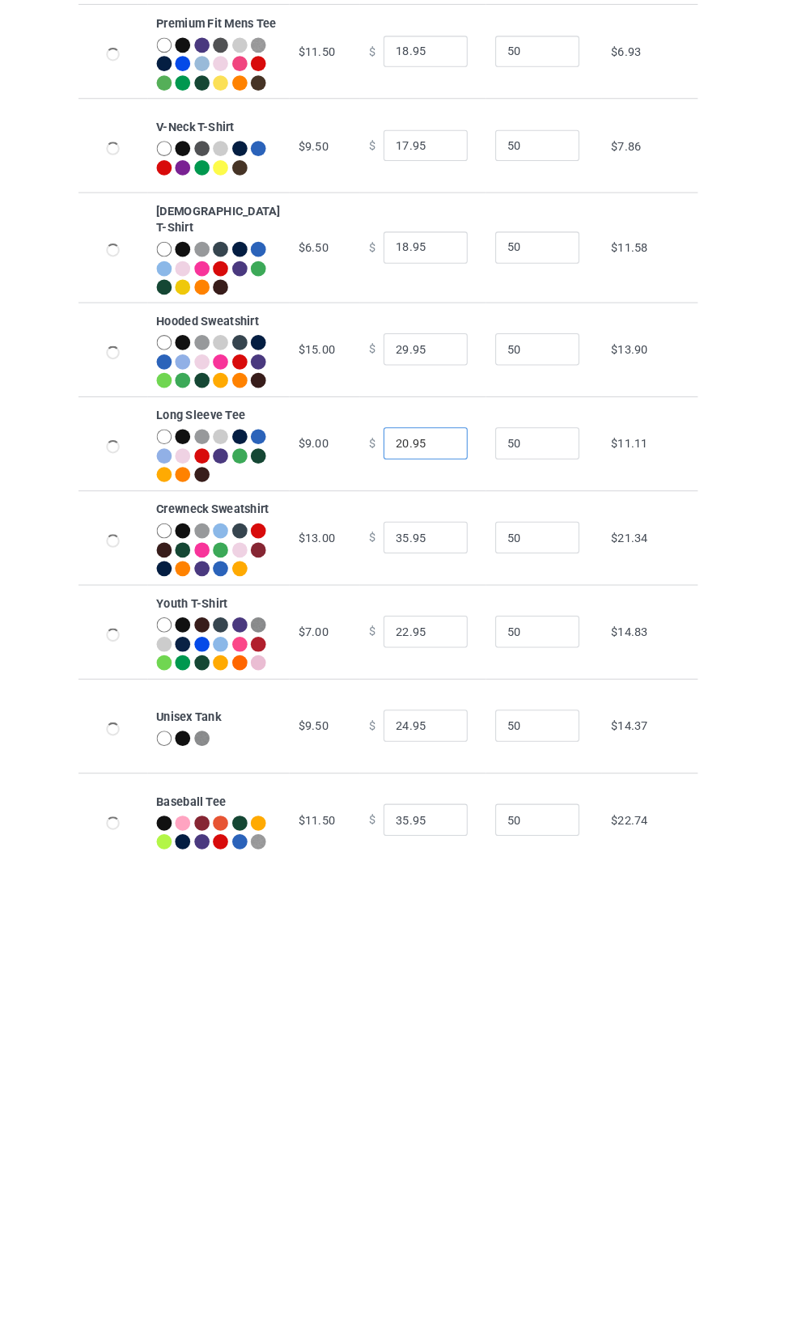
type input "20.95"
click at [403, 733] on input "35.95" at bounding box center [438, 717] width 81 height 31
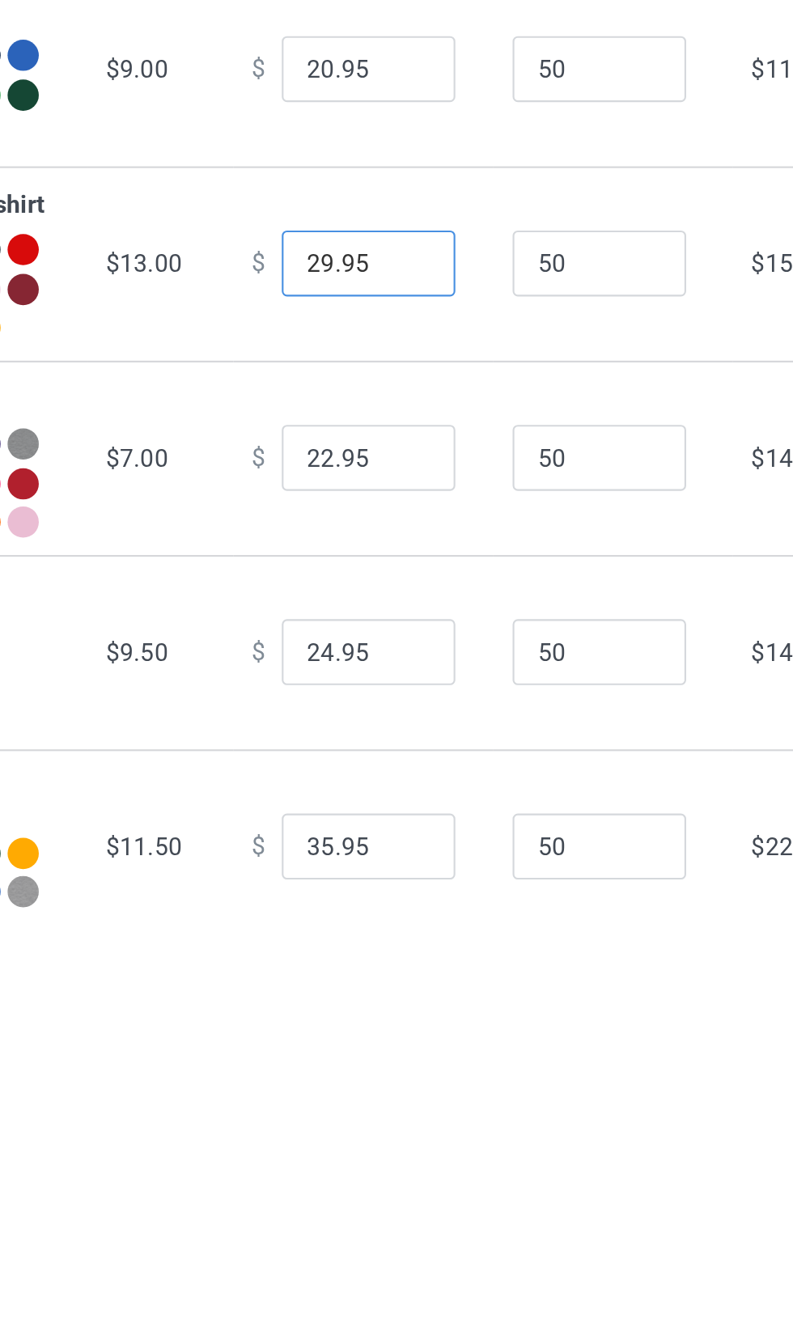
type input "29.95"
click at [401, 824] on input "22.95" at bounding box center [438, 808] width 81 height 31
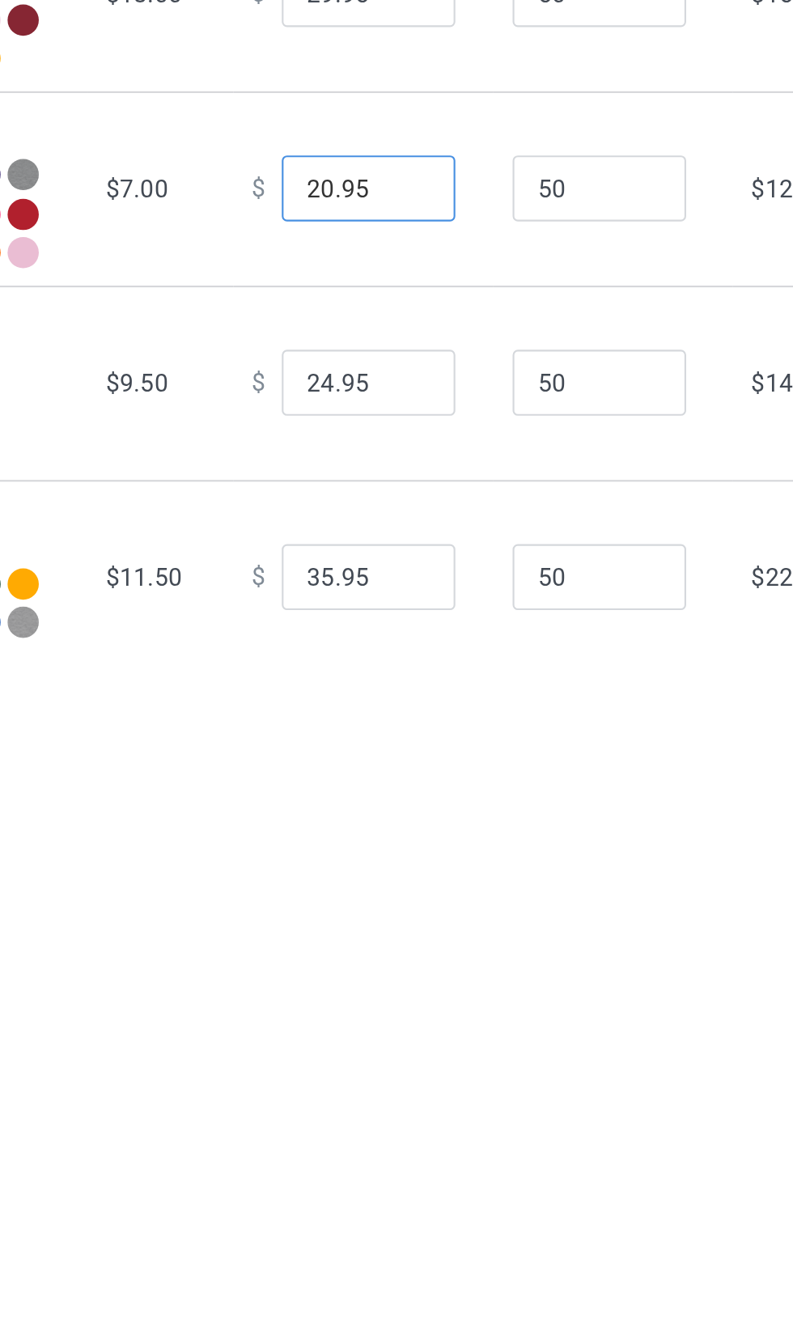
type input "20.95"
click at [406, 914] on input "24.95" at bounding box center [438, 899] width 81 height 31
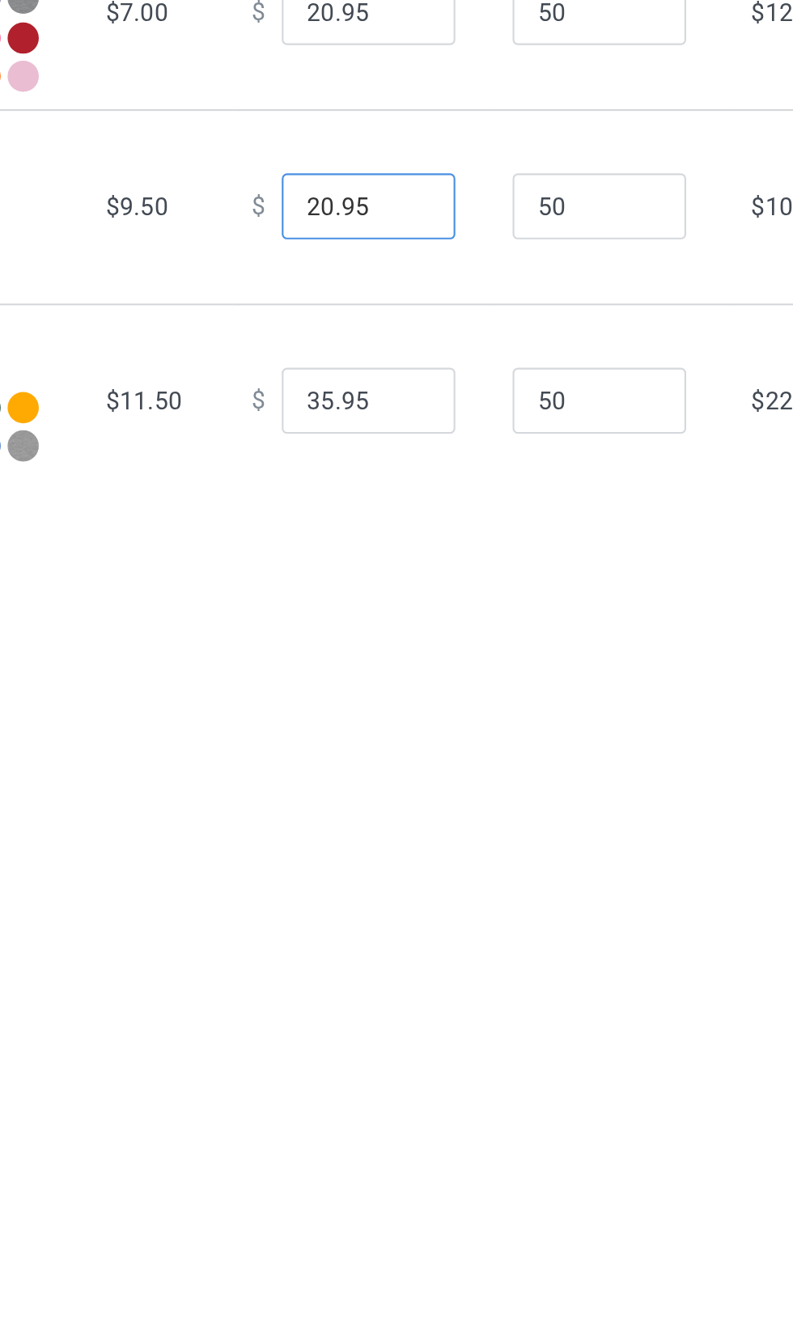
type input "20.95"
click at [407, 1005] on input "35.95" at bounding box center [438, 989] width 81 height 31
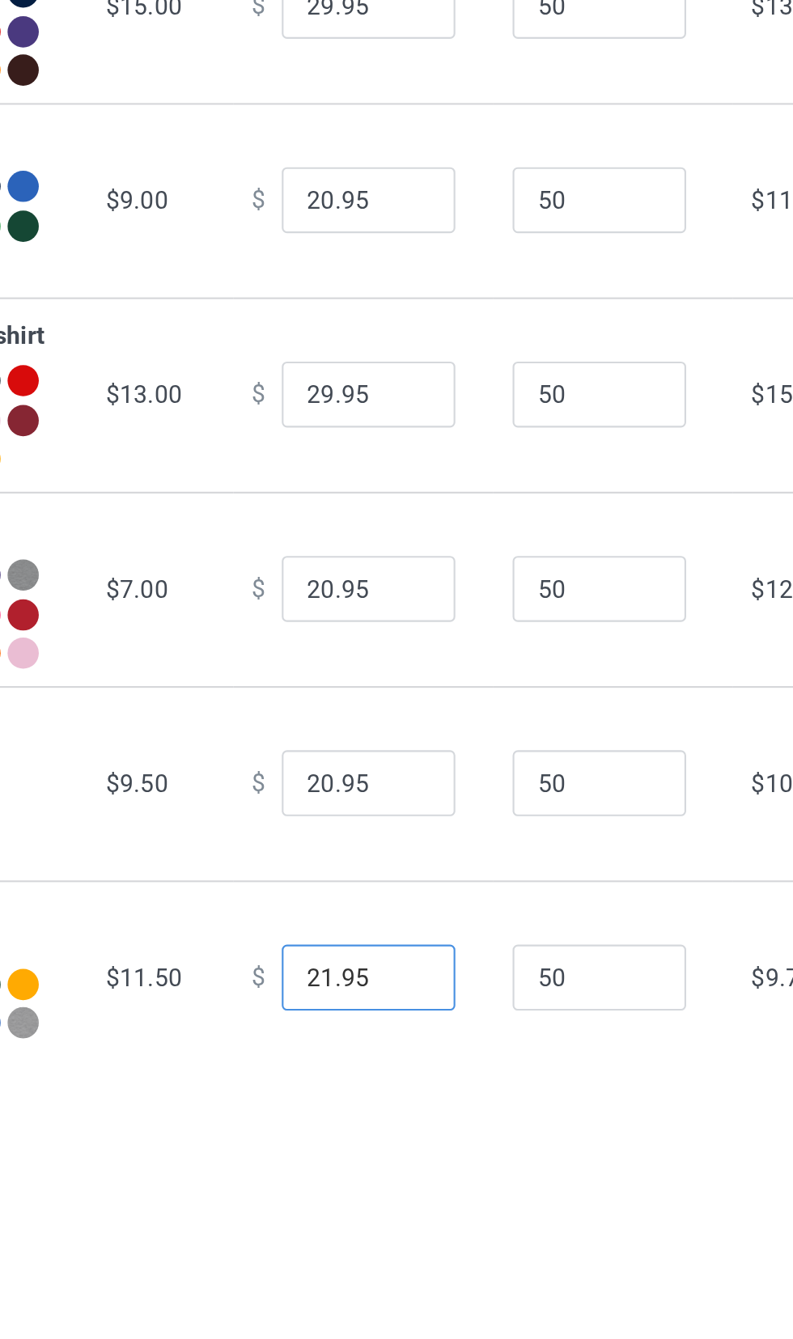
type input "21.95"
click at [398, 733] on input "29.95" at bounding box center [438, 717] width 81 height 31
click at [403, 733] on input "29.95" at bounding box center [438, 717] width 81 height 31
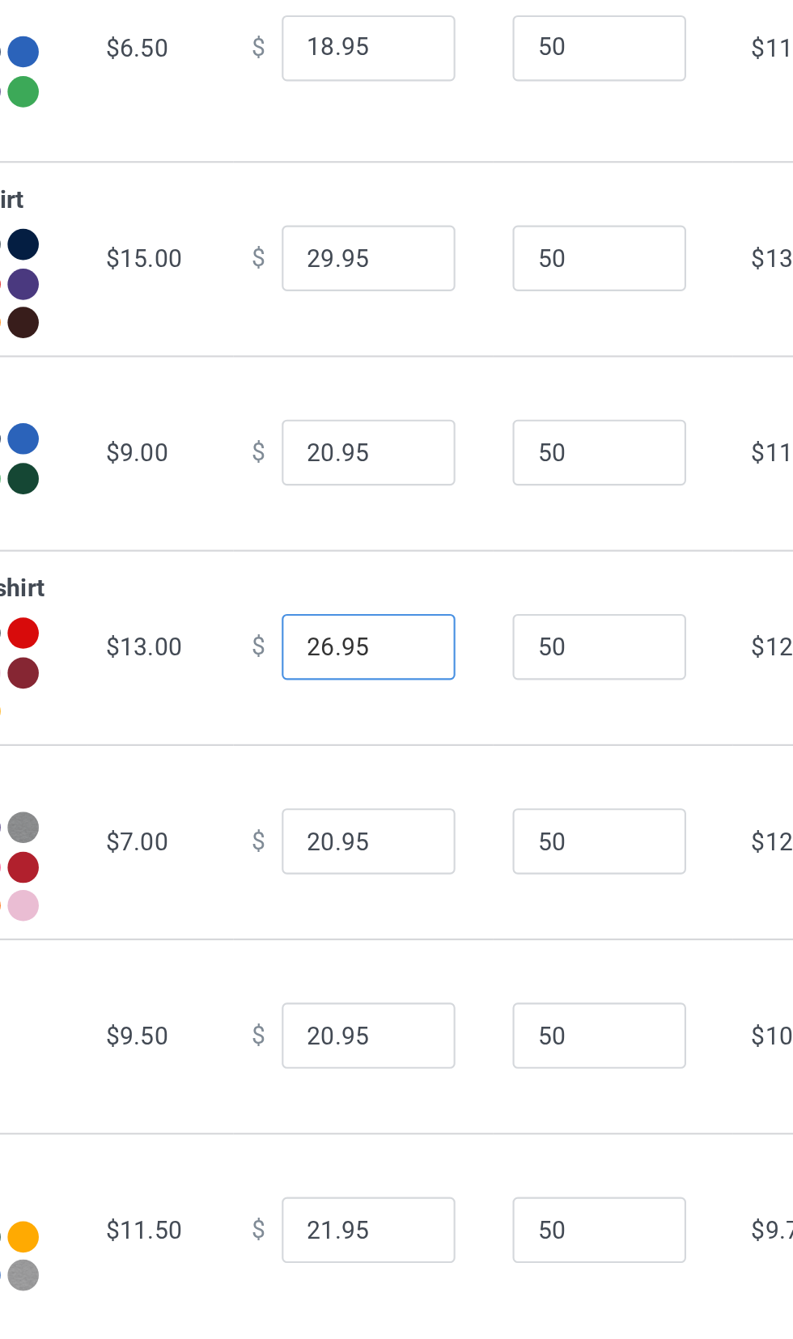
type input "26.95"
click at [401, 552] on input "29.95" at bounding box center [438, 536] width 81 height 31
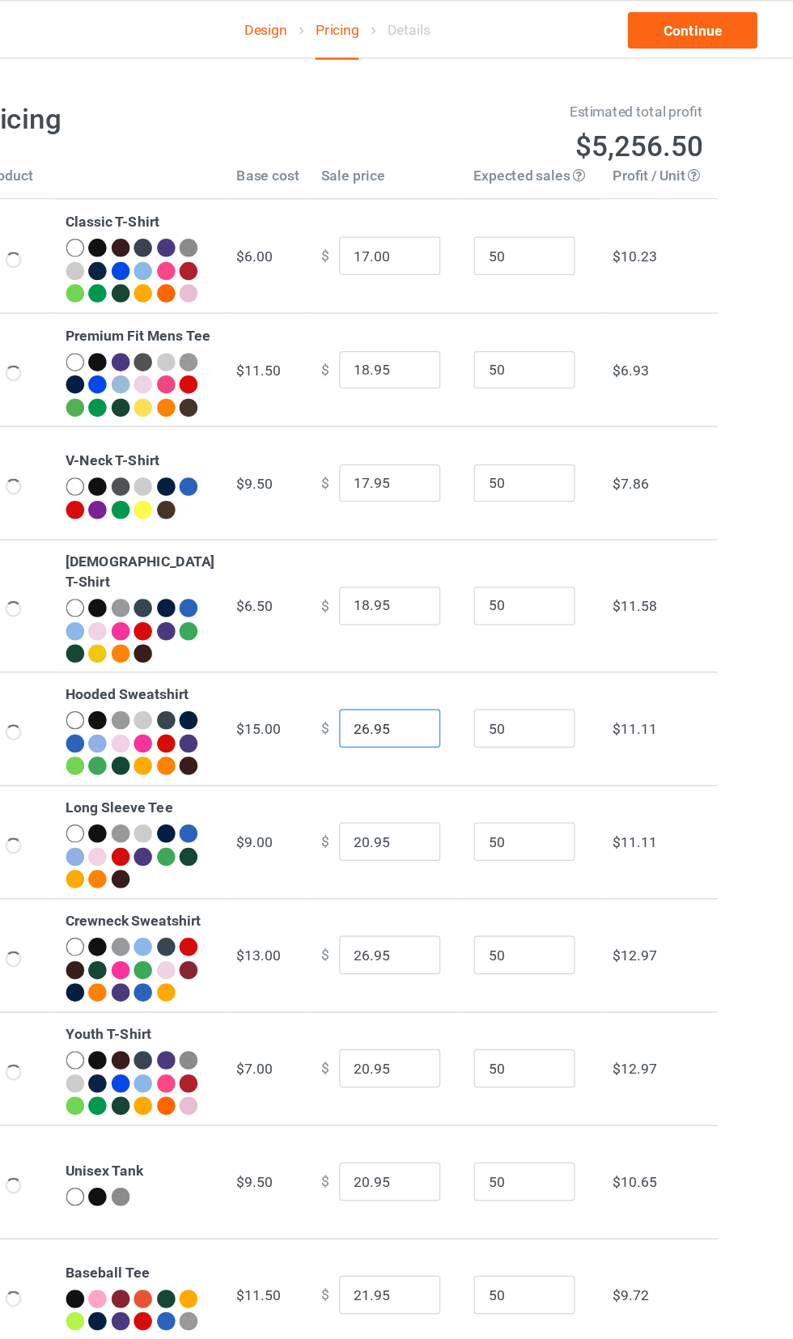
scroll to position [3, 0]
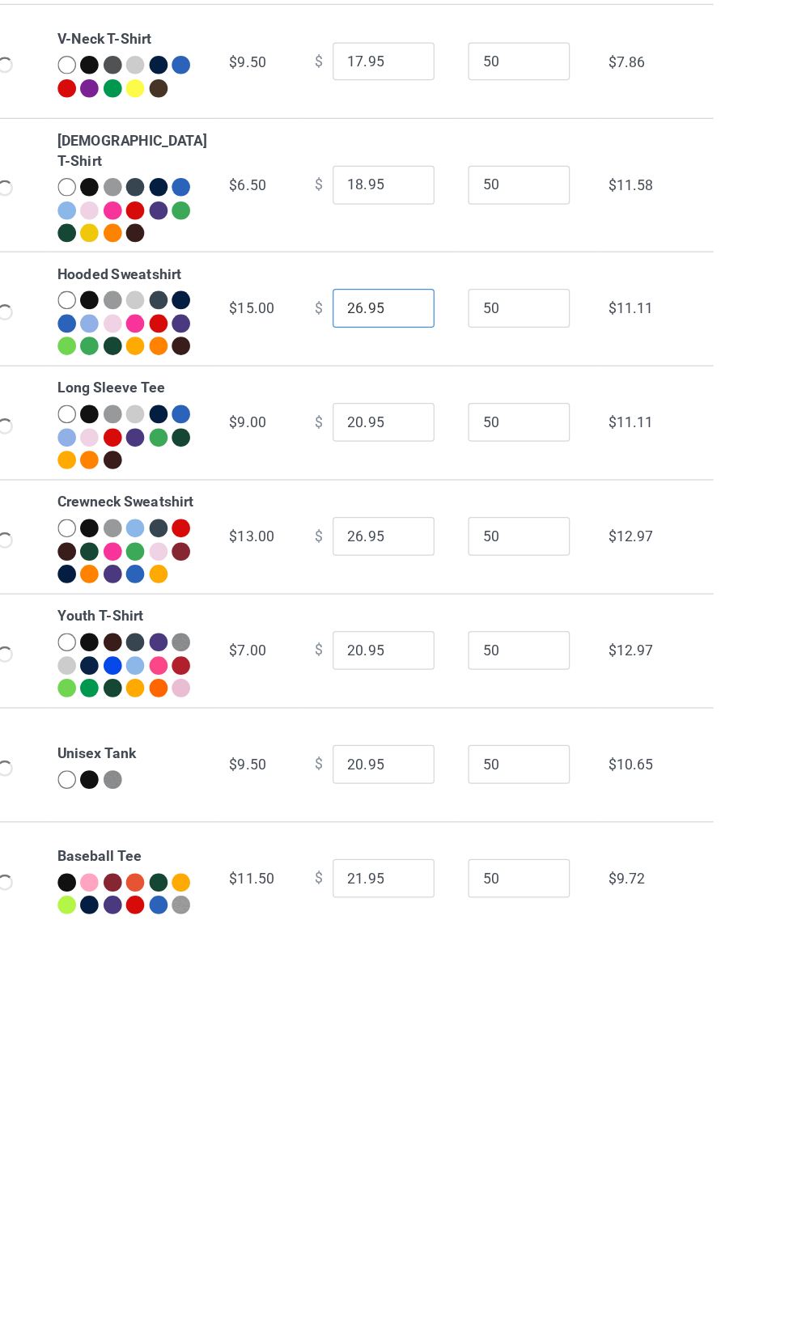
click at [440, 595] on input "26.95" at bounding box center [438, 579] width 81 height 31
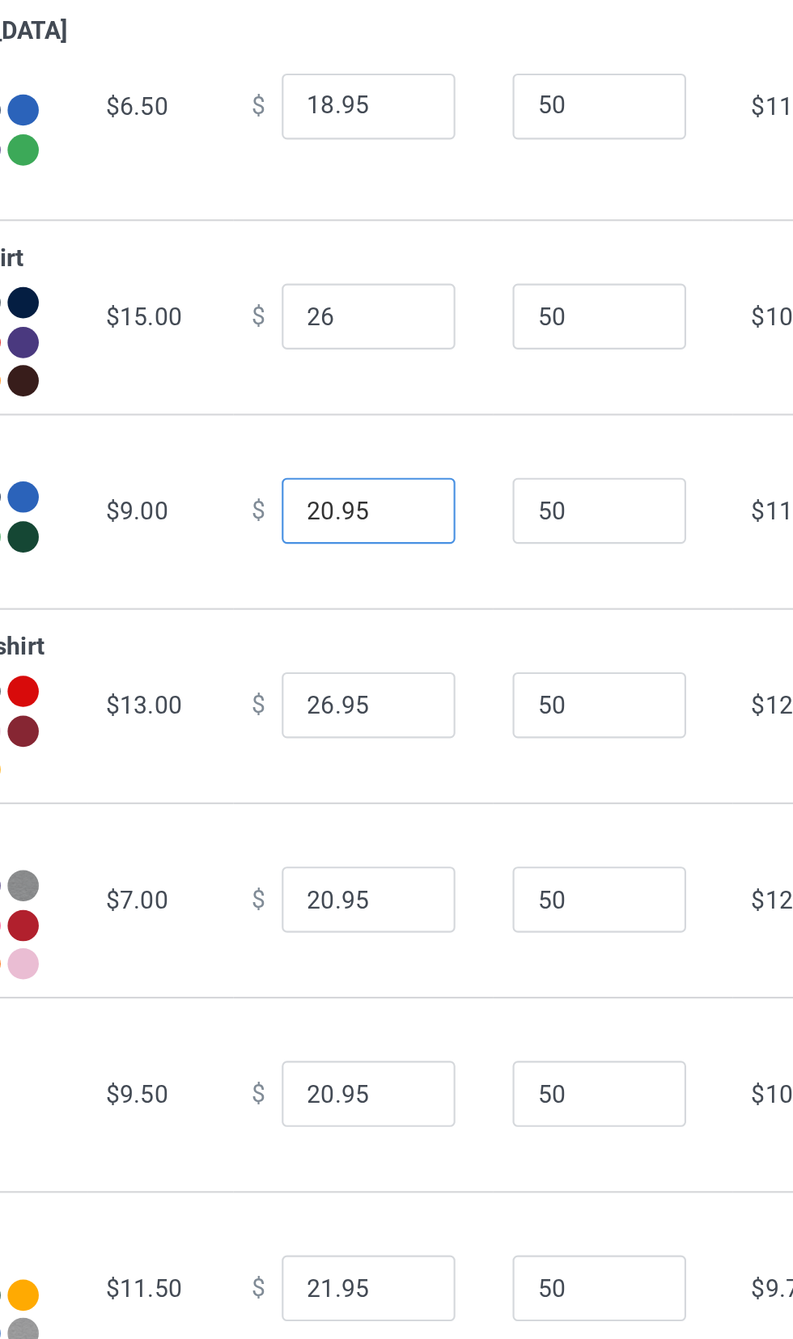
click at [427, 685] on input "20.95" at bounding box center [438, 670] width 81 height 31
type input "26.00"
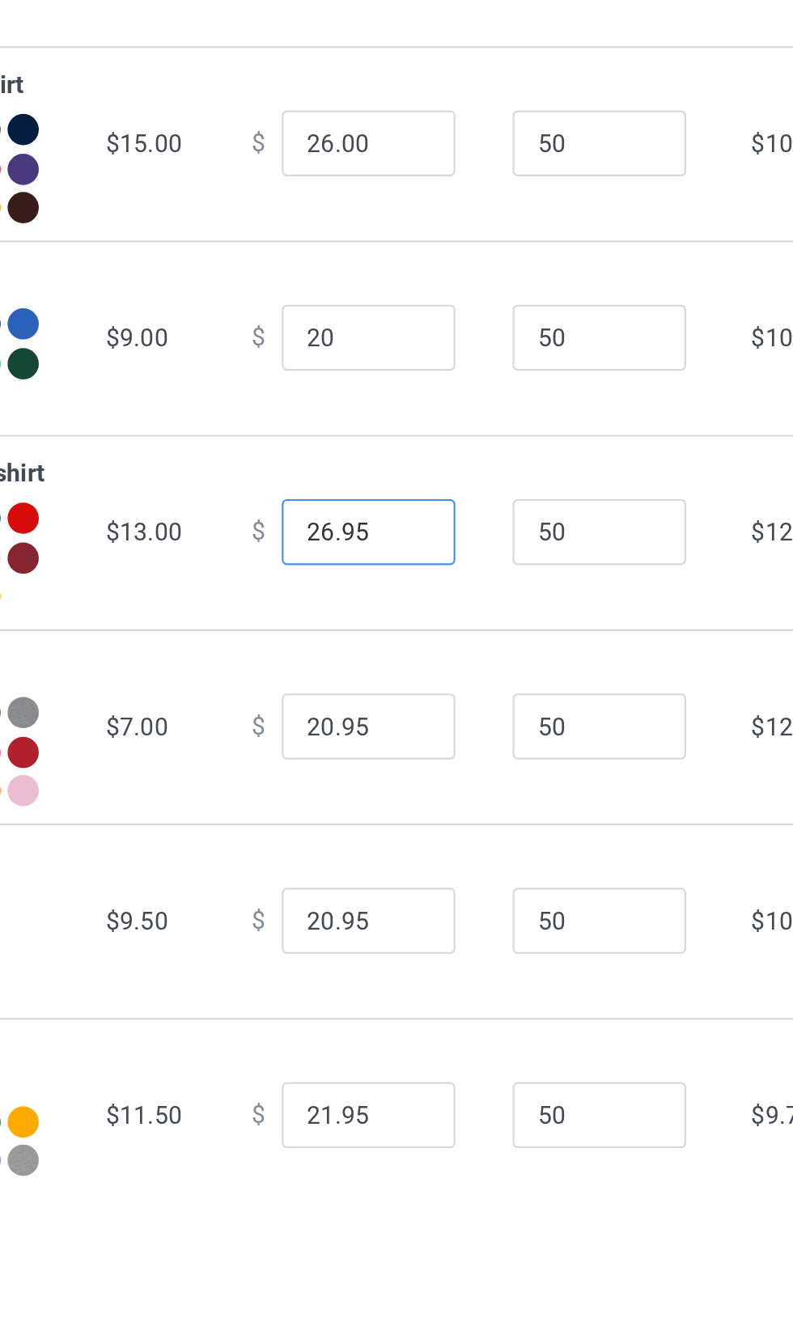
click at [428, 776] on input "26.95" at bounding box center [438, 760] width 81 height 31
type input "20.00"
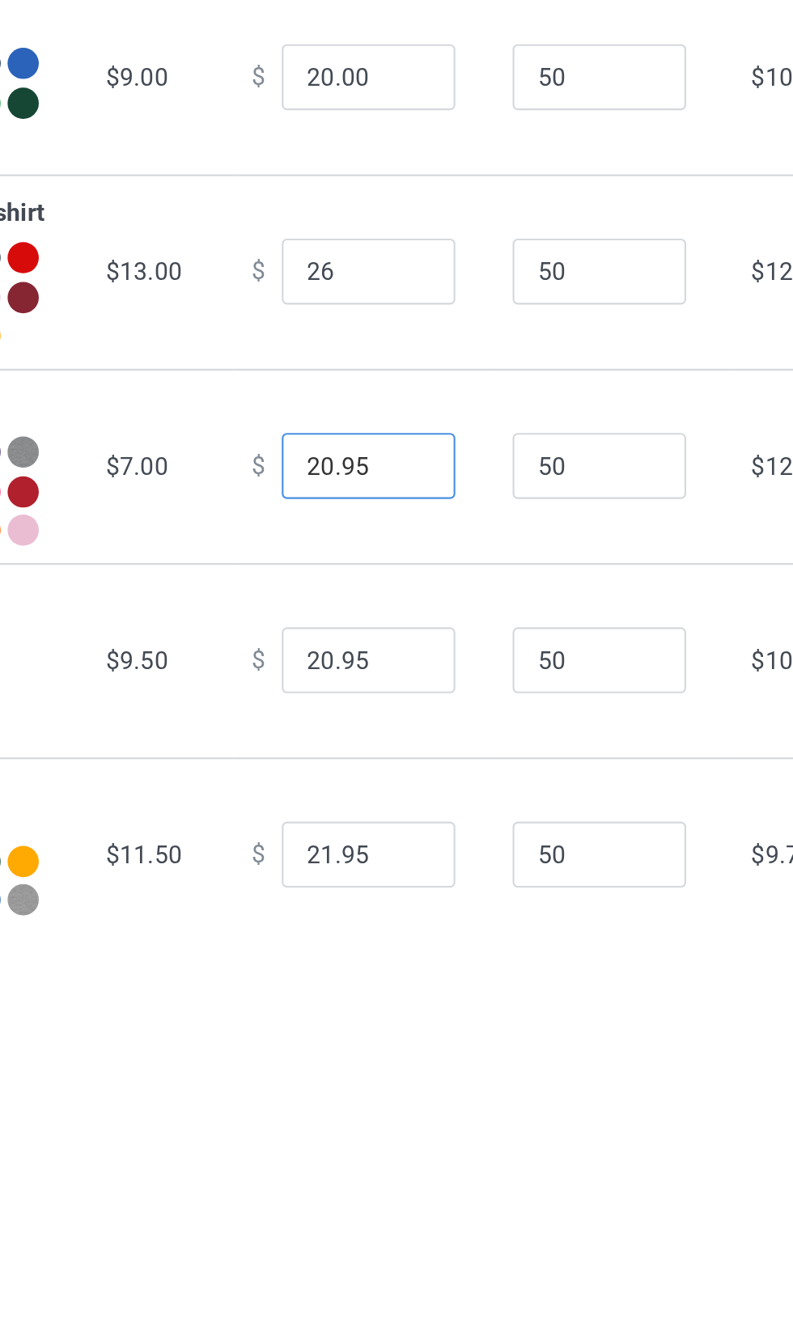
click at [430, 867] on input "20.95" at bounding box center [438, 851] width 81 height 31
type input "26.00"
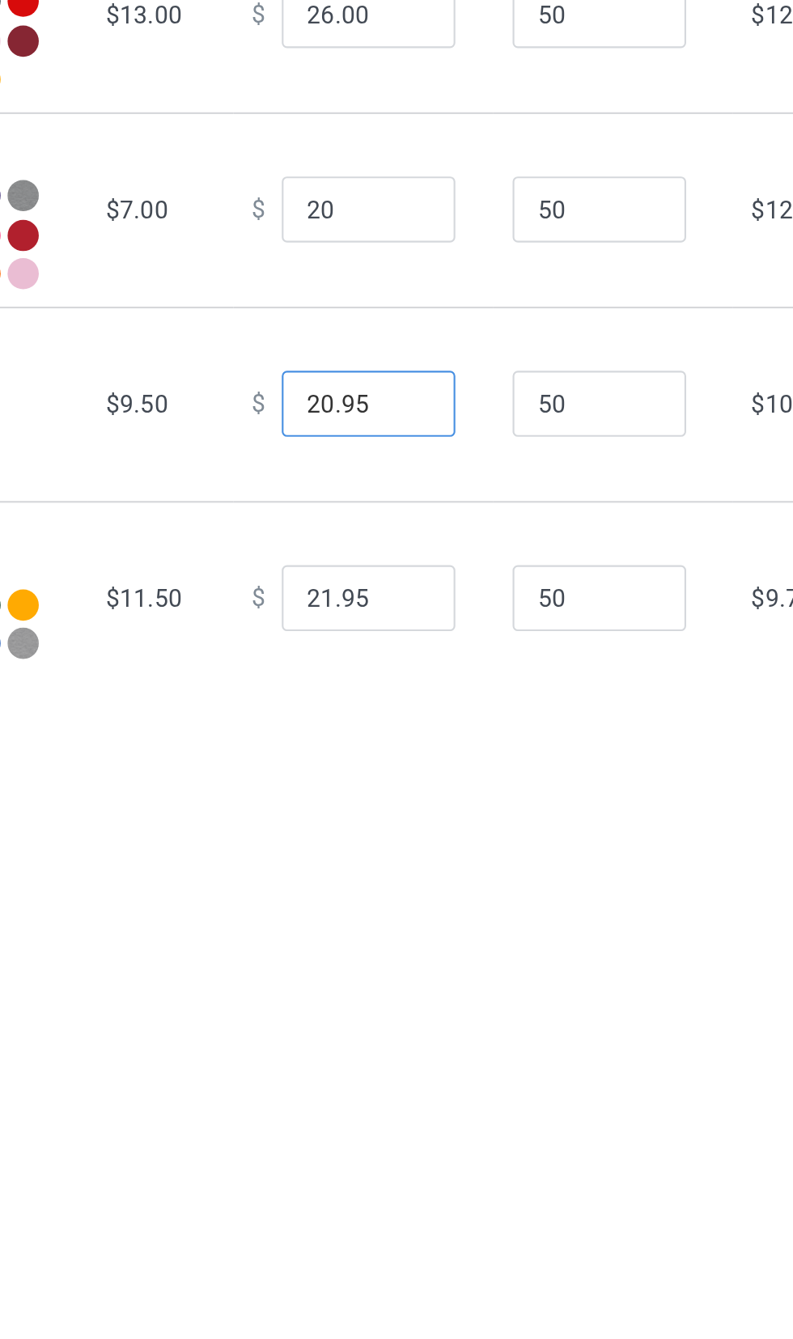
click at [427, 957] on input "20.95" at bounding box center [438, 941] width 81 height 31
type input "20.00"
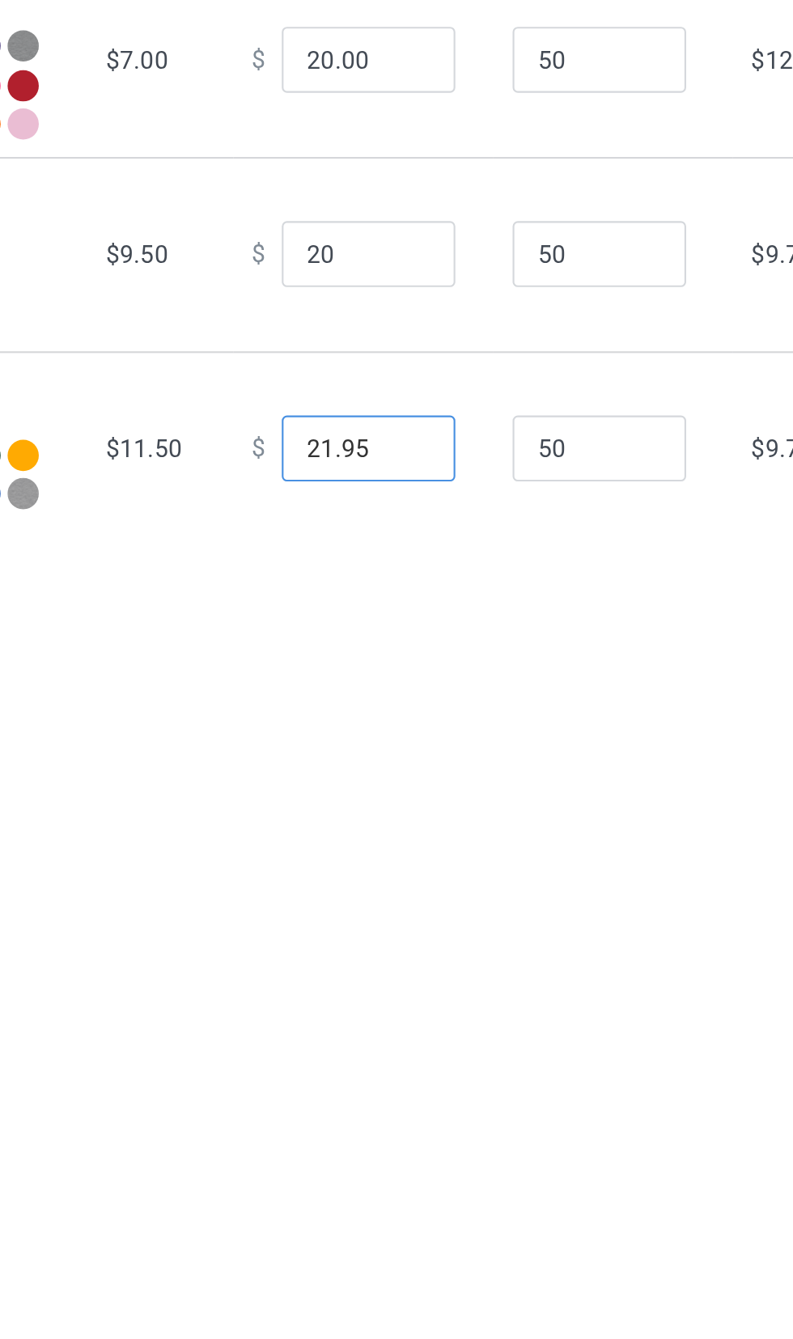
click at [423, 1048] on input "21.95" at bounding box center [438, 1032] width 81 height 31
type input "20.00"
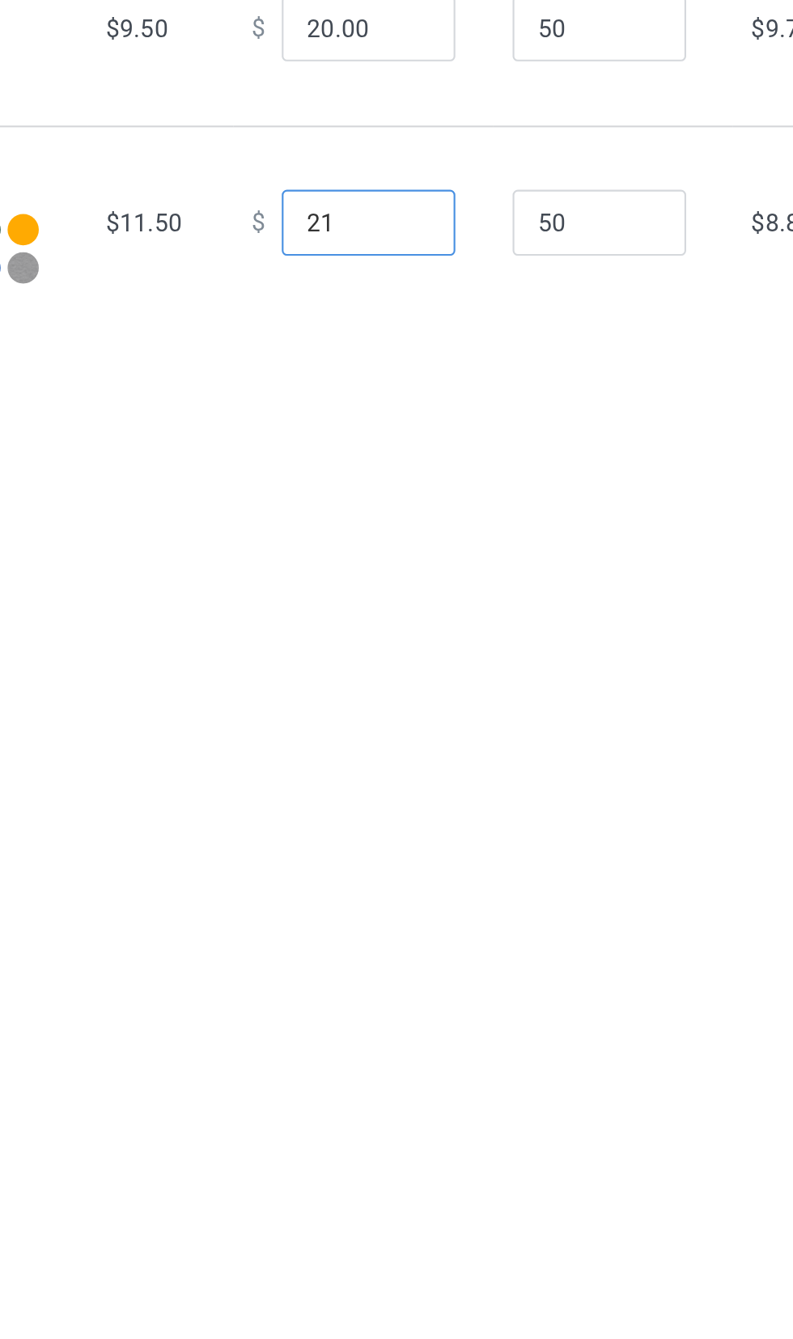
scroll to position [12, 0]
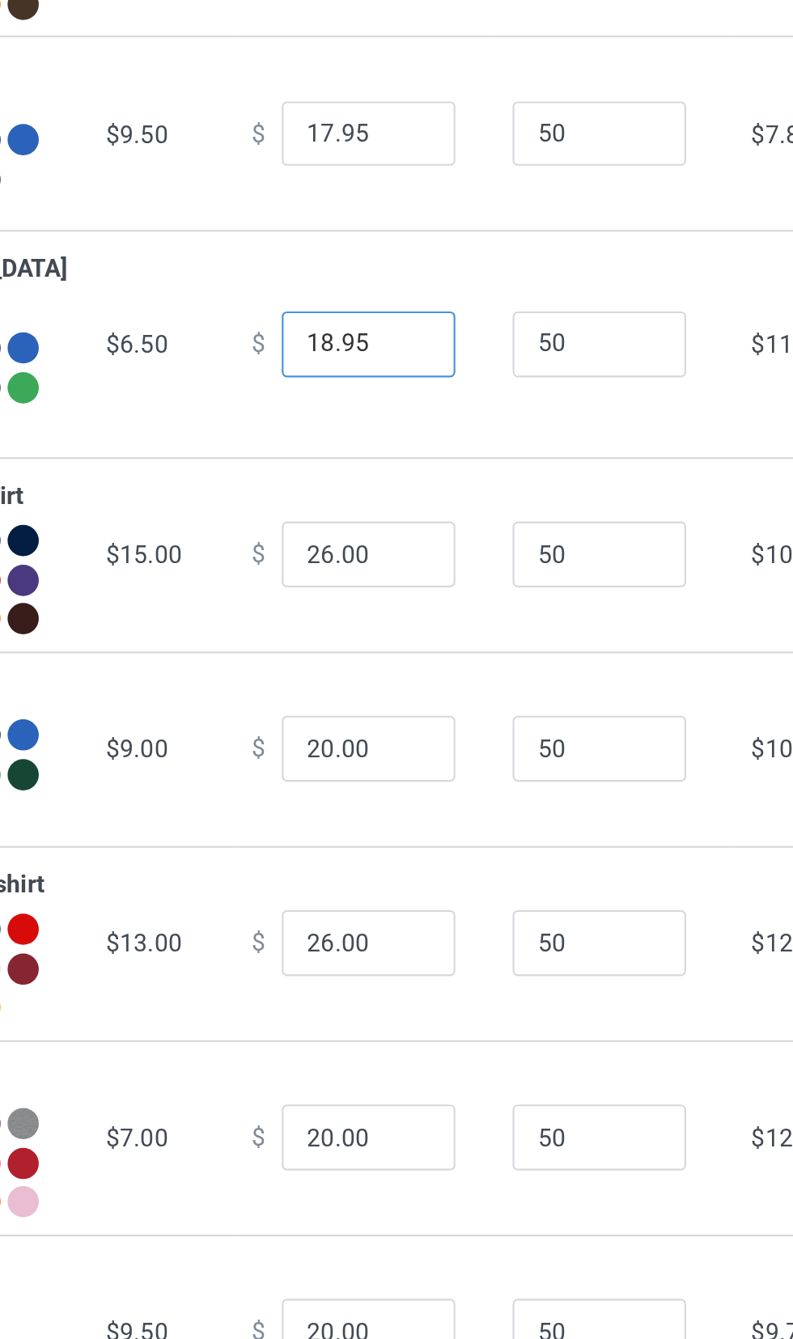
click at [430, 488] on input "18.95" at bounding box center [438, 472] width 81 height 31
type input "21.00"
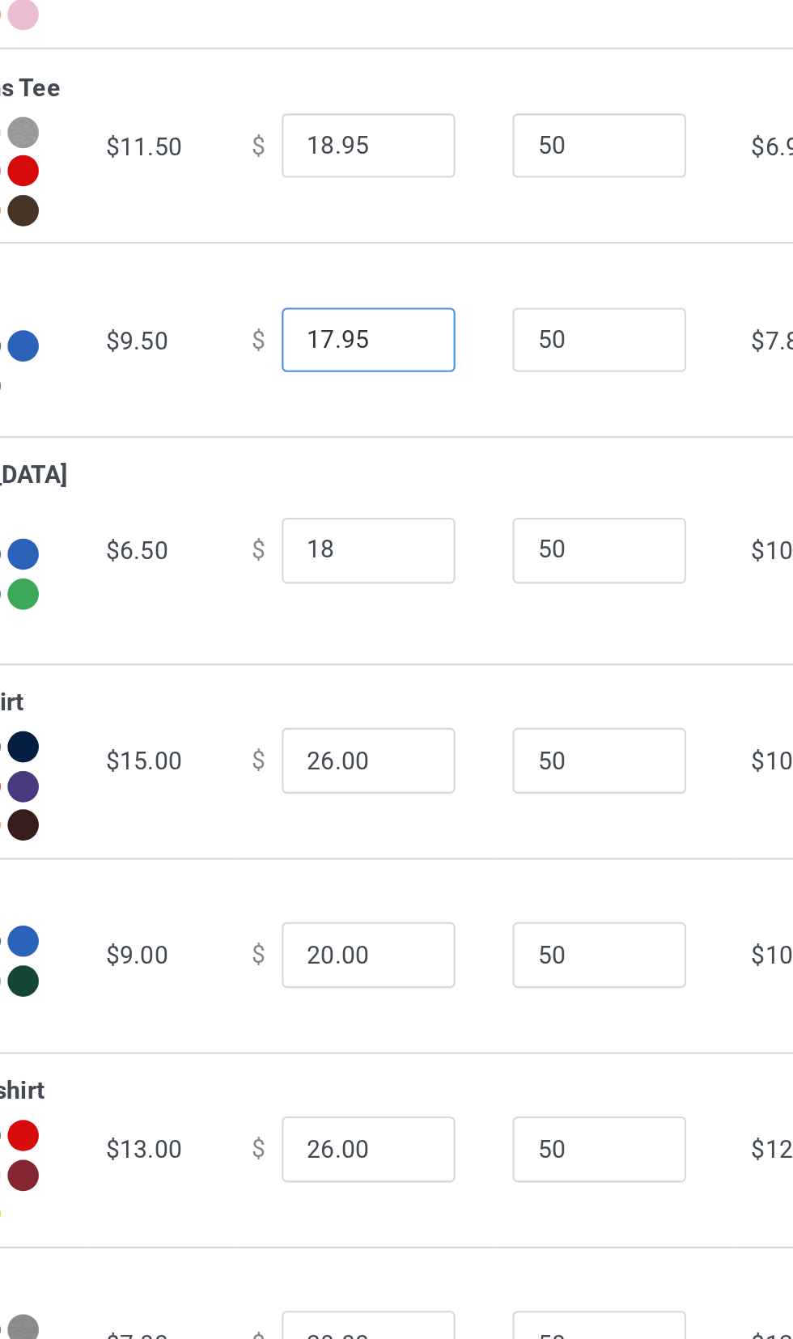
click at [426, 390] on input "17.95" at bounding box center [438, 374] width 81 height 31
type input "18.00"
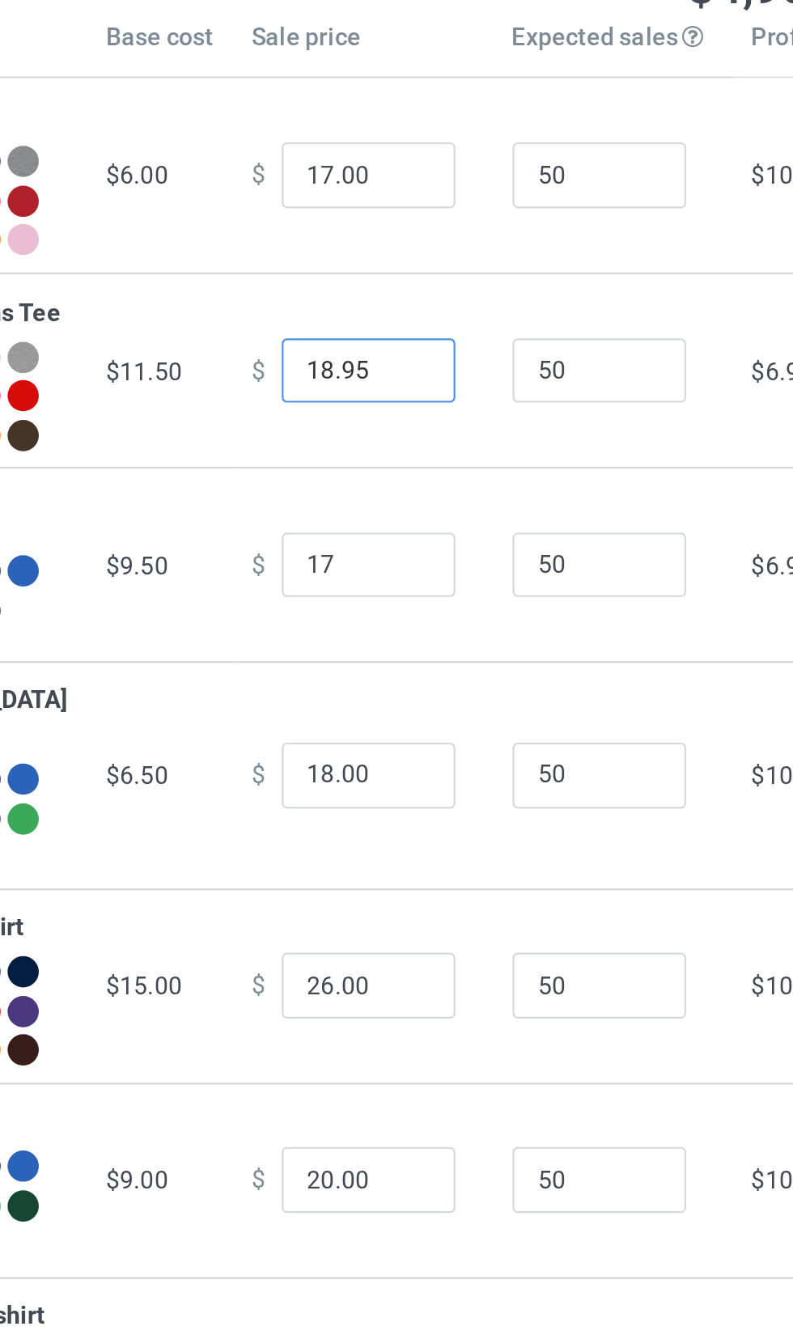
click at [424, 299] on input "18.95" at bounding box center [438, 284] width 81 height 31
type input "17.00"
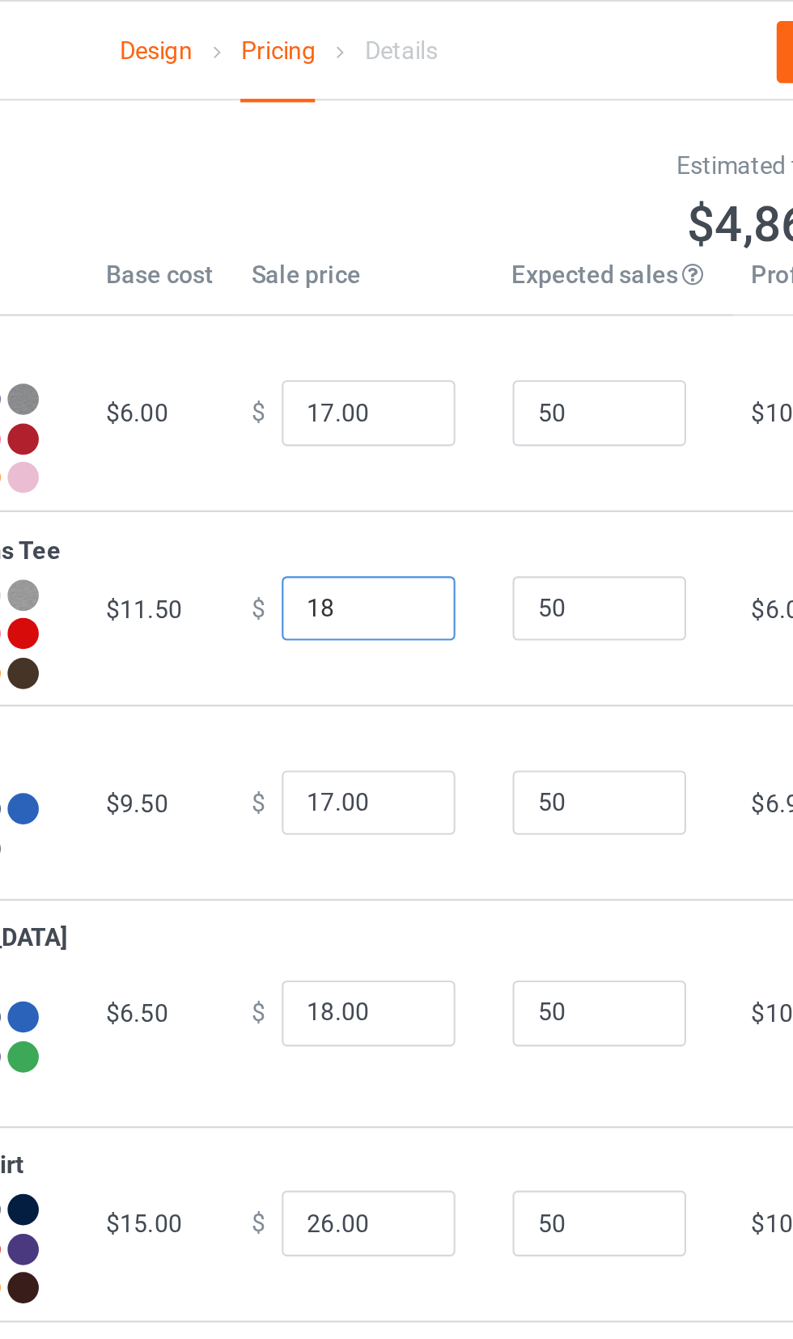
scroll to position [0, 0]
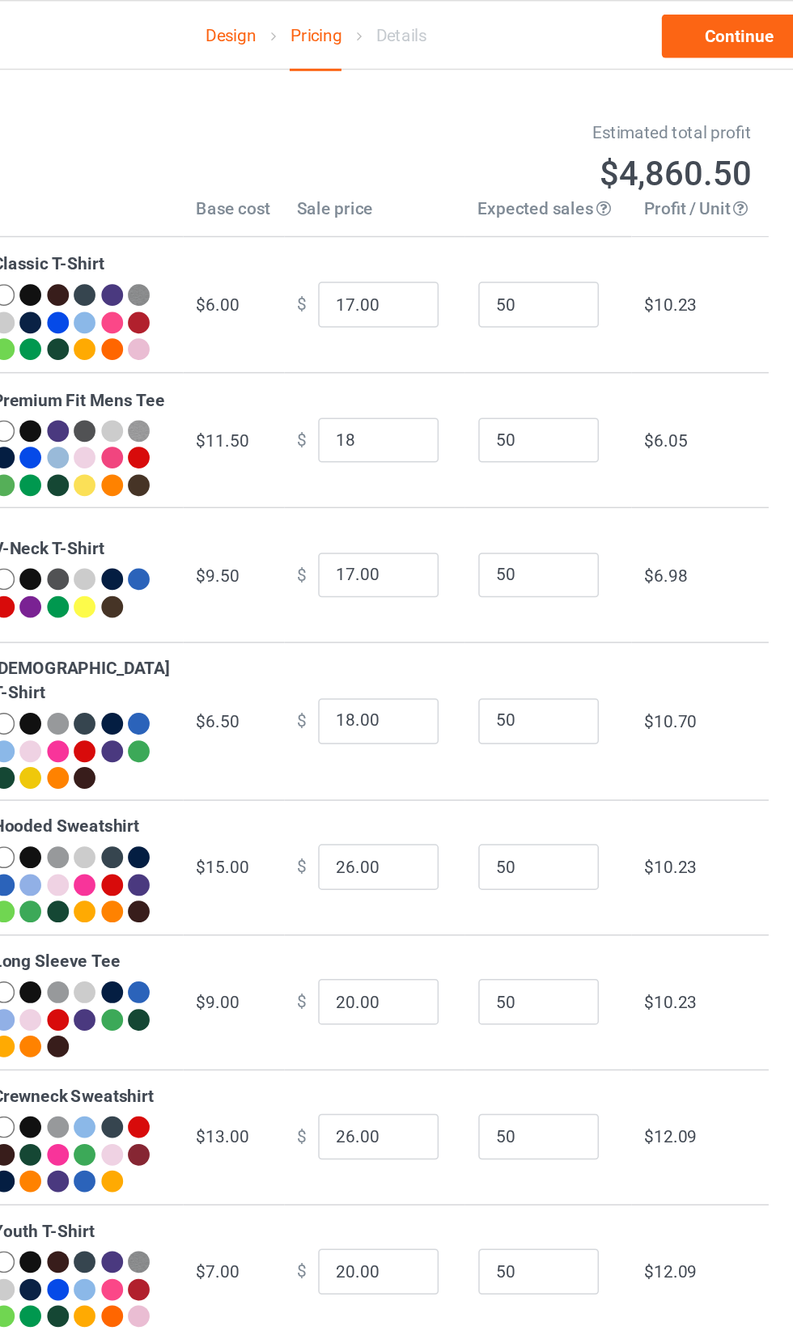
click at [684, 207] on td "$10.23" at bounding box center [654, 204] width 92 height 91
type input "18.00"
click at [685, 26] on link "Continue" at bounding box center [681, 24] width 104 height 29
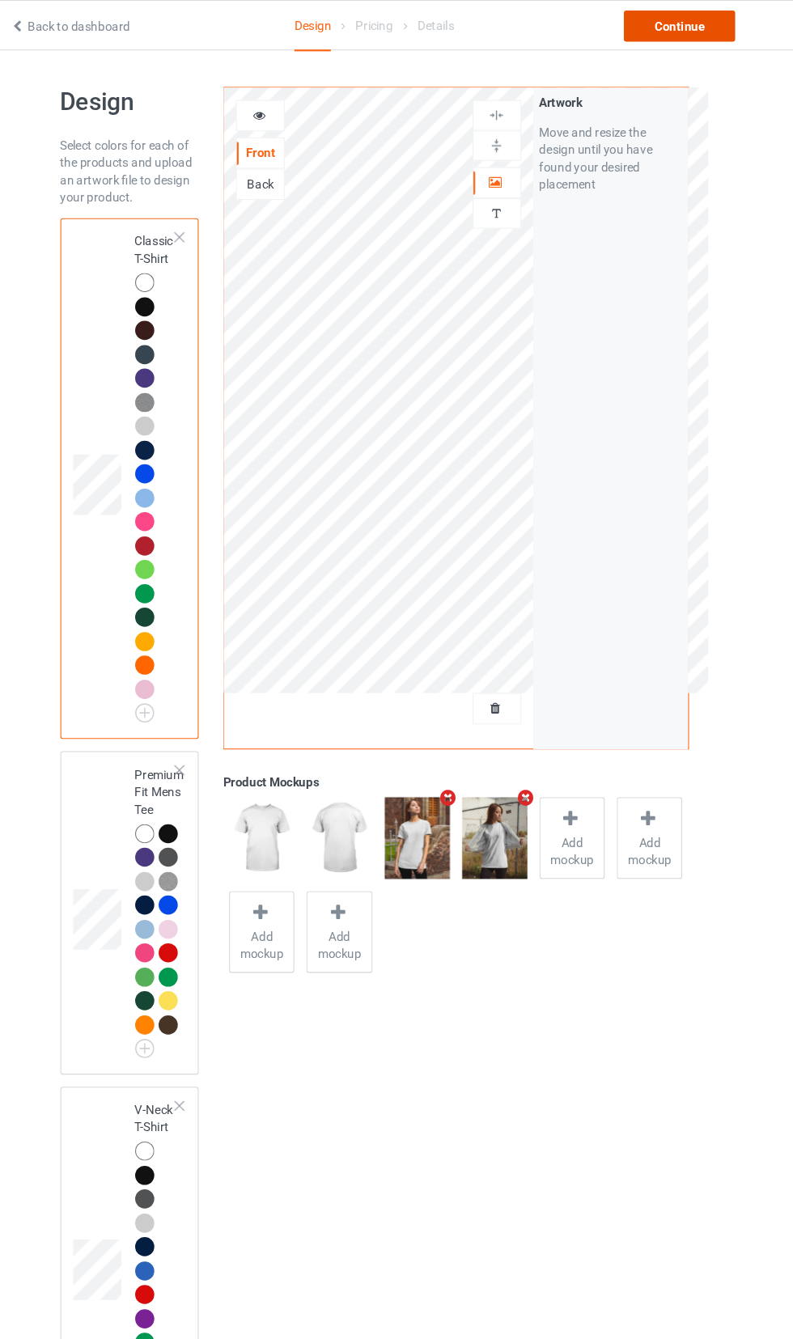
click at [707, 30] on div "Continue" at bounding box center [681, 24] width 104 height 29
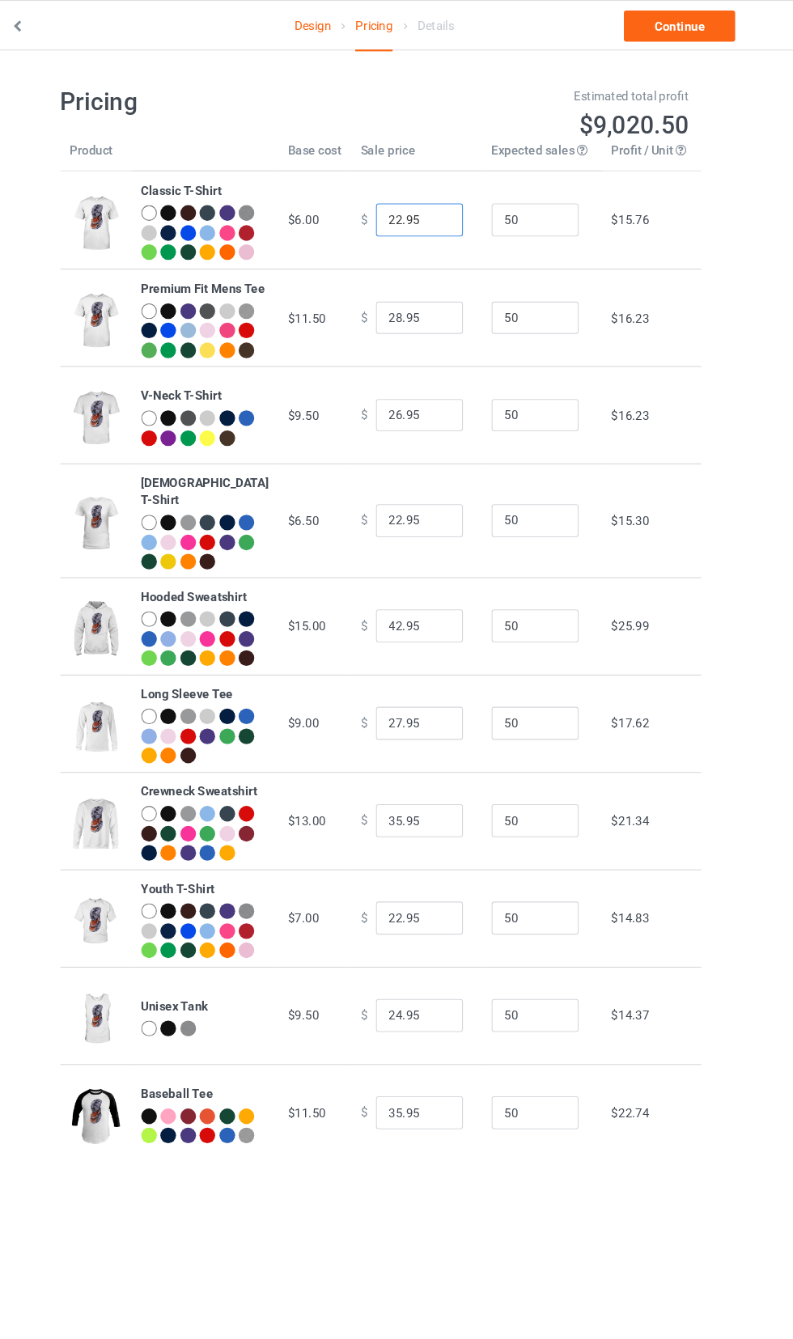
click at [437, 210] on input "22.95" at bounding box center [438, 204] width 81 height 31
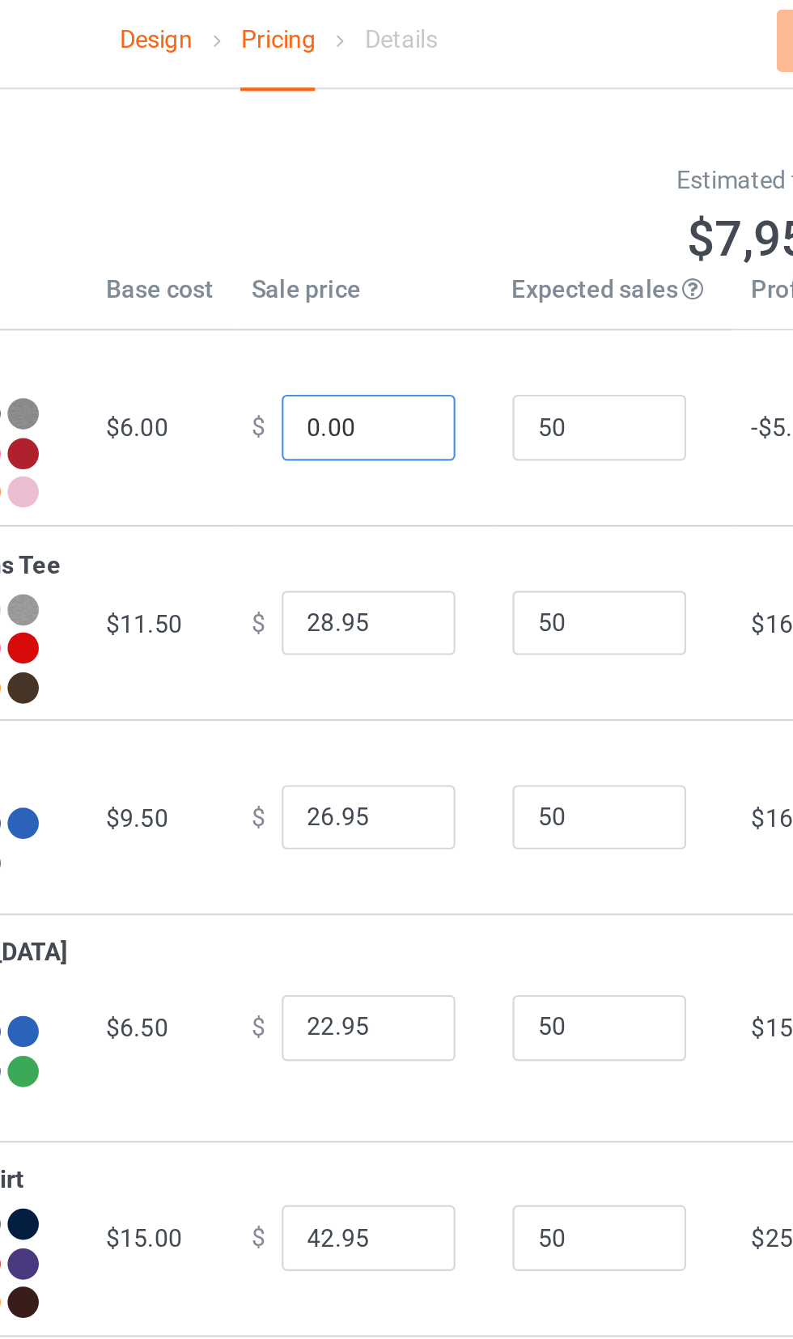
click at [398, 214] on input "0.00" at bounding box center [438, 204] width 81 height 31
click at [406, 210] on input "10.00" at bounding box center [438, 204] width 81 height 31
type input "17.00"
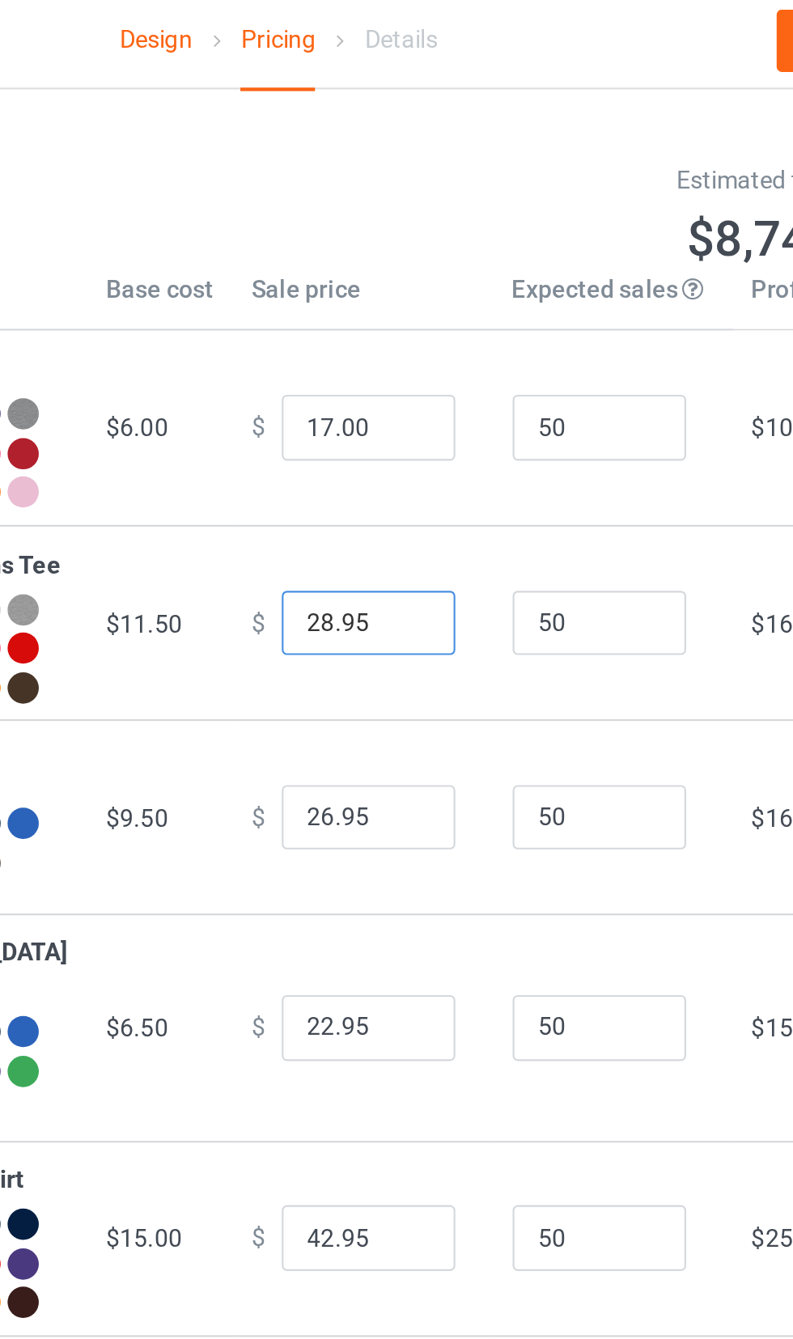
click at [398, 312] on input "28.95" at bounding box center [438, 296] width 81 height 31
click at [436, 312] on input "28.95" at bounding box center [438, 296] width 81 height 31
click at [398, 312] on input "0.00" at bounding box center [438, 296] width 81 height 31
click at [409, 312] on input "10.00" at bounding box center [438, 296] width 81 height 31
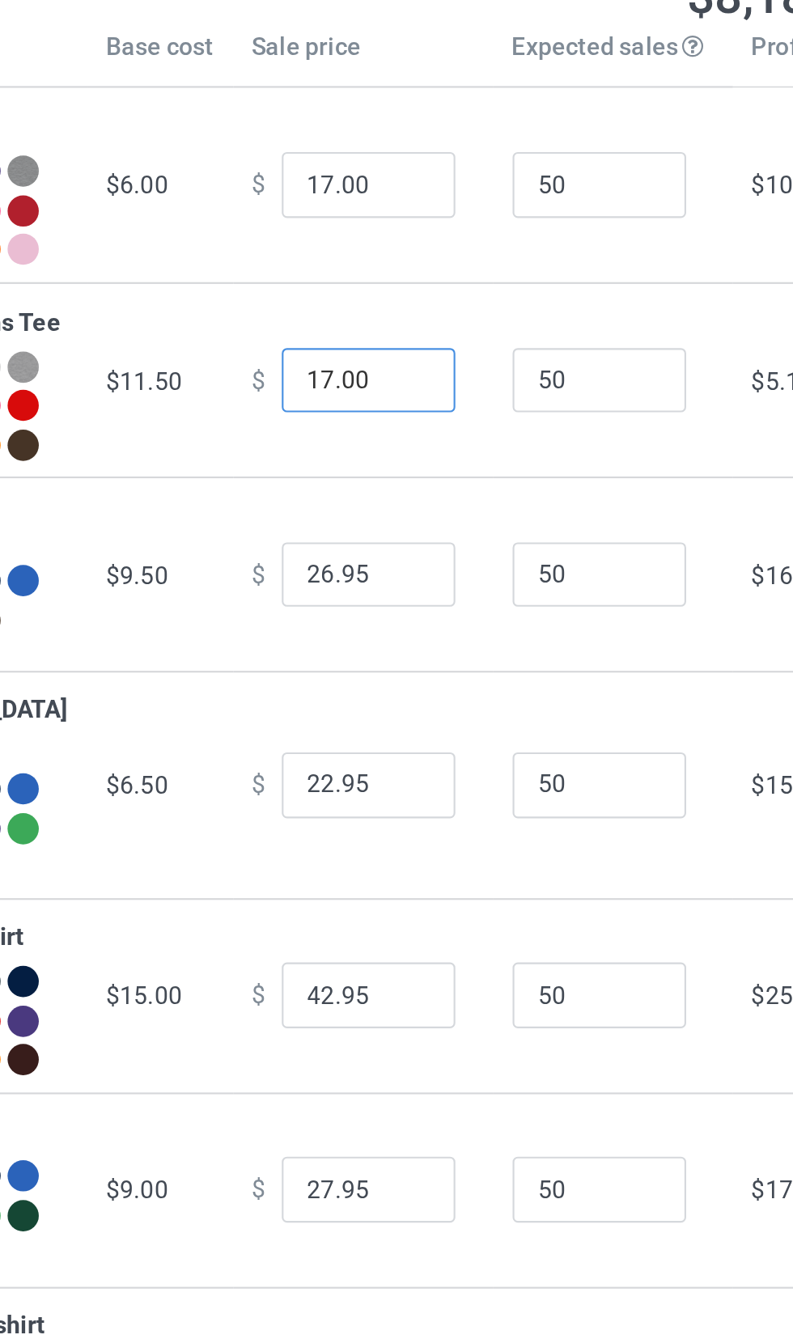
type input "17.00"
click at [403, 402] on input "26.95" at bounding box center [438, 386] width 81 height 31
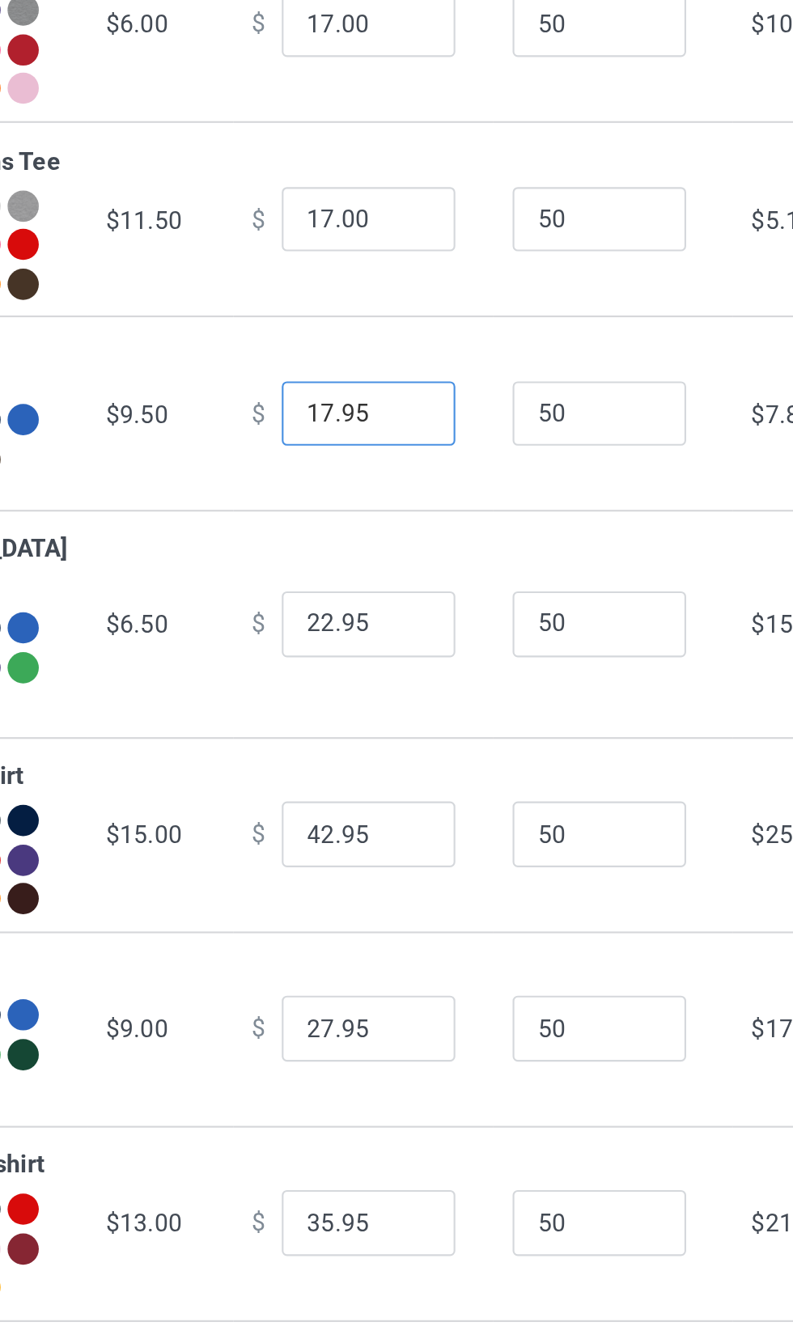
type input "17.95"
click at [403, 500] on input "22.95" at bounding box center [438, 484] width 81 height 31
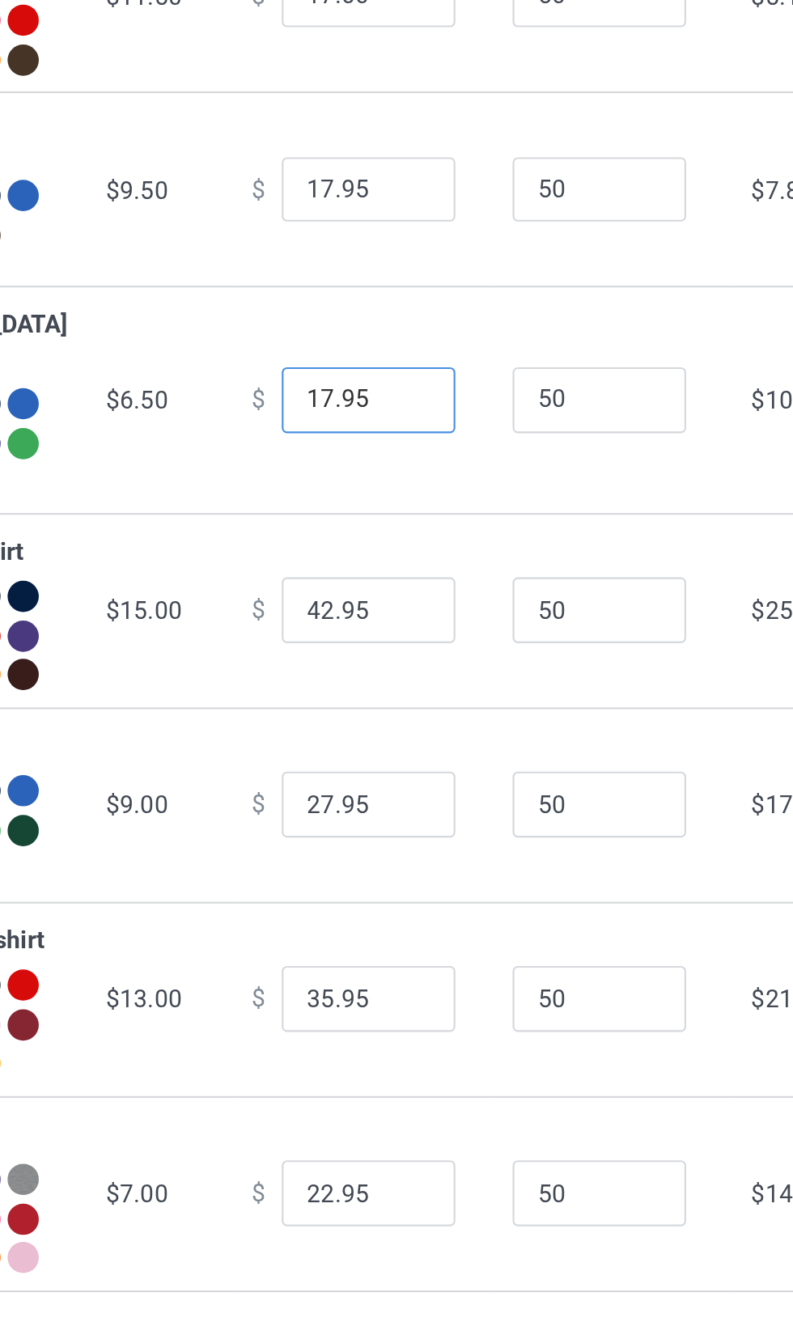
type input "17.95"
click at [409, 598] on input "42.95" at bounding box center [438, 582] width 81 height 31
click at [403, 598] on input "42.95" at bounding box center [438, 582] width 81 height 31
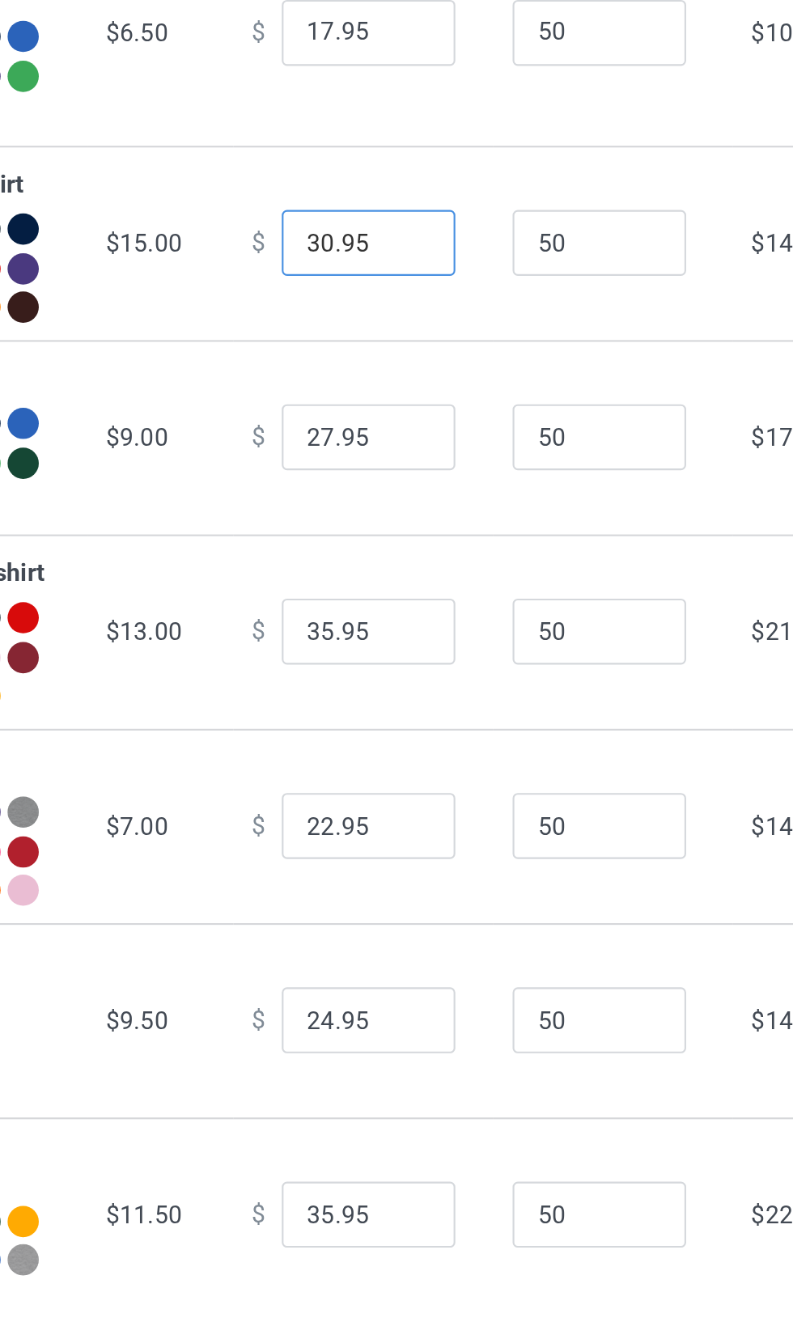
type input "30.95"
click at [405, 689] on input "27.95" at bounding box center [438, 673] width 81 height 31
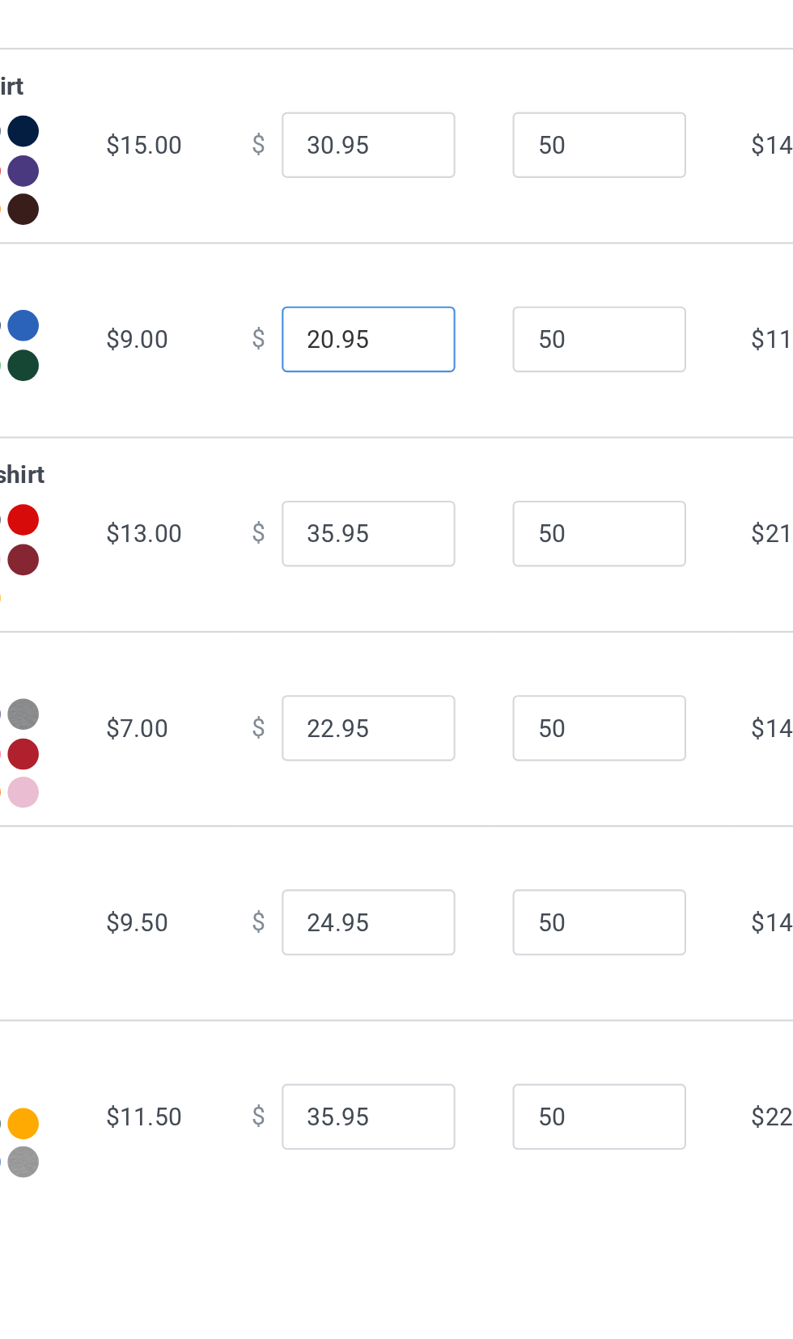
type input "20.95"
click at [405, 779] on input "35.95" at bounding box center [438, 763] width 81 height 31
click at [414, 779] on input "95" at bounding box center [438, 763] width 81 height 31
click at [398, 779] on input "0.00" at bounding box center [438, 763] width 81 height 31
click at [401, 779] on input "10.00" at bounding box center [438, 763] width 81 height 31
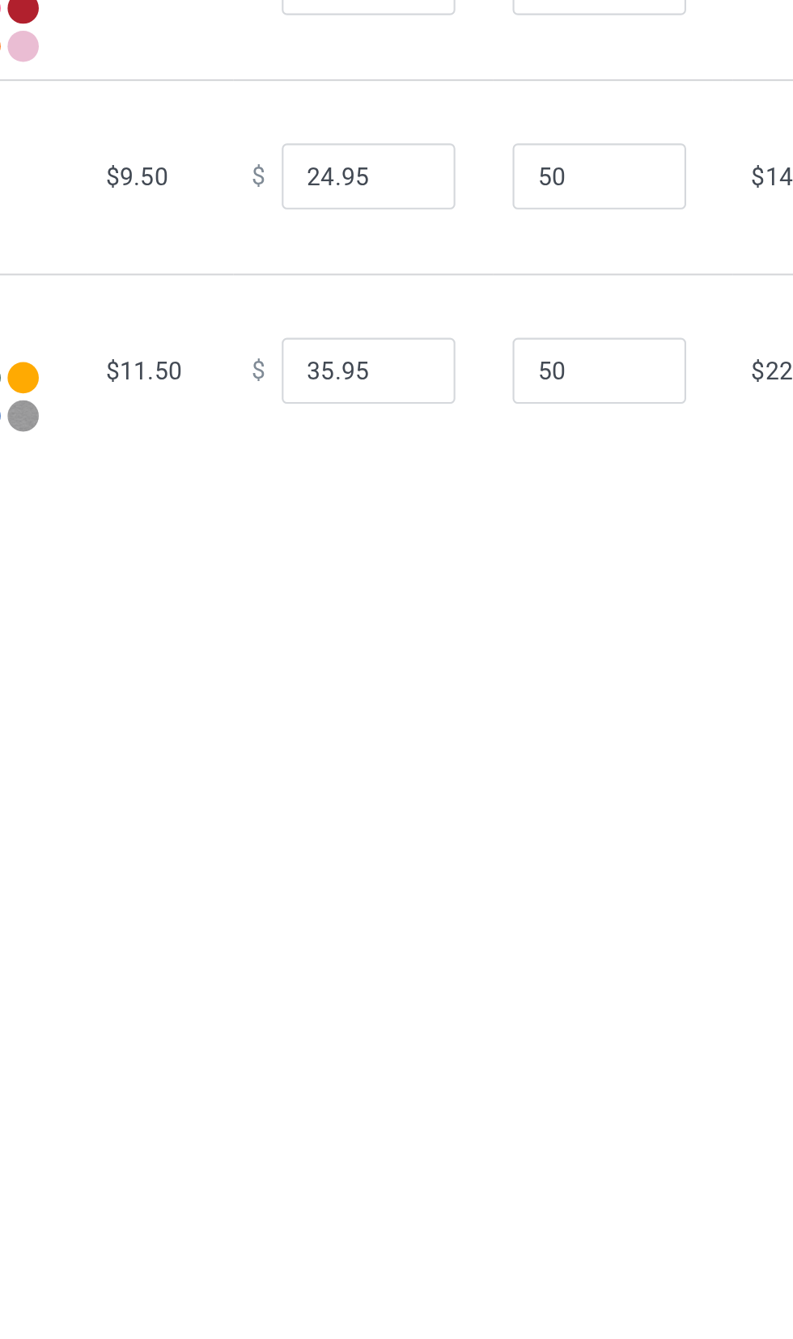
type input "22.00"
click at [405, 1051] on input "35.95" at bounding box center [438, 1035] width 81 height 31
click at [408, 1051] on input "35.95" at bounding box center [438, 1035] width 81 height 31
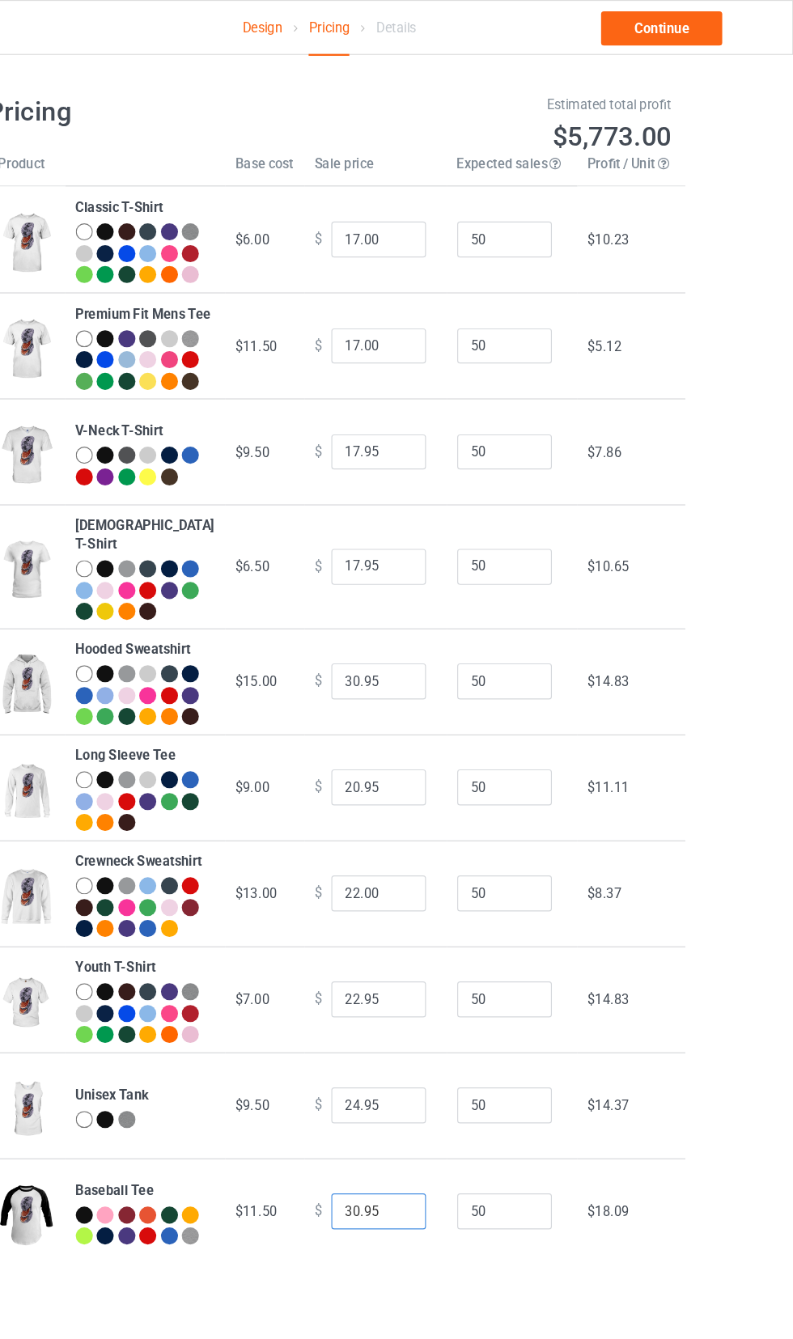
type input "30.95"
click at [398, 312] on input "17.00" at bounding box center [438, 296] width 81 height 31
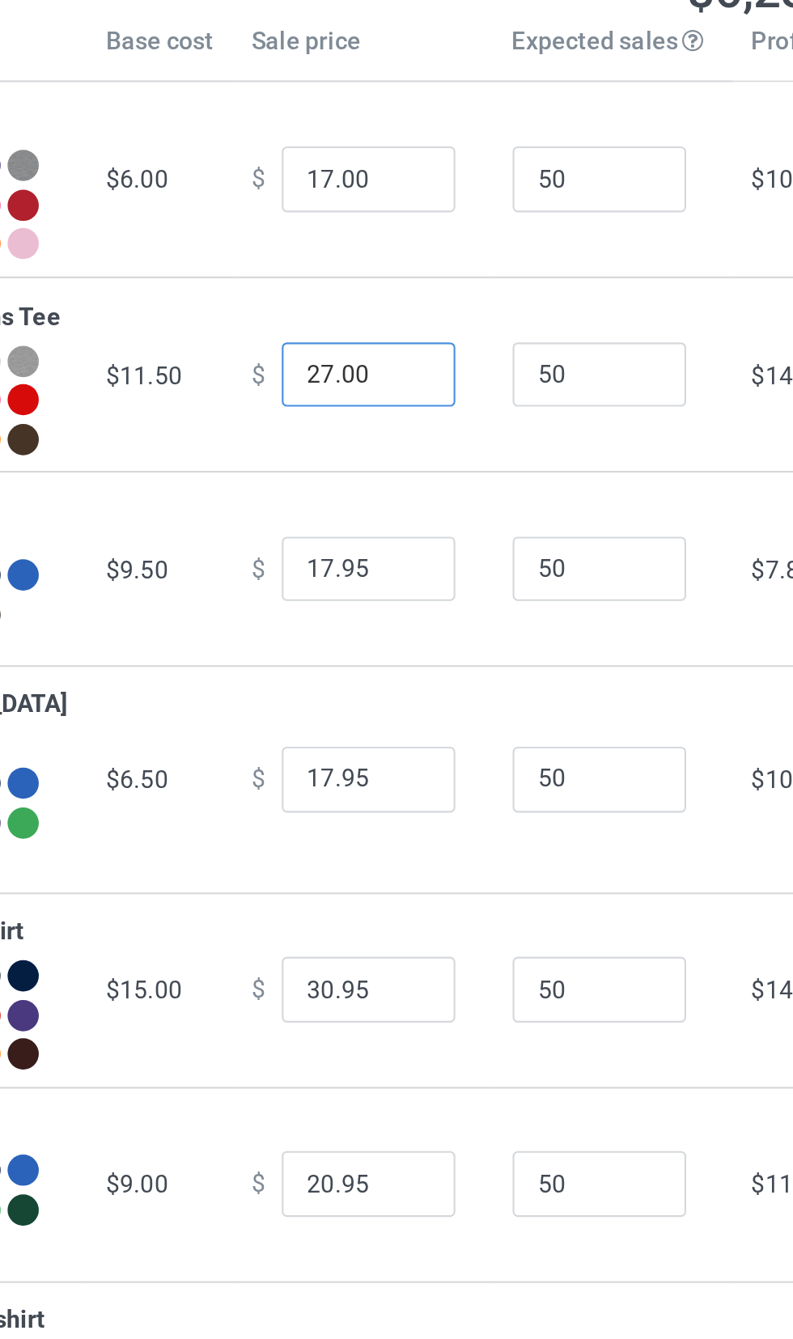
click at [407, 312] on input "27.00" at bounding box center [438, 296] width 81 height 31
click at [406, 312] on input "27.00" at bounding box center [438, 296] width 81 height 31
type input "23.00"
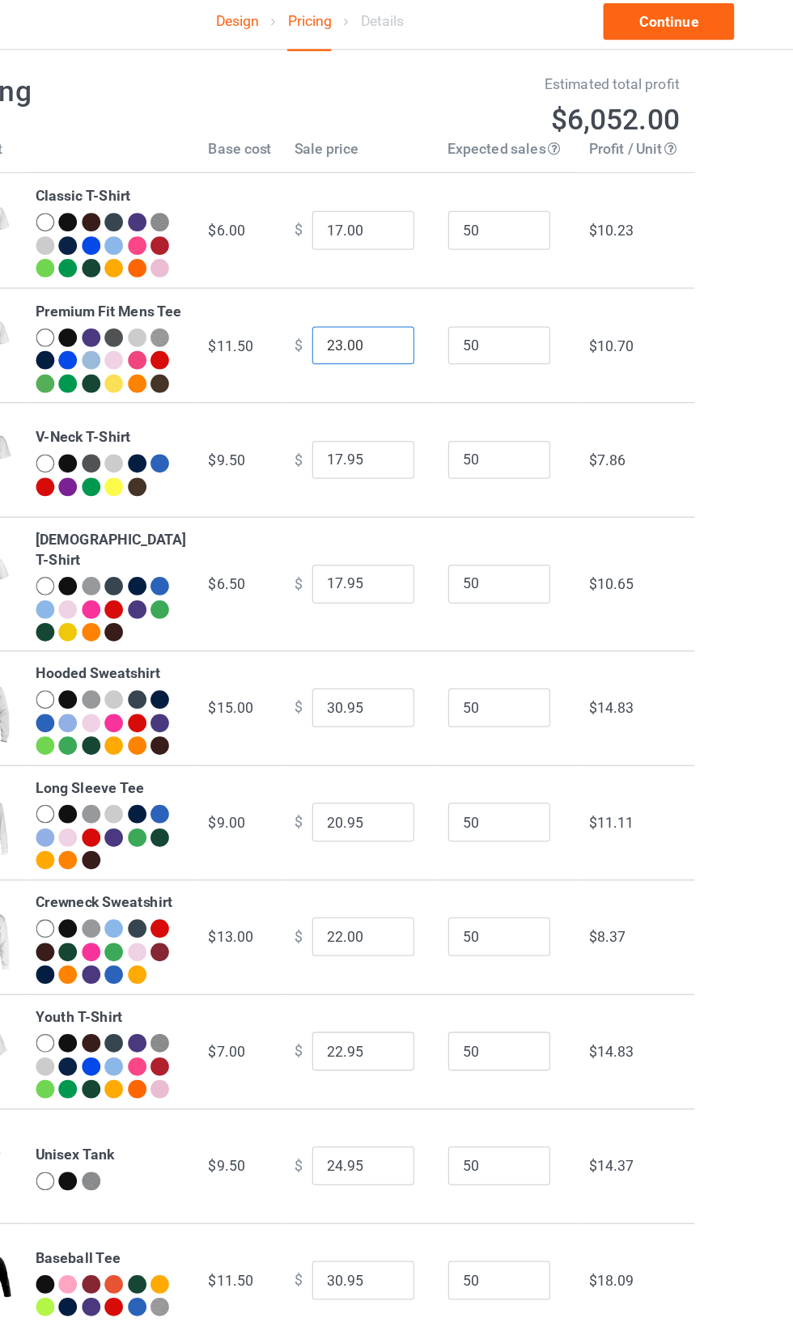
scroll to position [23, 0]
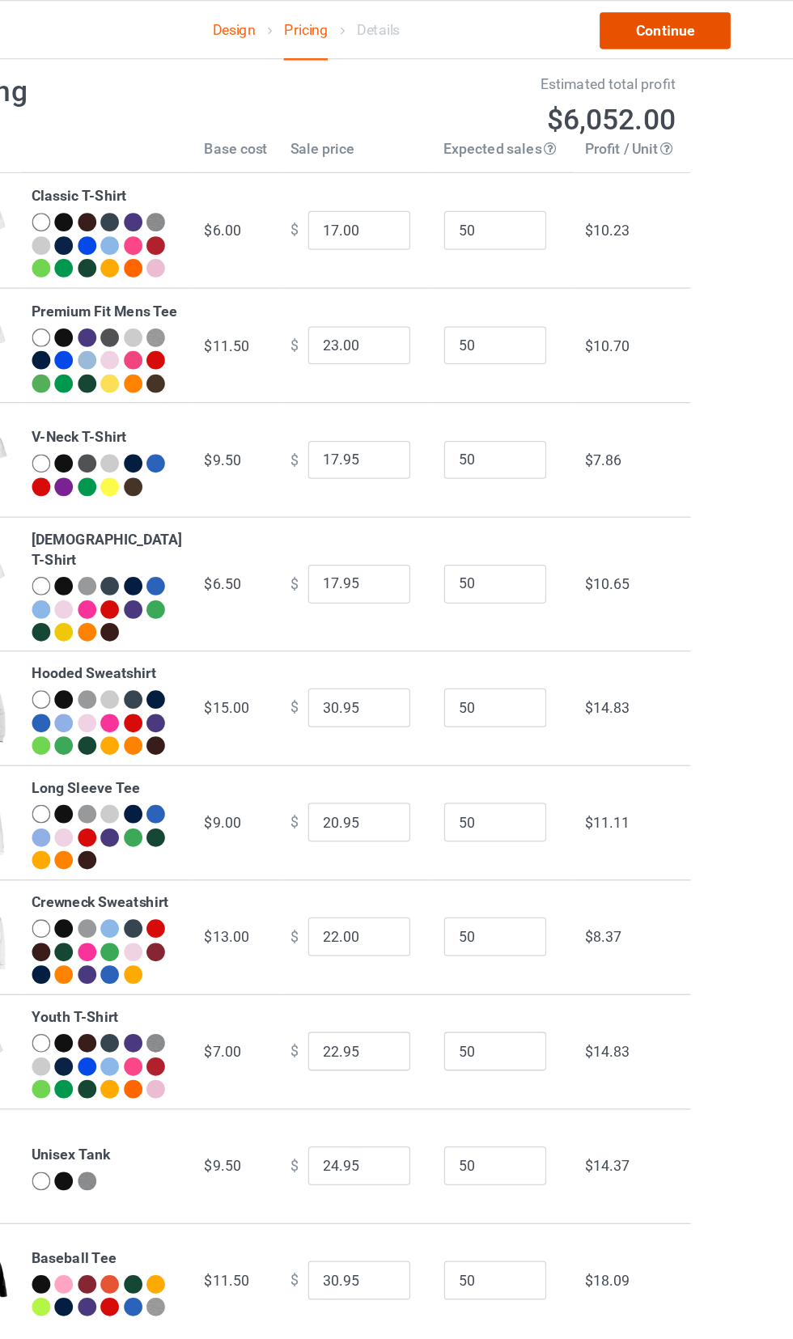
click at [663, 28] on link "Continue" at bounding box center [681, 24] width 104 height 29
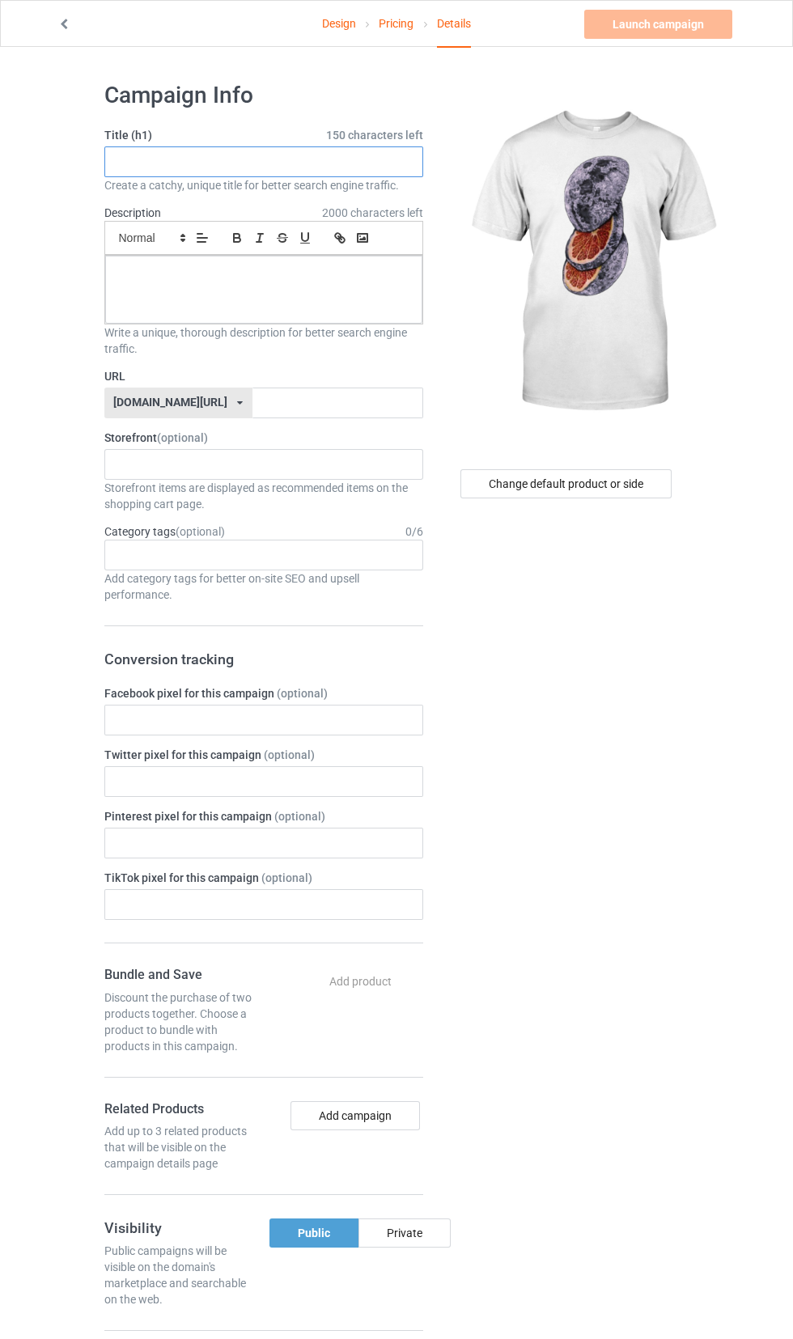
click at [168, 162] on input "text" at bounding box center [263, 161] width 319 height 31
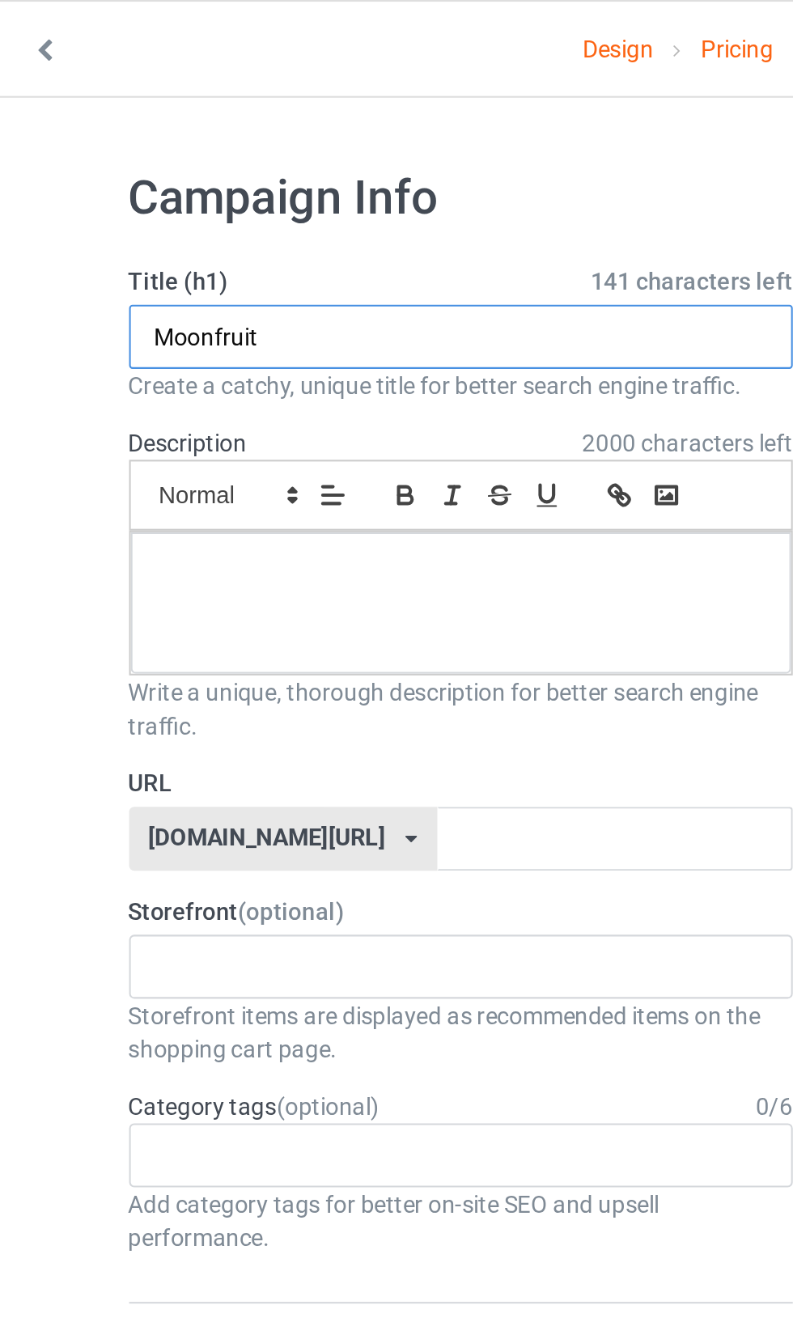
type input "Moonfruit"
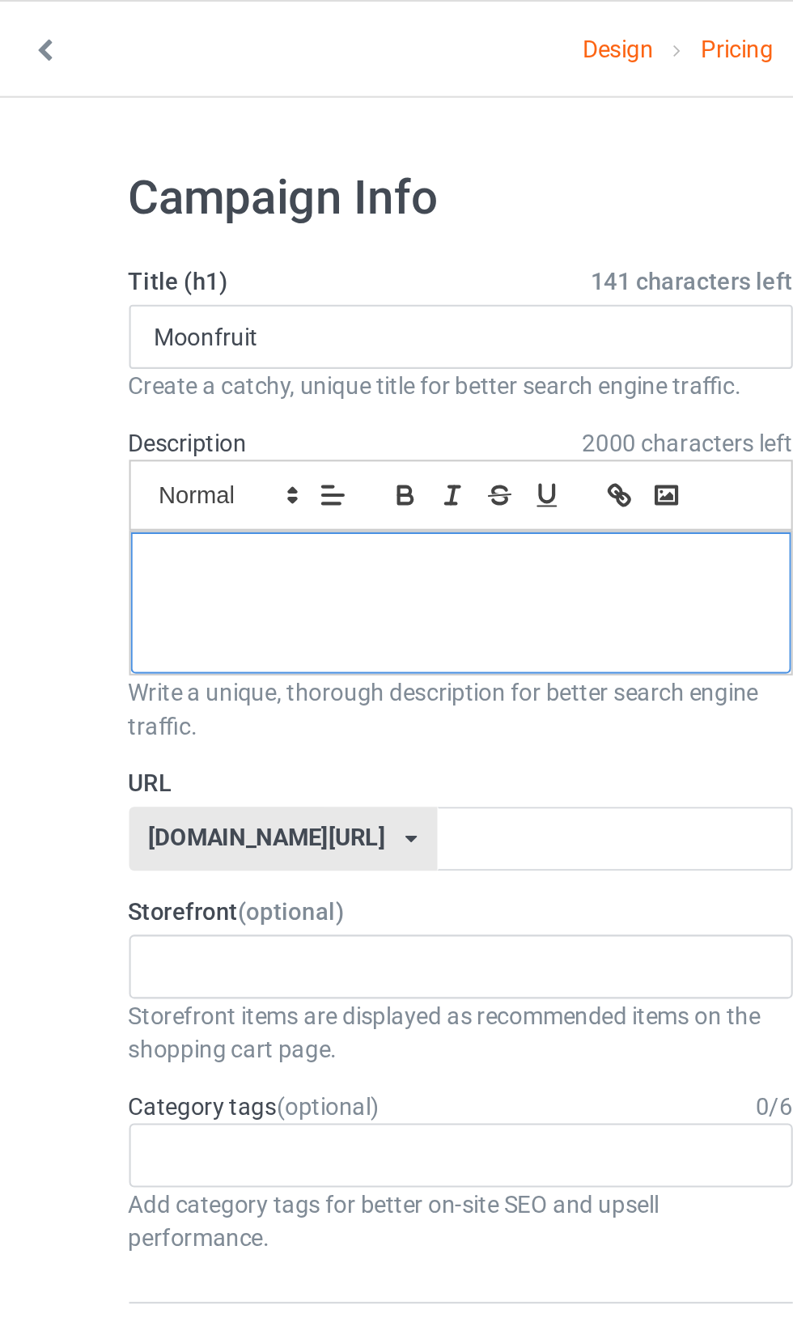
click at [139, 294] on div at bounding box center [263, 290] width 317 height 68
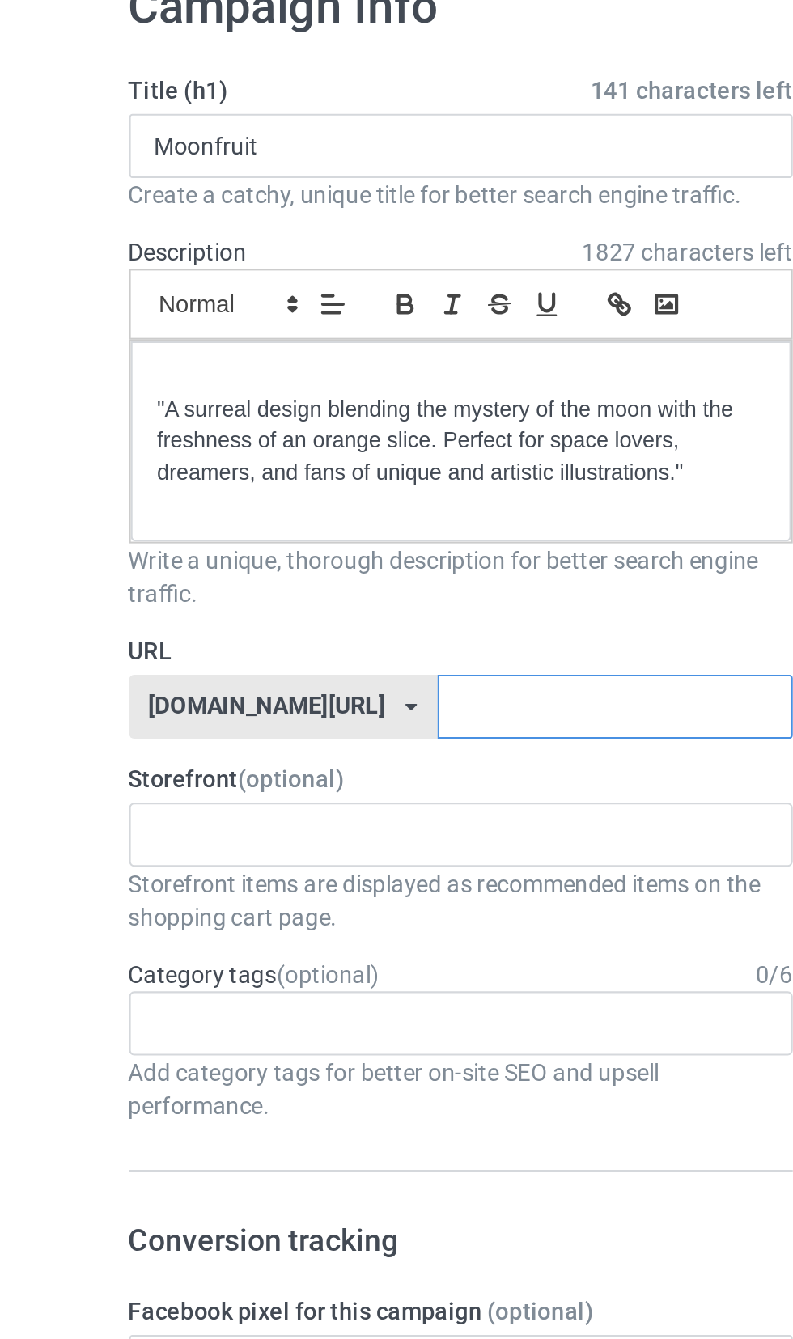
click at [252, 434] on input "text" at bounding box center [337, 431] width 171 height 31
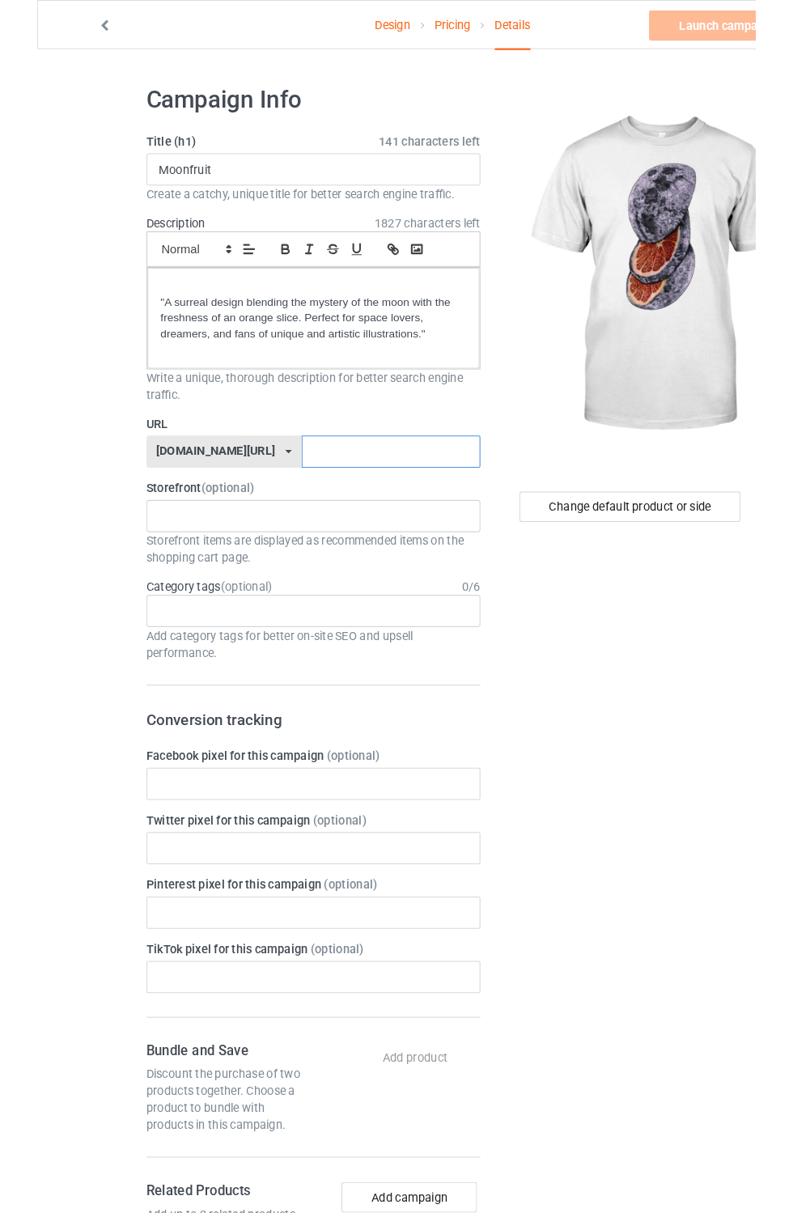
scroll to position [3, 0]
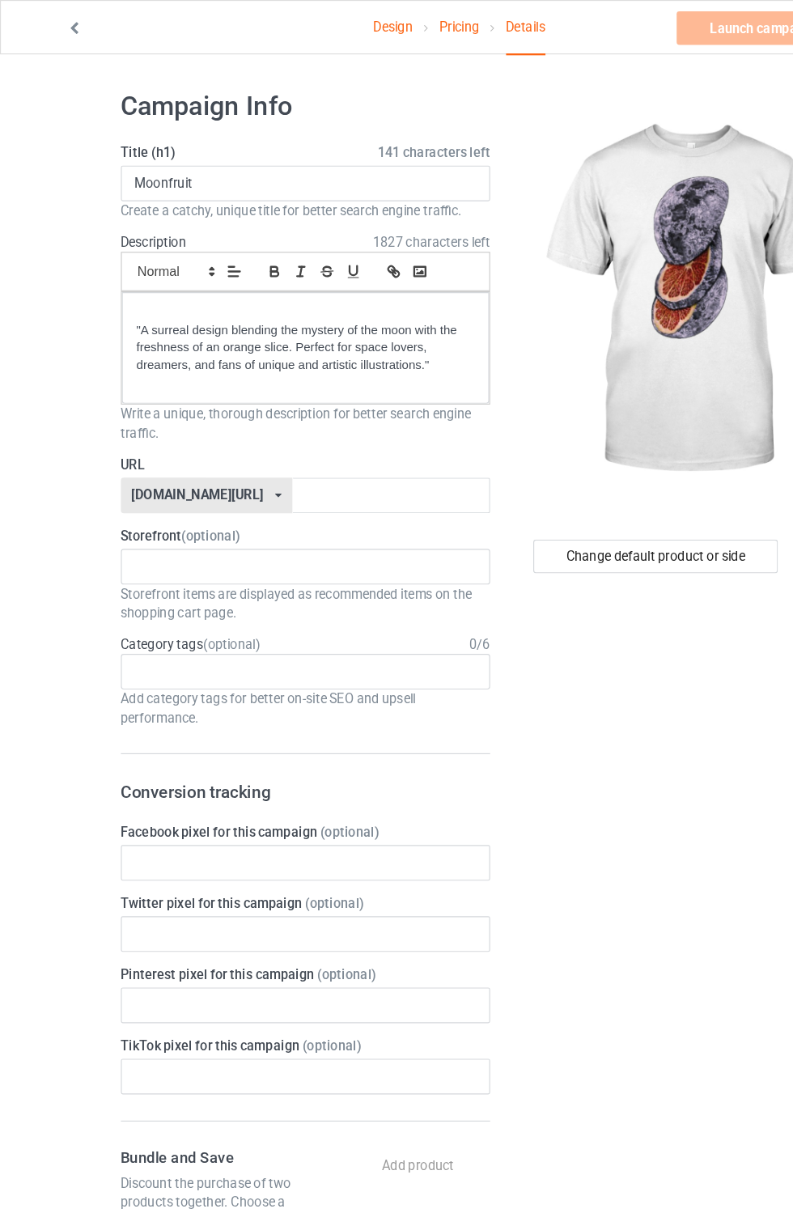
click at [155, 423] on div "[DOMAIN_NAME][URL]" at bounding box center [170, 427] width 114 height 11
click at [138, 464] on div "[DOMAIN_NAME][URL]" at bounding box center [178, 458] width 146 height 29
click at [264, 425] on input "text" at bounding box center [337, 428] width 171 height 31
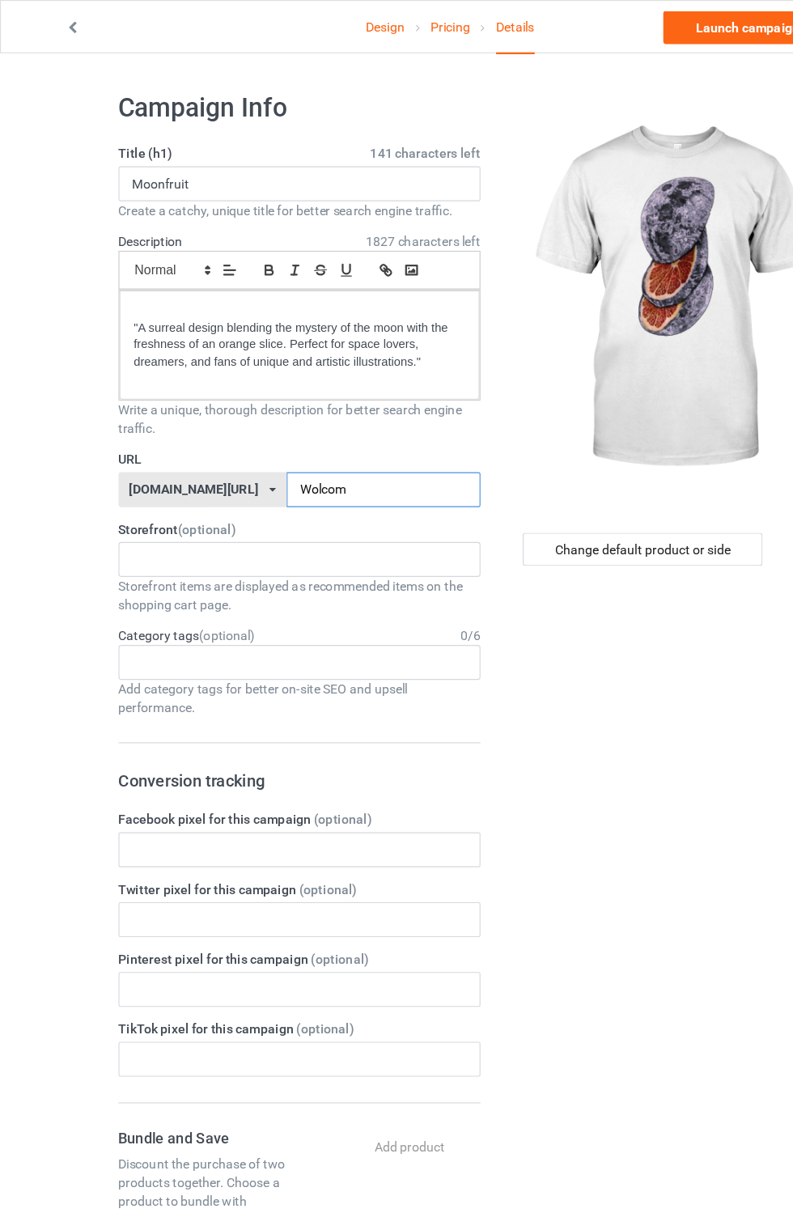
scroll to position [6, 0]
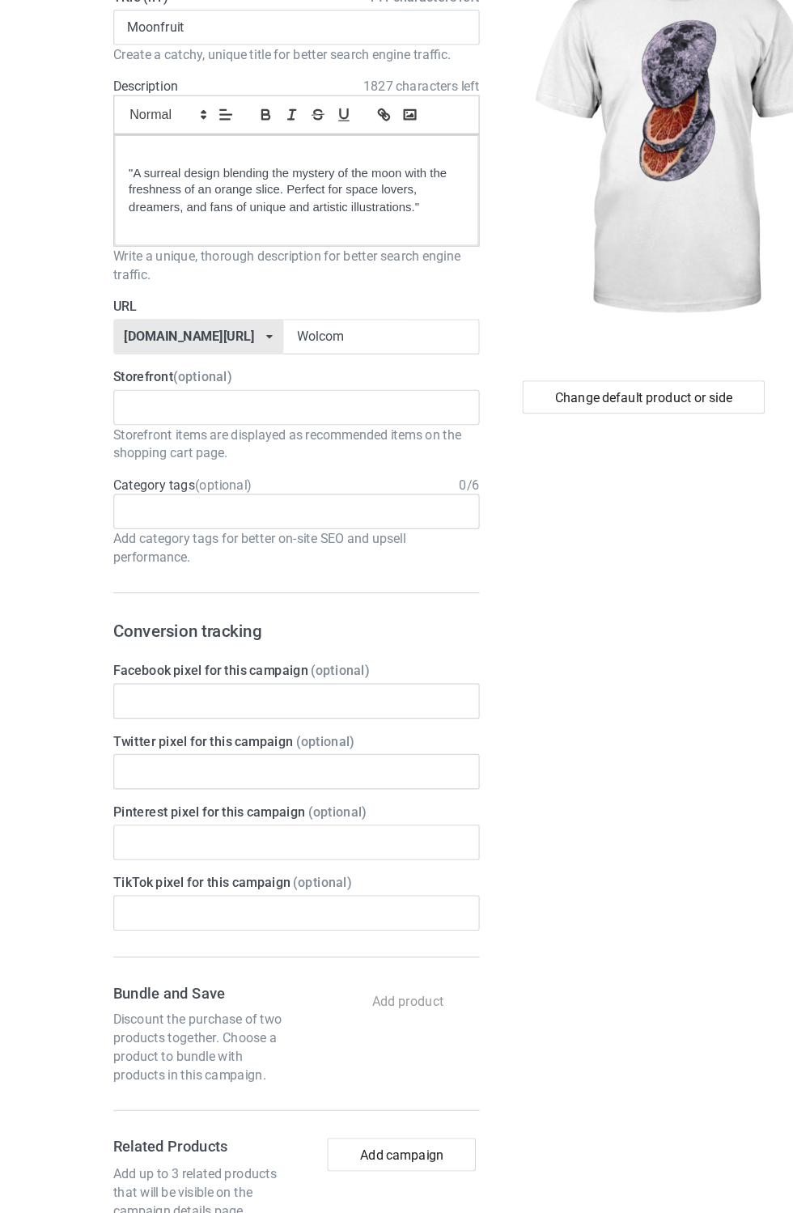
click at [350, 405] on label "URL" at bounding box center [263, 398] width 319 height 16
click at [294, 430] on input "Wolcom" at bounding box center [337, 424] width 171 height 31
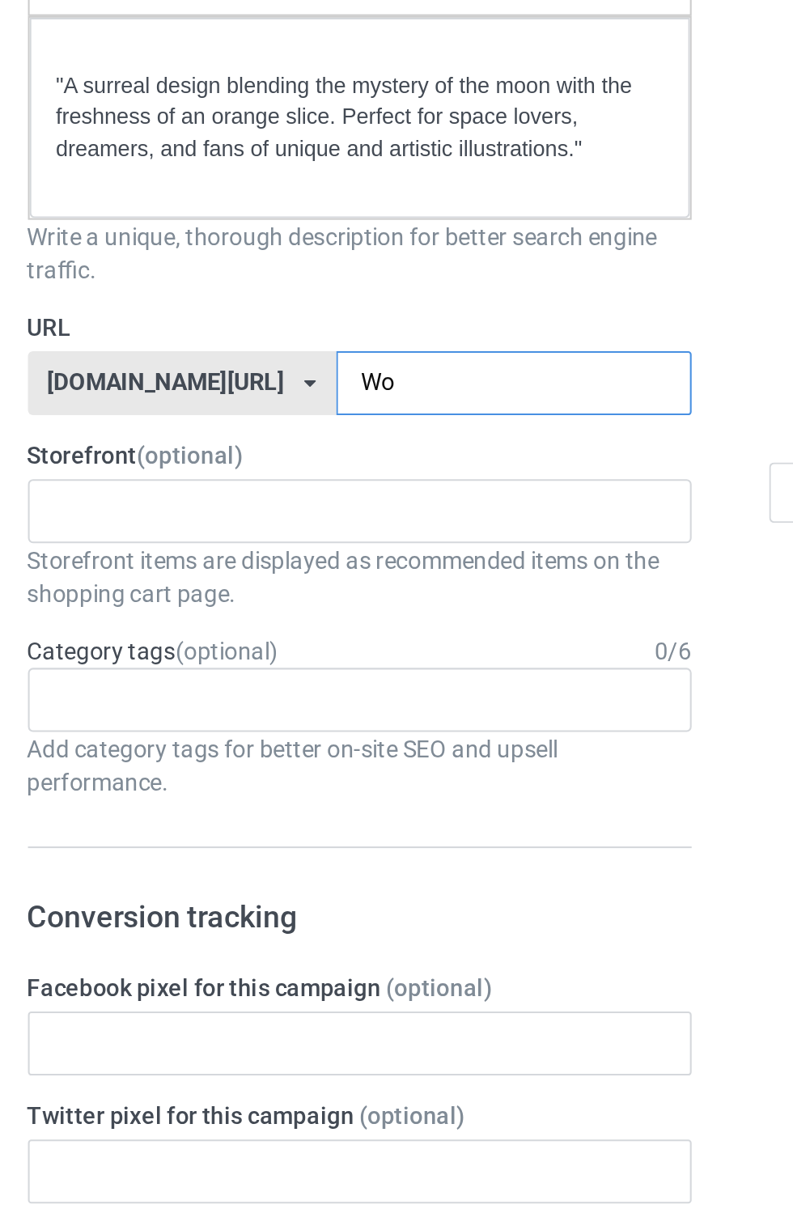
type input "W"
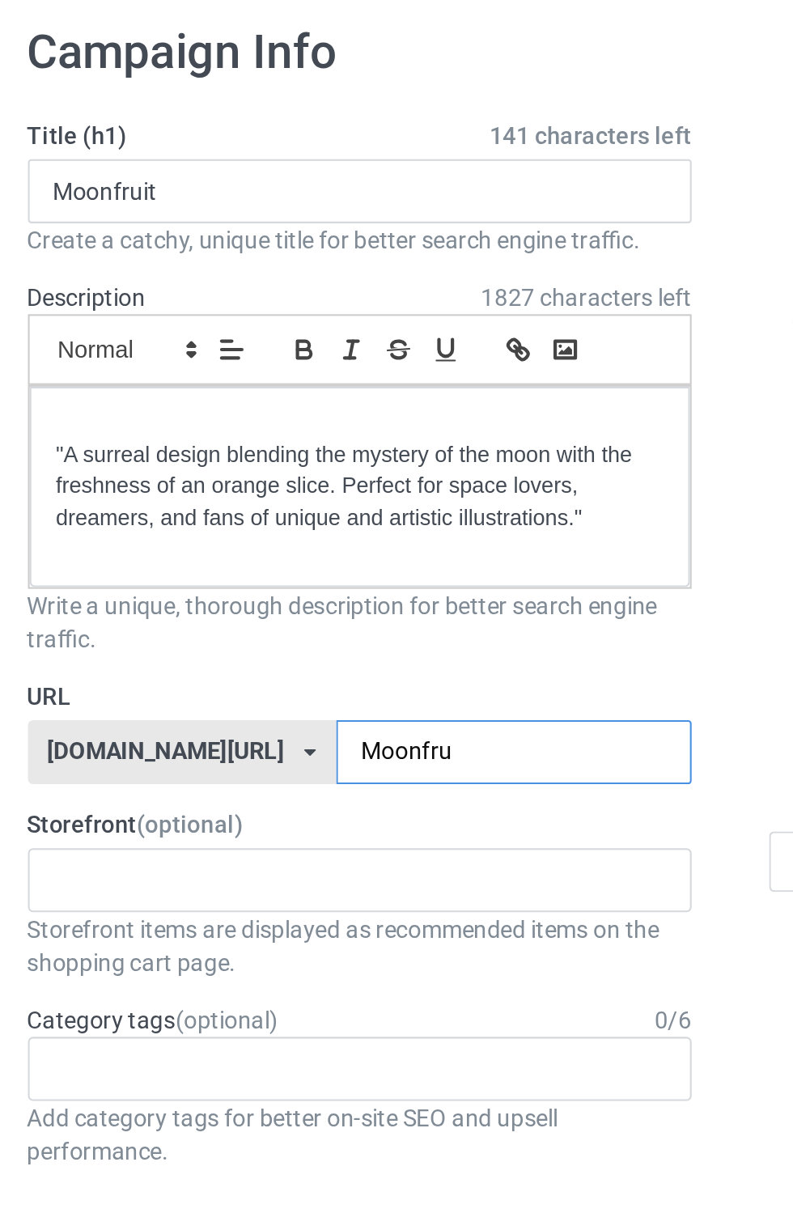
type input "Moonfrut"
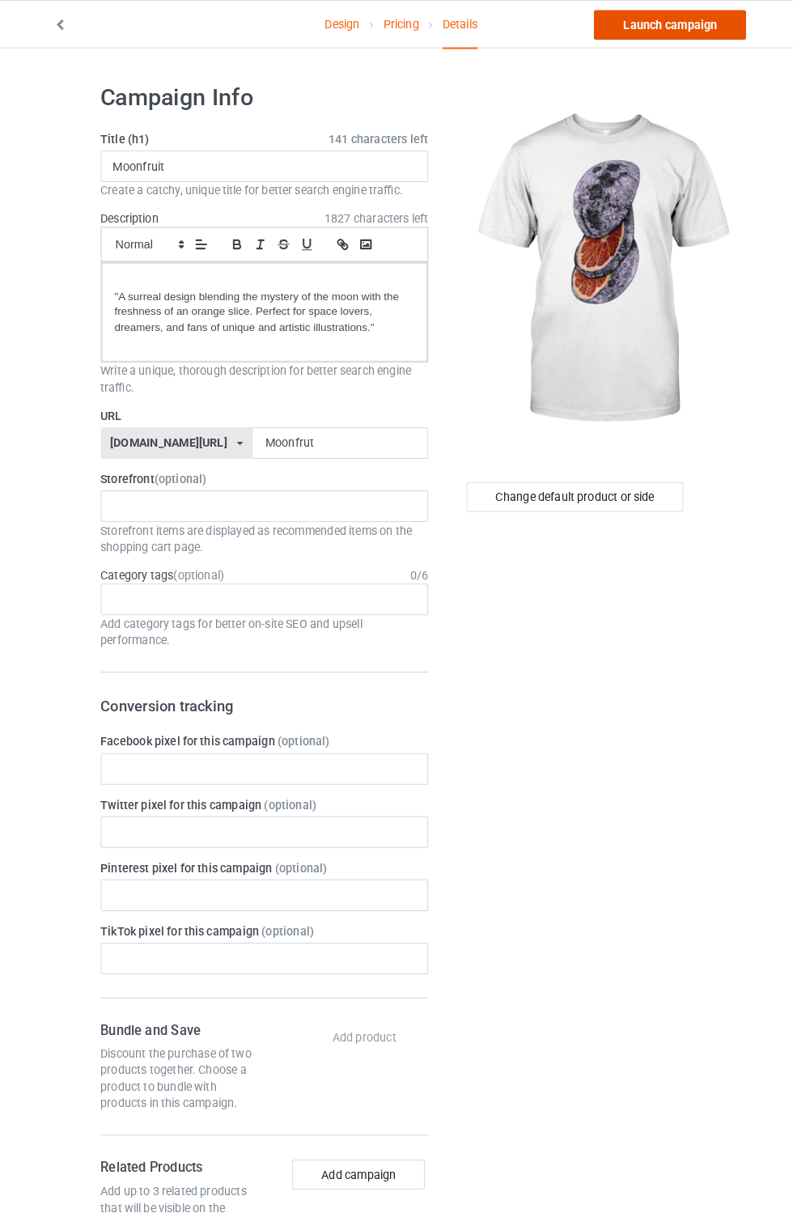
click at [711, 35] on link "Launch campaign" at bounding box center [658, 24] width 148 height 29
